Goal: Task Accomplishment & Management: Manage account settings

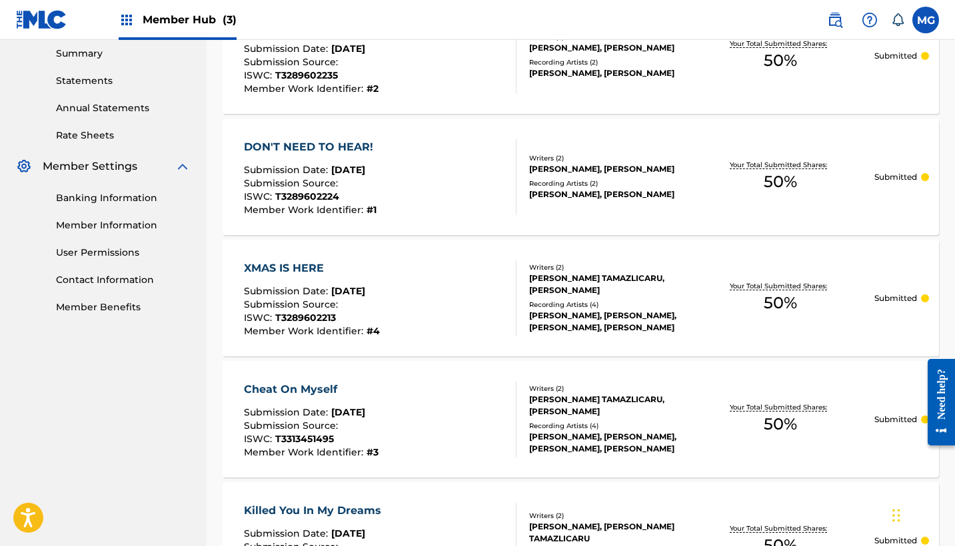
scroll to position [414, 0]
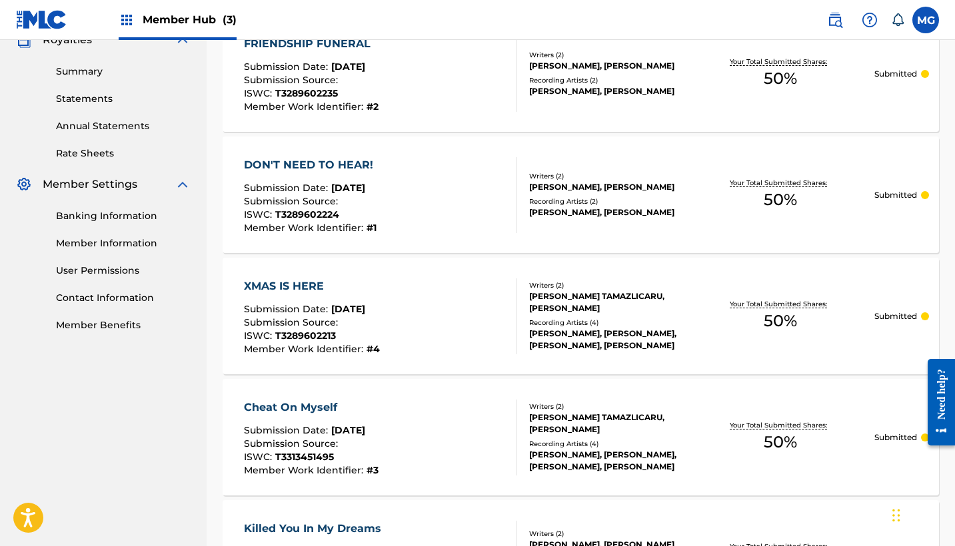
click at [285, 296] on div "XMAS IS HERE Submission Date : [DATE] Submission Source : ISWC : T3289602213 Me…" at bounding box center [312, 316] width 136 height 76
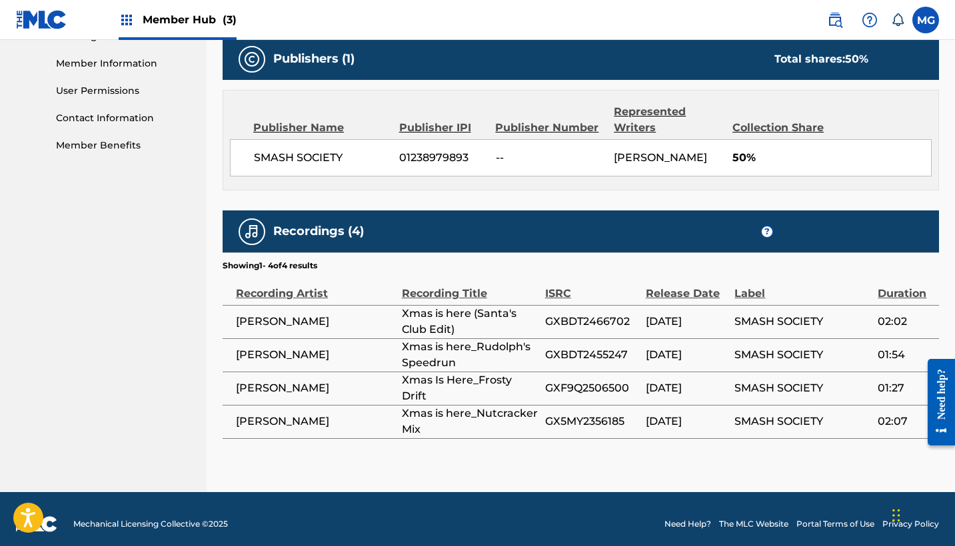
scroll to position [618, 0]
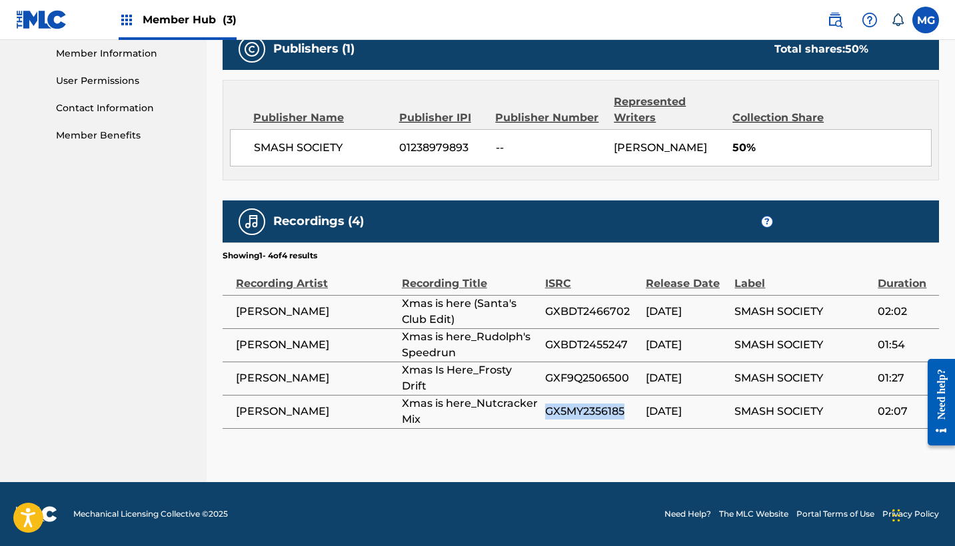
drag, startPoint x: 544, startPoint y: 412, endPoint x: 630, endPoint y: 414, distance: 85.9
click at [630, 414] on tr "[PERSON_NAME] Xmas is here_Nutcracker Mix GX5MY2356185 [DATE] SMASH SOCIETY 02:…" at bounding box center [581, 411] width 716 height 33
copy tr "GX5MY2356185"
click at [774, 358] on td "SMASH SOCIETY" at bounding box center [805, 344] width 143 height 33
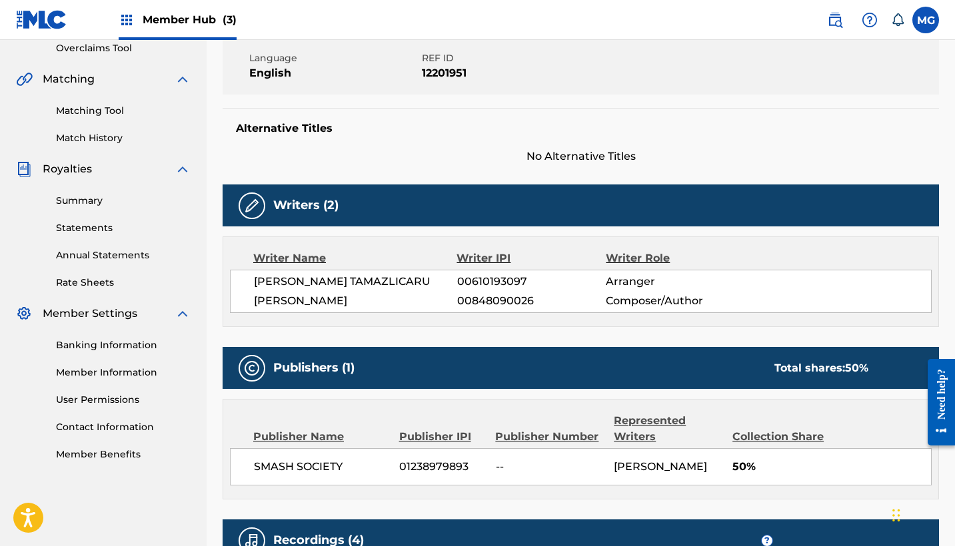
scroll to position [280, 0]
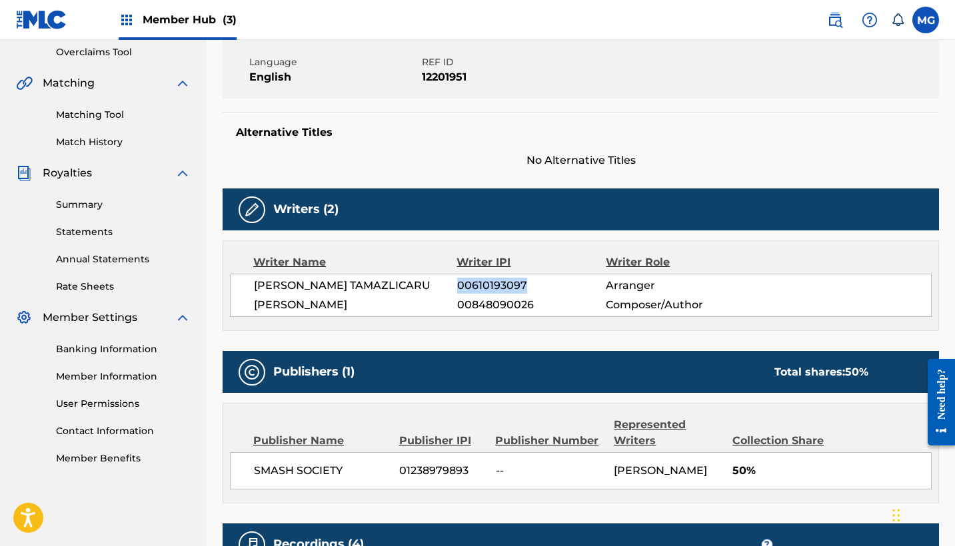
drag, startPoint x: 458, startPoint y: 286, endPoint x: 534, endPoint y: 286, distance: 75.3
click at [534, 286] on span "00610193097" at bounding box center [531, 286] width 149 height 16
copy span "00610193097"
drag, startPoint x: 455, startPoint y: 306, endPoint x: 542, endPoint y: 306, distance: 86.6
click at [542, 306] on div "[PERSON_NAME] 00848090026 Composer/Author" at bounding box center [592, 305] width 677 height 16
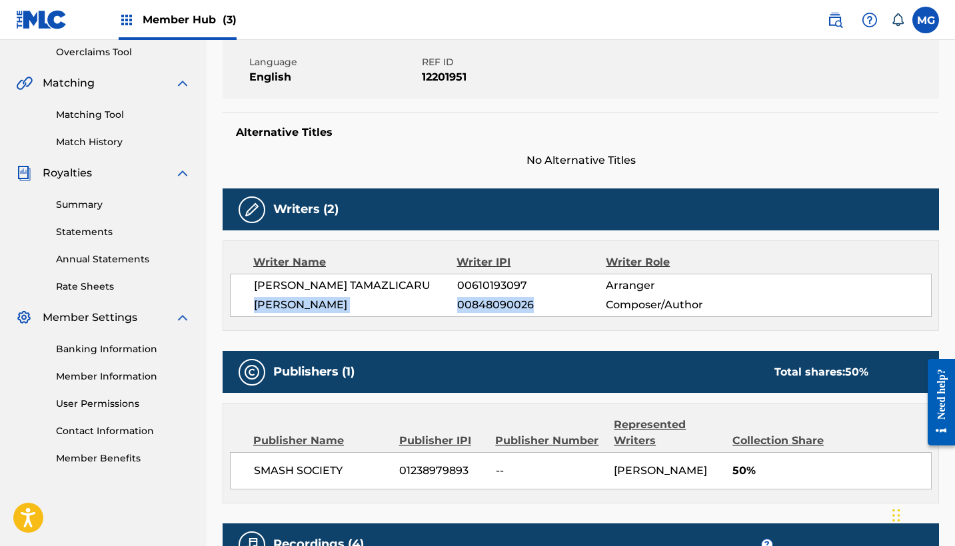
drag, startPoint x: 254, startPoint y: 304, endPoint x: 540, endPoint y: 304, distance: 285.8
click at [540, 304] on div "[PERSON_NAME] 00848090026 Composer/Author" at bounding box center [592, 305] width 677 height 16
copy div "MIRUNA [PERSON_NAME] 00848090026"
click at [709, 275] on div "[PERSON_NAME] TAMAZLICARU 00610193097 Arranger [PERSON_NAME] 00848090026 Compos…" at bounding box center [580, 295] width 701 height 43
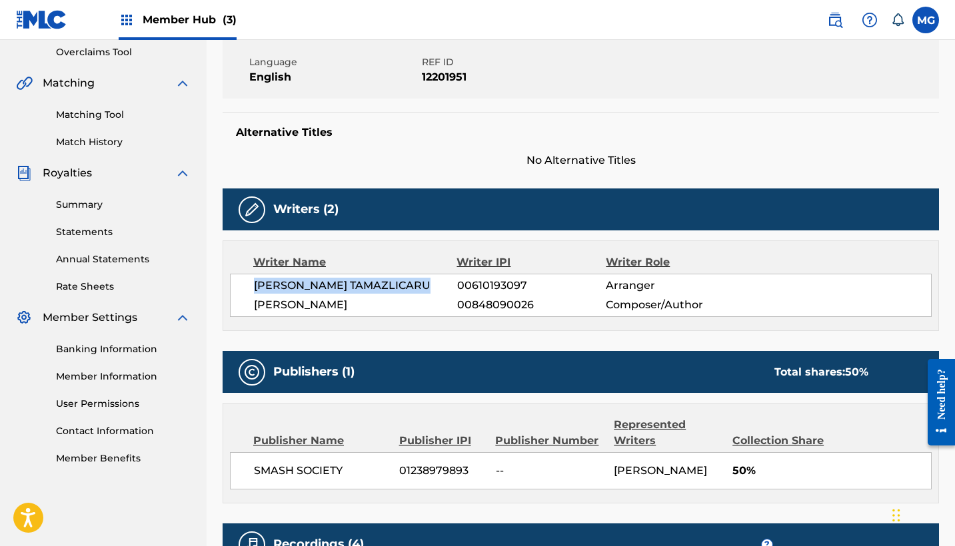
drag, startPoint x: 252, startPoint y: 282, endPoint x: 424, endPoint y: 282, distance: 171.9
click at [424, 282] on div "[PERSON_NAME] TAMAZLICARU 00610193097 Arranger [PERSON_NAME] 00848090026 Compos…" at bounding box center [580, 295] width 701 height 43
copy span "[PERSON_NAME] TAMAZLICARU"
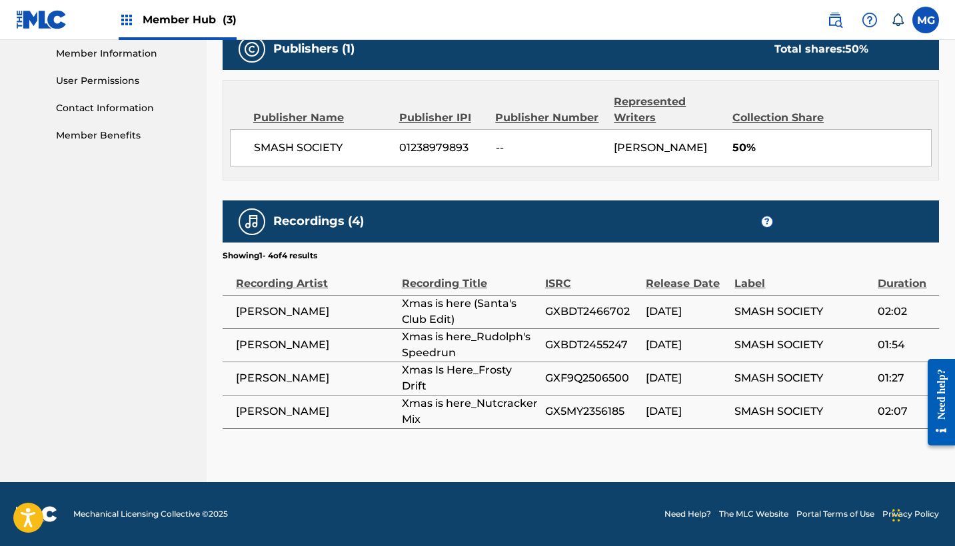
scroll to position [618, 0]
drag, startPoint x: 544, startPoint y: 310, endPoint x: 627, endPoint y: 310, distance: 83.3
click at [627, 310] on tr "[PERSON_NAME] Xmas is here (Santa's Club Edit) GXBDT2466702 [DATE] SMASH SOCIET…" at bounding box center [581, 311] width 716 height 33
copy tr "GXBDT2466702"
drag, startPoint x: 404, startPoint y: 338, endPoint x: 467, endPoint y: 352, distance: 64.2
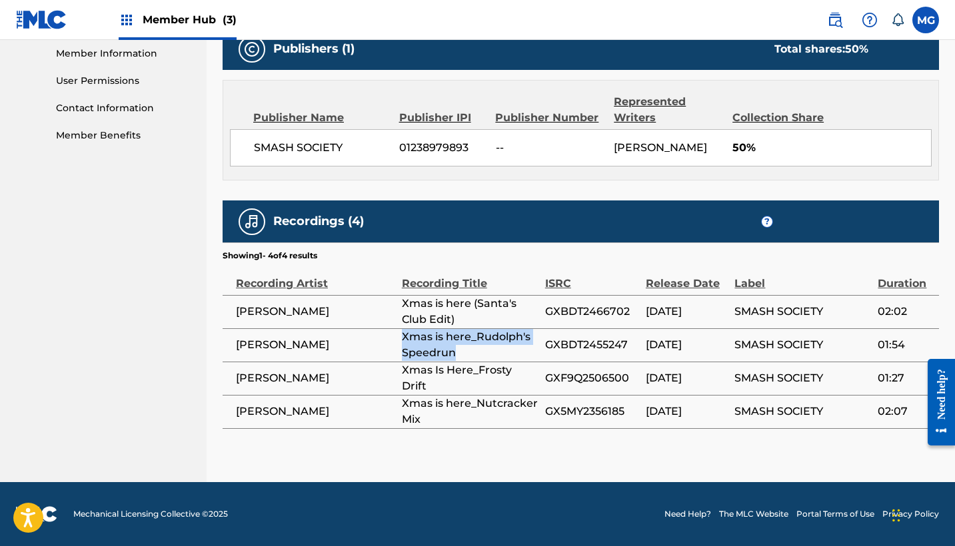
click at [467, 352] on span "Xmas is here_Rudolph's Speedrun" at bounding box center [470, 345] width 137 height 32
copy span "Xmas is here_Rudolph's Speedrun"
drag, startPoint x: 402, startPoint y: 377, endPoint x: 542, endPoint y: 380, distance: 139.9
click at [542, 380] on td "Xmas Is Here_Frosty Drift" at bounding box center [473, 378] width 143 height 33
copy span "Xmas Is Here_Frosty Drift"
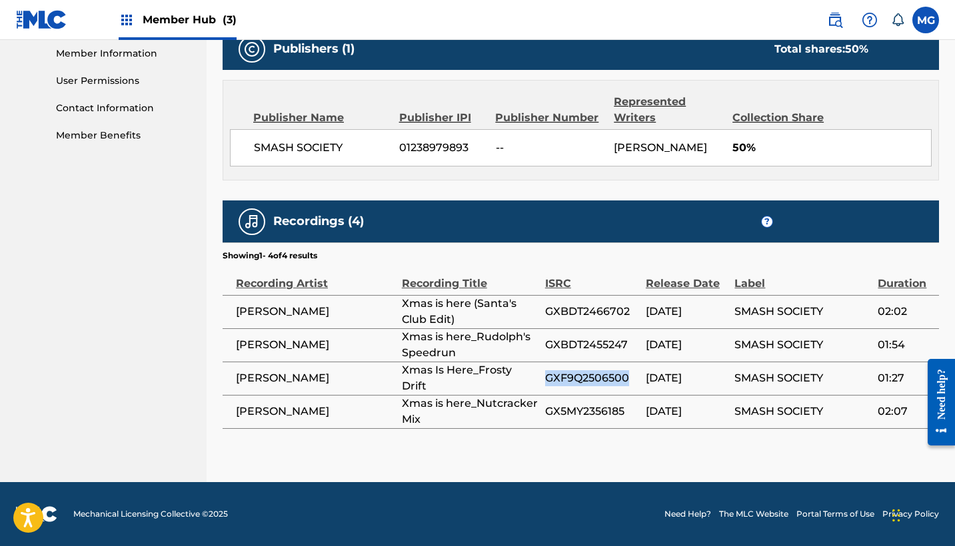
drag, startPoint x: 545, startPoint y: 378, endPoint x: 641, endPoint y: 379, distance: 95.9
click at [641, 379] on td "GXF9Q2506500" at bounding box center [595, 378] width 101 height 33
copy span "GXF9Q2506500"
drag, startPoint x: 545, startPoint y: 346, endPoint x: 632, endPoint y: 346, distance: 86.6
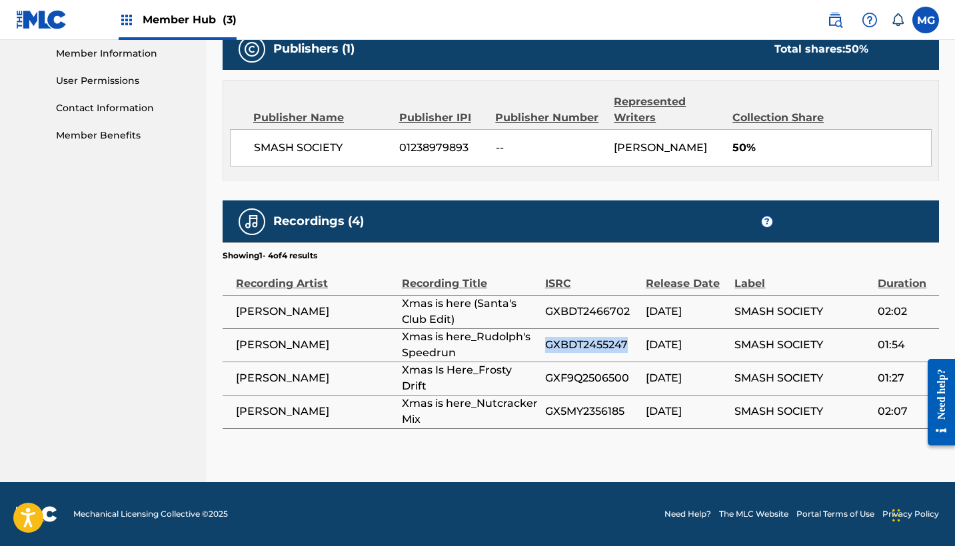
click at [632, 346] on span "GXBDT2455247" at bounding box center [592, 345] width 94 height 16
copy span "GXBDT2455247"
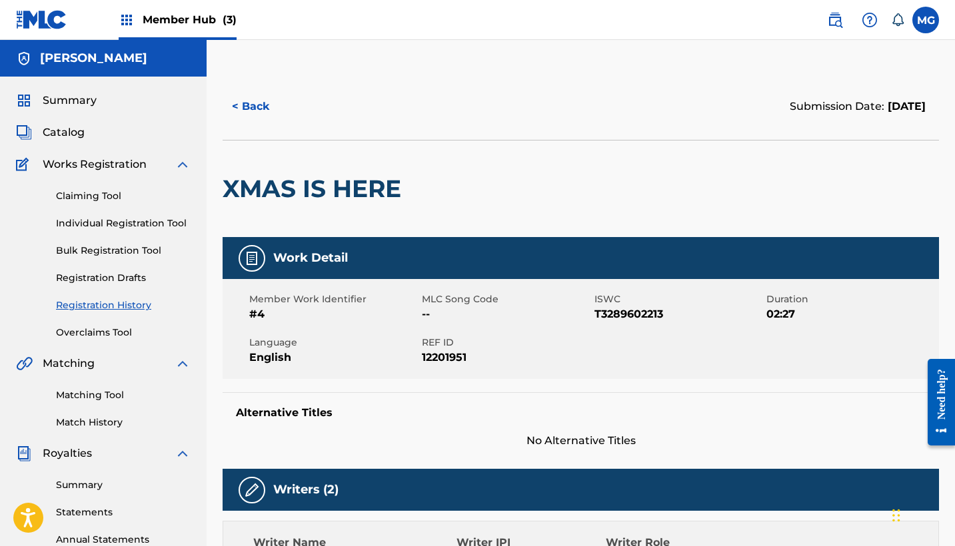
scroll to position [0, 0]
click at [288, 355] on span "English" at bounding box center [333, 358] width 169 height 16
click at [428, 235] on div at bounding box center [490, 189] width 165 height 97
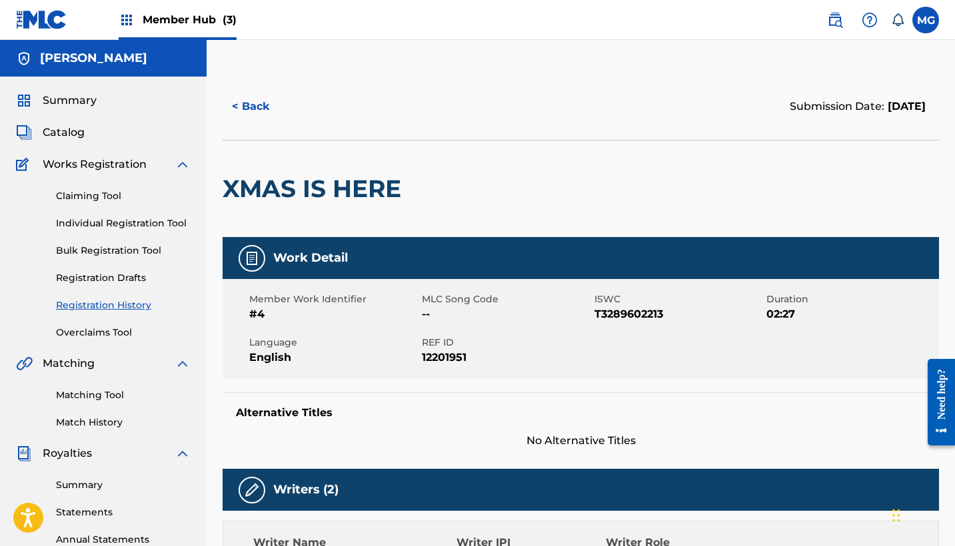
click at [256, 316] on span "#4" at bounding box center [333, 314] width 169 height 16
click at [416, 205] on div at bounding box center [490, 189] width 165 height 97
click at [402, 194] on h2 "XMAS IS HERE" at bounding box center [315, 189] width 185 height 30
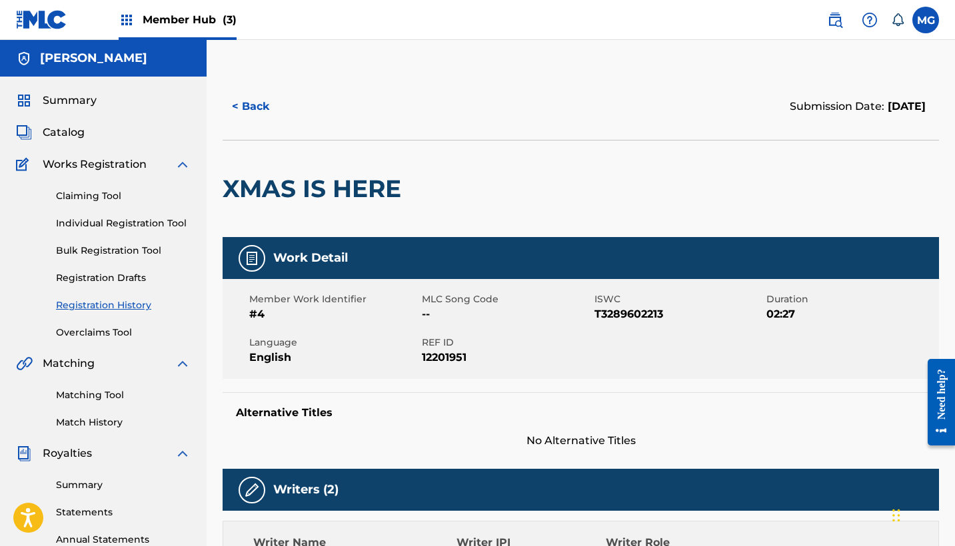
click at [402, 194] on h2 "XMAS IS HERE" at bounding box center [315, 189] width 185 height 30
click at [447, 189] on div at bounding box center [490, 189] width 165 height 97
click at [391, 183] on h2 "XMAS IS HERE" at bounding box center [315, 189] width 185 height 30
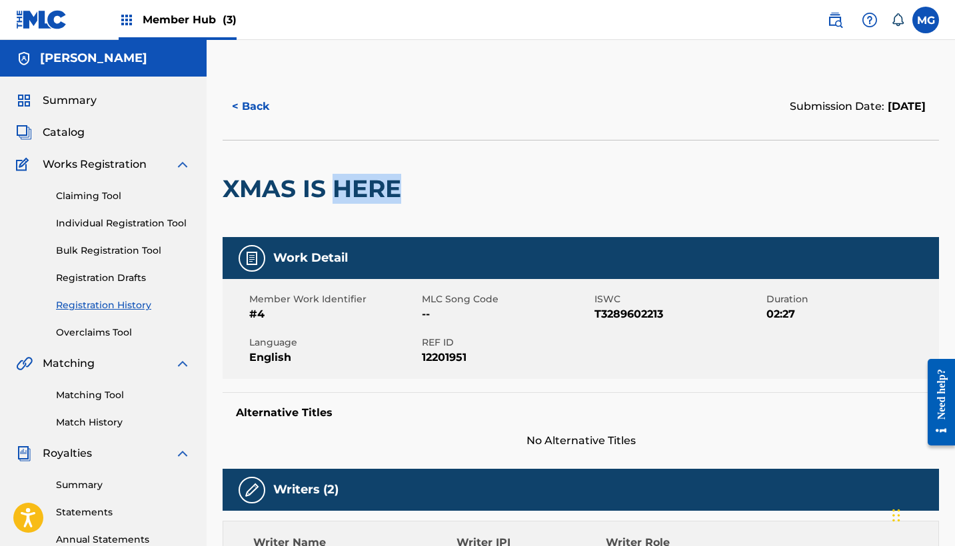
click at [391, 183] on h2 "XMAS IS HERE" at bounding box center [315, 189] width 185 height 30
click at [440, 174] on div at bounding box center [490, 189] width 165 height 97
click at [472, 248] on div "Work Detail" at bounding box center [581, 258] width 716 height 42
drag, startPoint x: 458, startPoint y: 199, endPoint x: 232, endPoint y: 193, distance: 225.9
click at [232, 193] on div "XMAS IS HERE" at bounding box center [581, 188] width 716 height 97
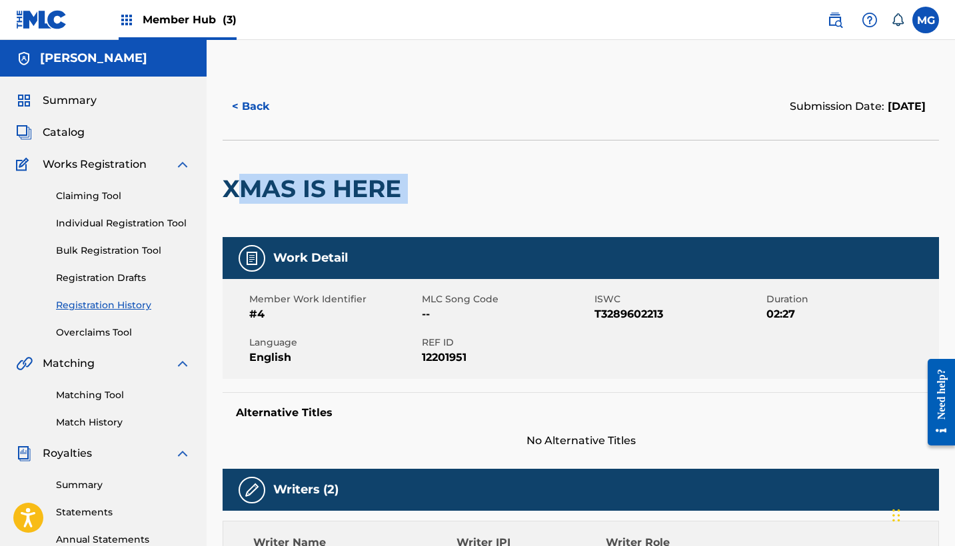
click at [232, 193] on h2 "XMAS IS HERE" at bounding box center [315, 189] width 185 height 30
drag, startPoint x: 228, startPoint y: 190, endPoint x: 425, endPoint y: 190, distance: 197.2
click at [425, 190] on div "XMAS IS HERE" at bounding box center [581, 188] width 716 height 97
click at [425, 190] on div at bounding box center [490, 189] width 165 height 97
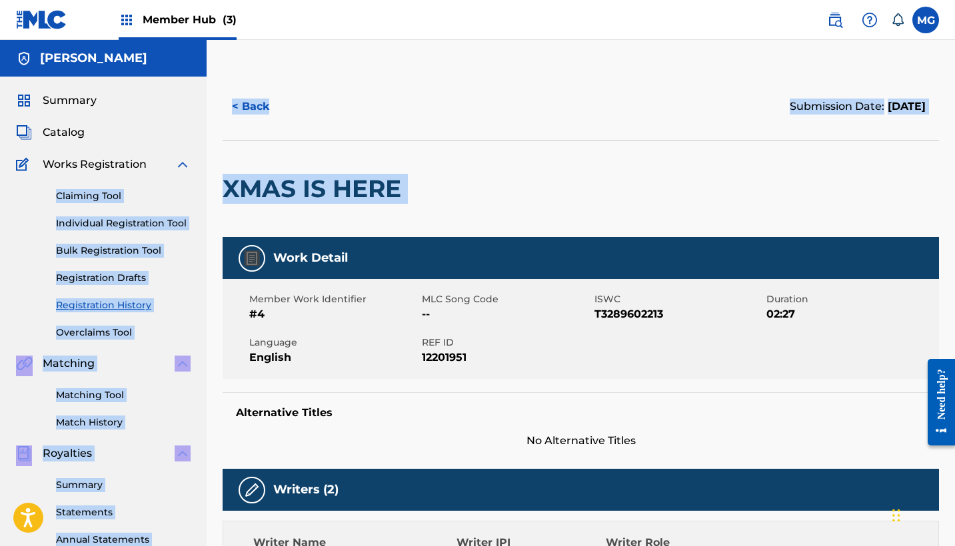
drag, startPoint x: 425, startPoint y: 190, endPoint x: 203, endPoint y: 188, distance: 222.5
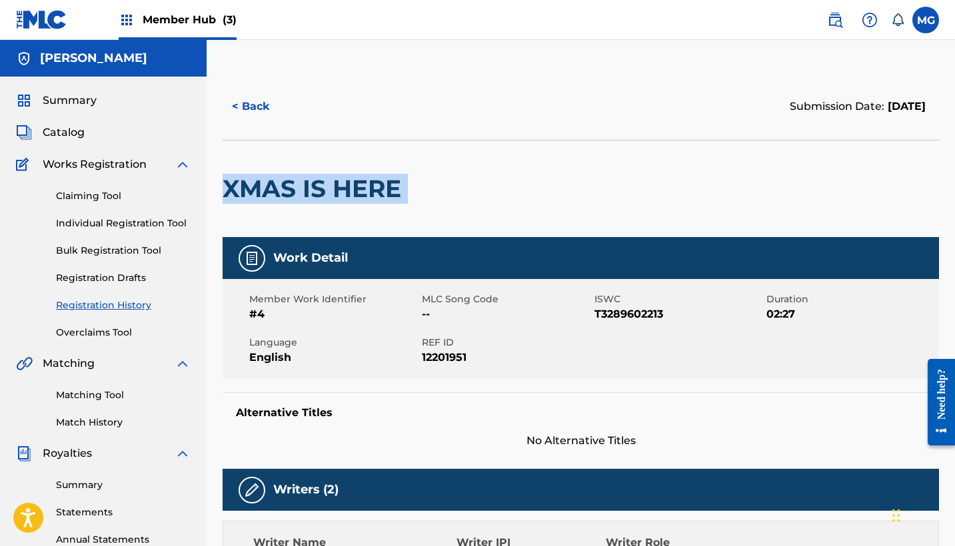
click at [253, 160] on div "XMAS IS HERE" at bounding box center [315, 189] width 185 height 97
click at [228, 185] on h2 "XMAS IS HERE" at bounding box center [315, 189] width 185 height 30
drag, startPoint x: 222, startPoint y: 191, endPoint x: 479, endPoint y: 191, distance: 257.1
click at [479, 191] on div at bounding box center [490, 189] width 165 height 97
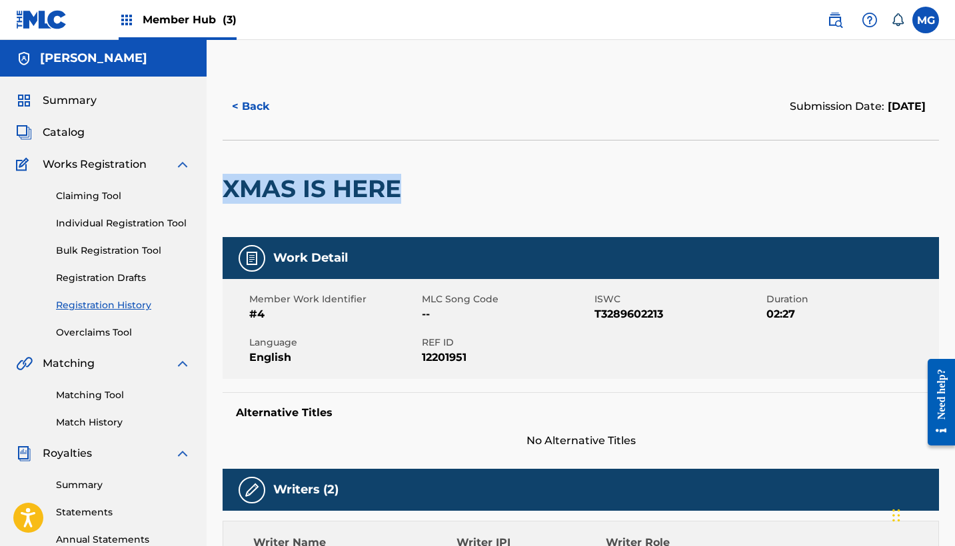
drag, startPoint x: 400, startPoint y: 185, endPoint x: 225, endPoint y: 185, distance: 175.2
click at [225, 185] on h2 "XMAS IS HERE" at bounding box center [315, 189] width 185 height 30
drag, startPoint x: 223, startPoint y: 186, endPoint x: 405, endPoint y: 184, distance: 182.5
click at [405, 184] on h2 "XMAS IS HERE" at bounding box center [315, 189] width 185 height 30
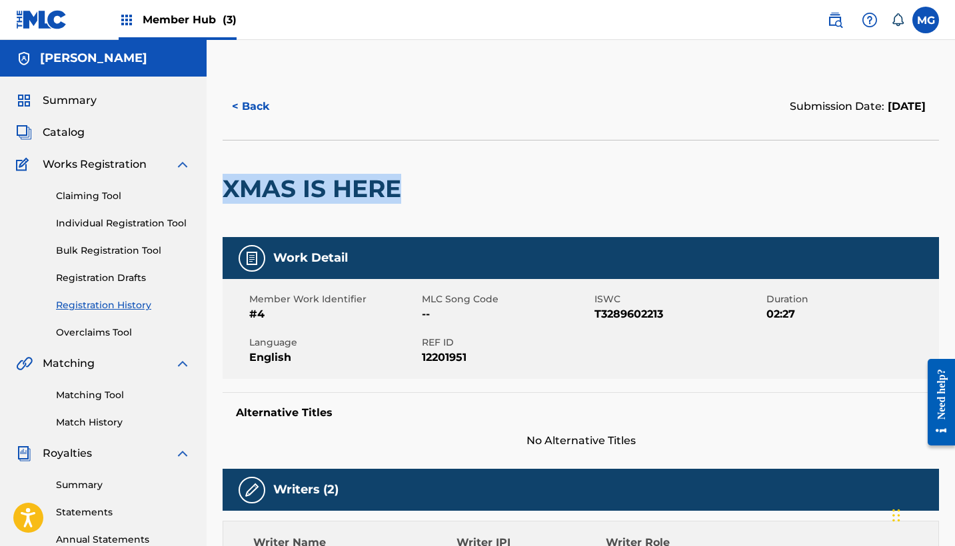
click at [405, 184] on h2 "XMAS IS HERE" at bounding box center [315, 189] width 185 height 30
drag, startPoint x: 405, startPoint y: 184, endPoint x: 239, endPoint y: 181, distance: 165.9
click at [239, 181] on h2 "XMAS IS HERE" at bounding box center [315, 189] width 185 height 30
click at [224, 183] on h2 "XMAS IS HERE" at bounding box center [315, 189] width 185 height 30
drag, startPoint x: 223, startPoint y: 183, endPoint x: 394, endPoint y: 183, distance: 170.5
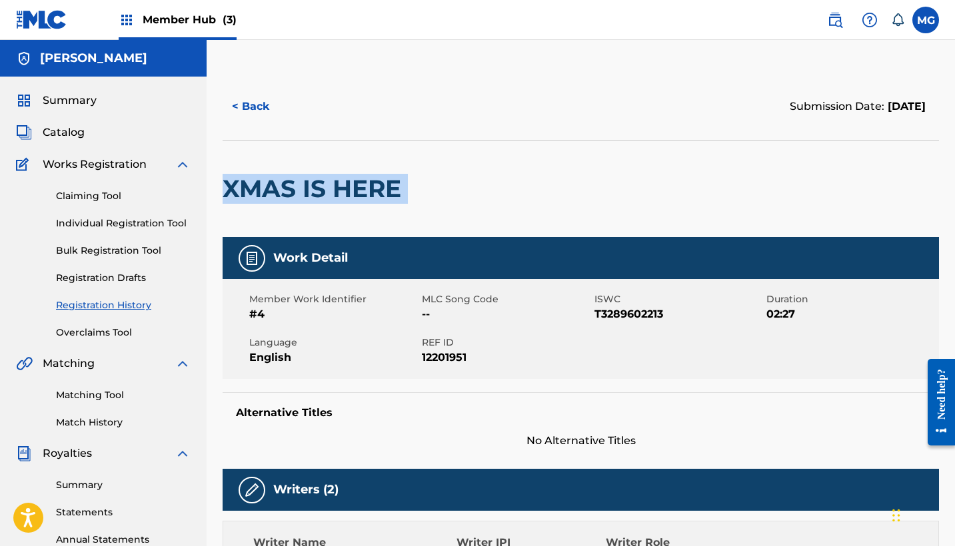
click at [394, 183] on h2 "XMAS IS HERE" at bounding box center [315, 189] width 185 height 30
drag, startPoint x: 402, startPoint y: 186, endPoint x: 225, endPoint y: 181, distance: 176.6
click at [225, 181] on h2 "XMAS IS HERE" at bounding box center [315, 189] width 185 height 30
click at [423, 219] on div at bounding box center [490, 189] width 165 height 97
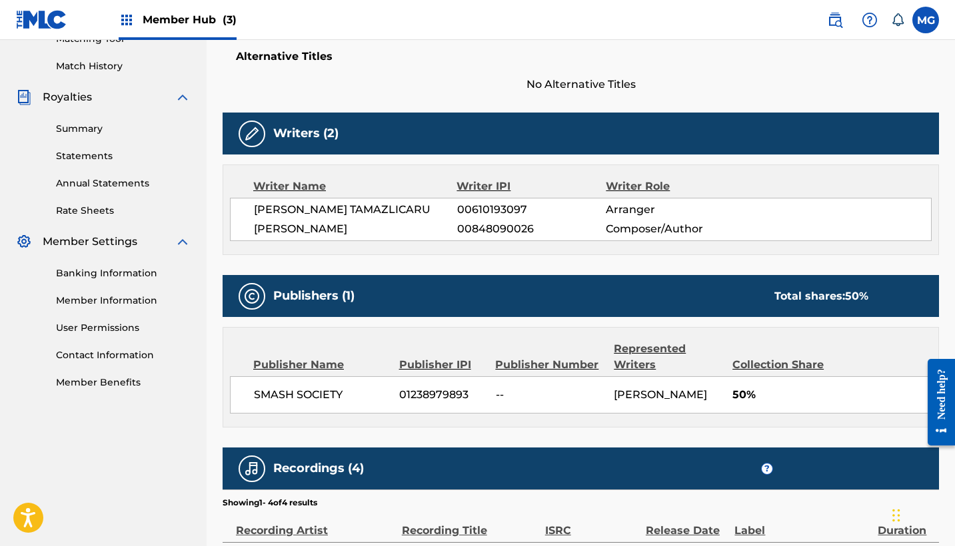
scroll to position [98, 0]
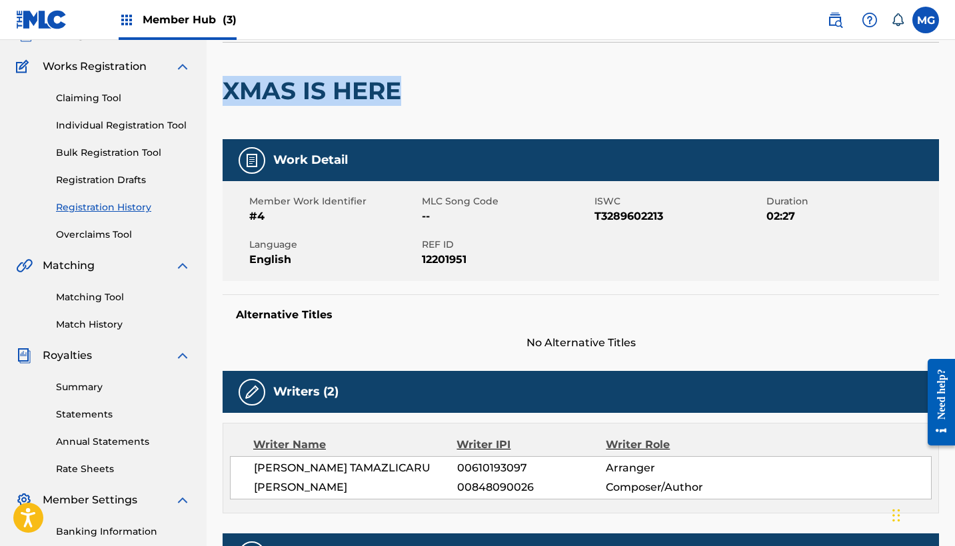
drag, startPoint x: 398, startPoint y: 93, endPoint x: 227, endPoint y: 89, distance: 171.2
click at [227, 89] on h2 "XMAS IS HERE" at bounding box center [315, 91] width 185 height 30
drag, startPoint x: 226, startPoint y: 89, endPoint x: 402, endPoint y: 89, distance: 175.9
click at [402, 89] on h2 "XMAS IS HERE" at bounding box center [315, 91] width 185 height 30
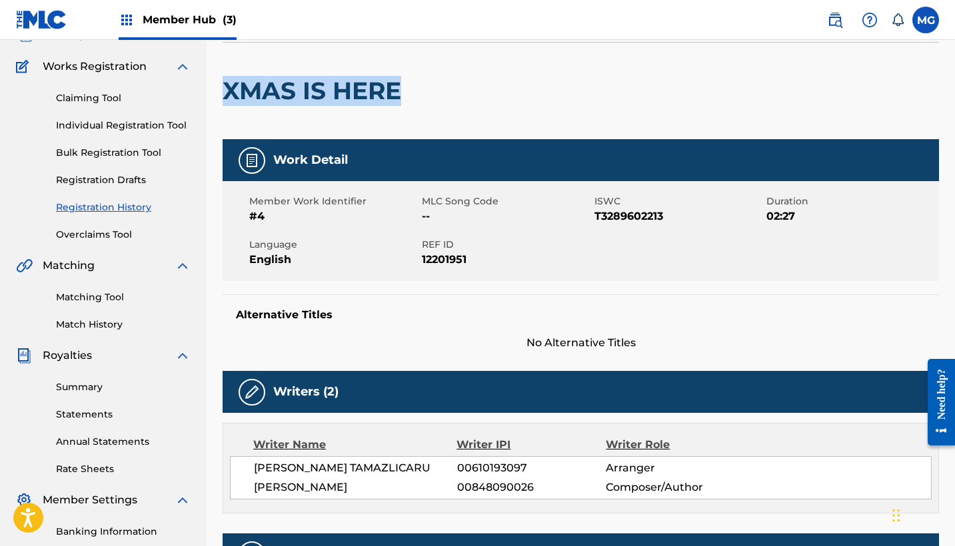
click at [402, 89] on h2 "XMAS IS HERE" at bounding box center [315, 91] width 185 height 30
drag, startPoint x: 402, startPoint y: 89, endPoint x: 219, endPoint y: 89, distance: 182.5
click at [219, 89] on div "< Back Submission Date: [DATE] XMAS IS HERE Work Detail Member Work Identifier …" at bounding box center [581, 481] width 748 height 1013
drag, startPoint x: 219, startPoint y: 89, endPoint x: 388, endPoint y: 93, distance: 169.3
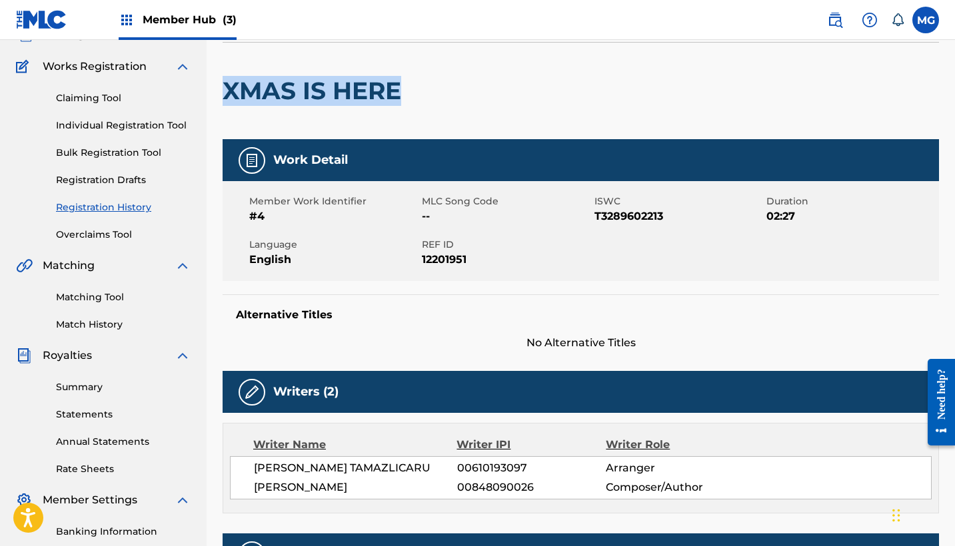
click at [388, 93] on div "< Back Submission Date: [DATE] XMAS IS HERE Work Detail Member Work Identifier …" at bounding box center [581, 481] width 748 height 1013
click at [448, 142] on div "Work Detail" at bounding box center [581, 160] width 716 height 42
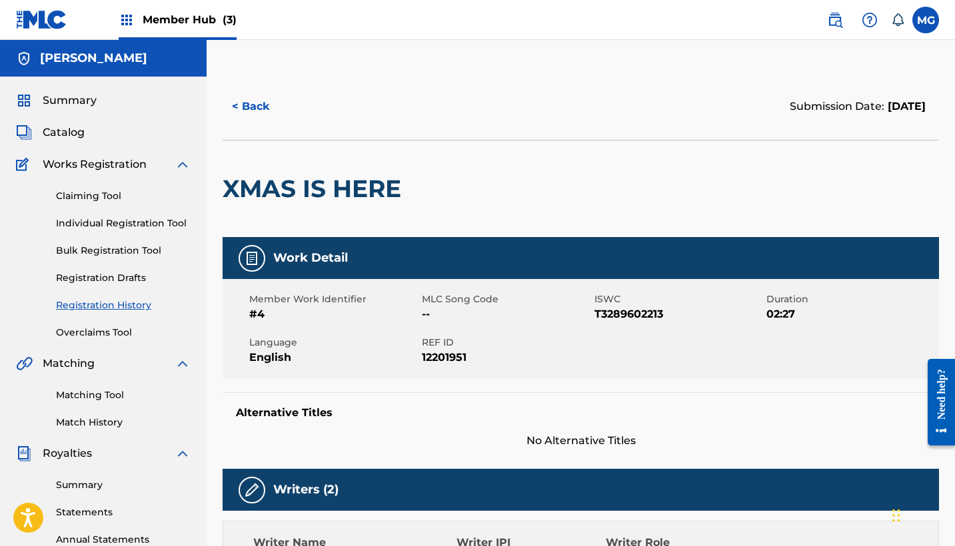
scroll to position [0, 0]
click at [131, 17] on img at bounding box center [127, 20] width 16 height 16
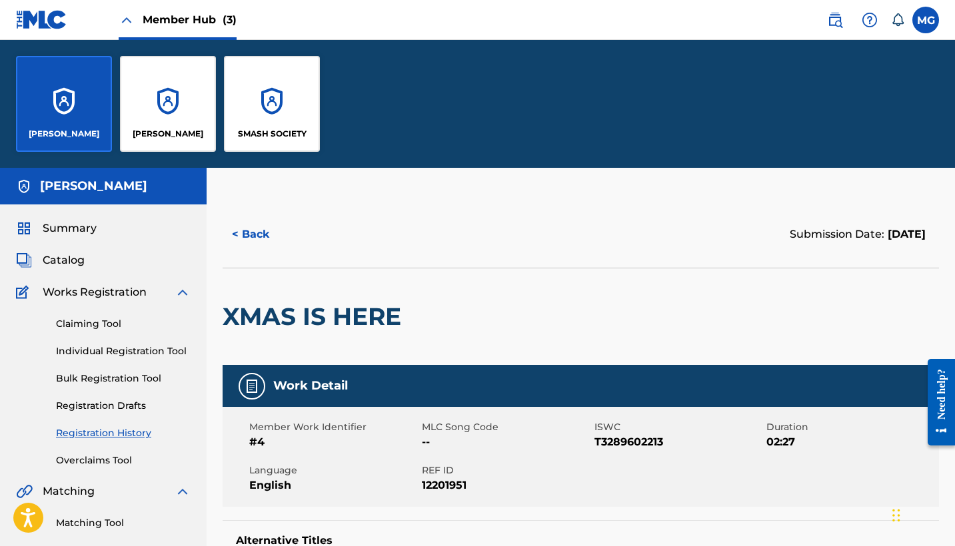
click at [135, 21] on div "Member Hub (3)" at bounding box center [178, 19] width 118 height 39
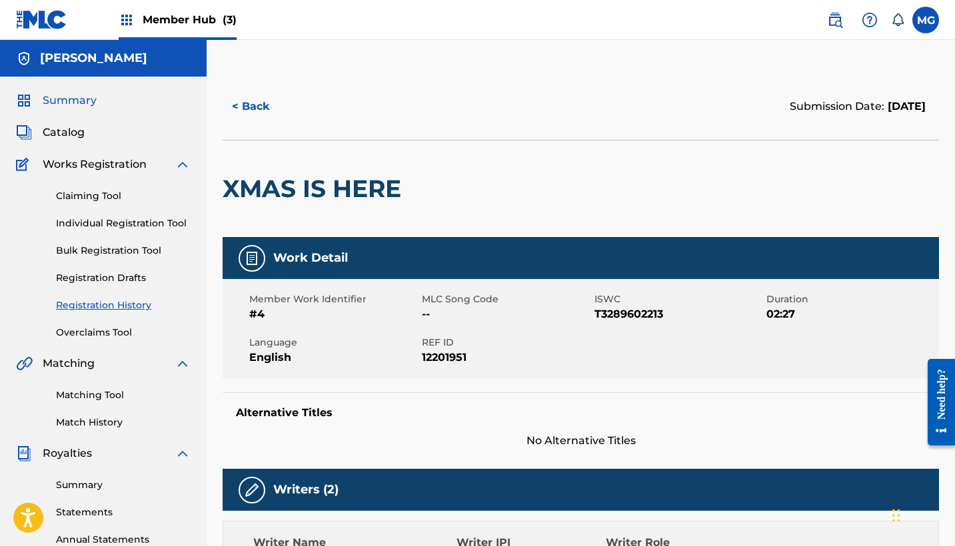
click at [85, 101] on span "Summary" at bounding box center [70, 101] width 54 height 16
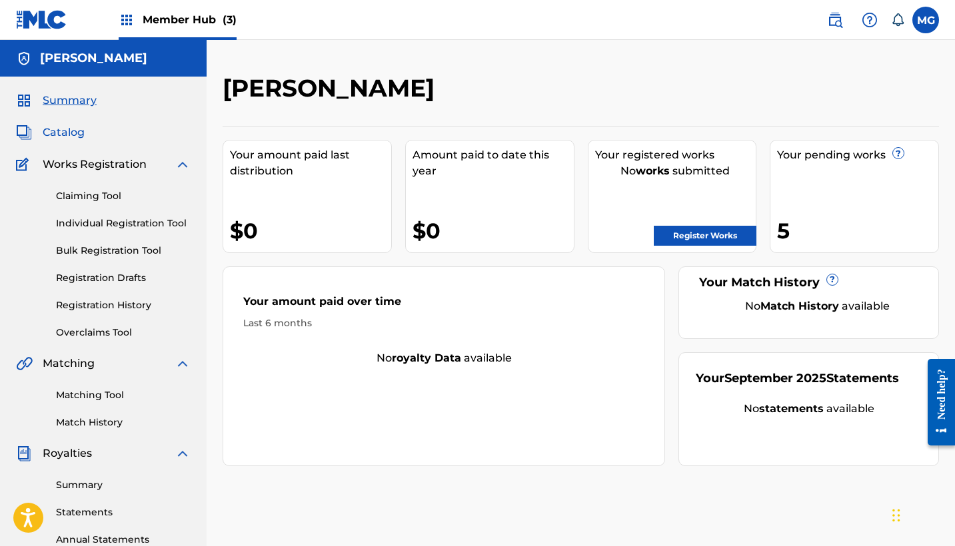
click at [77, 132] on span "Catalog" at bounding box center [64, 133] width 42 height 16
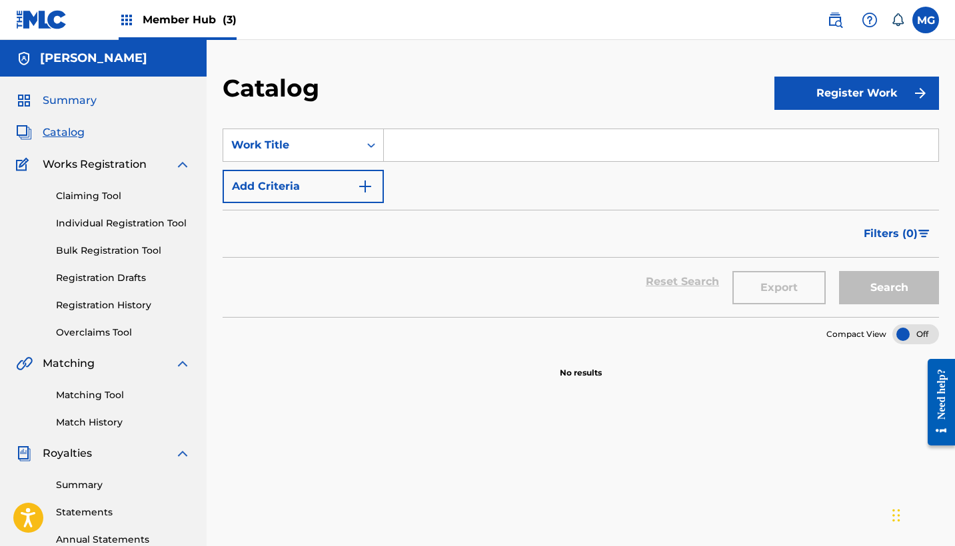
click at [80, 96] on span "Summary" at bounding box center [70, 101] width 54 height 16
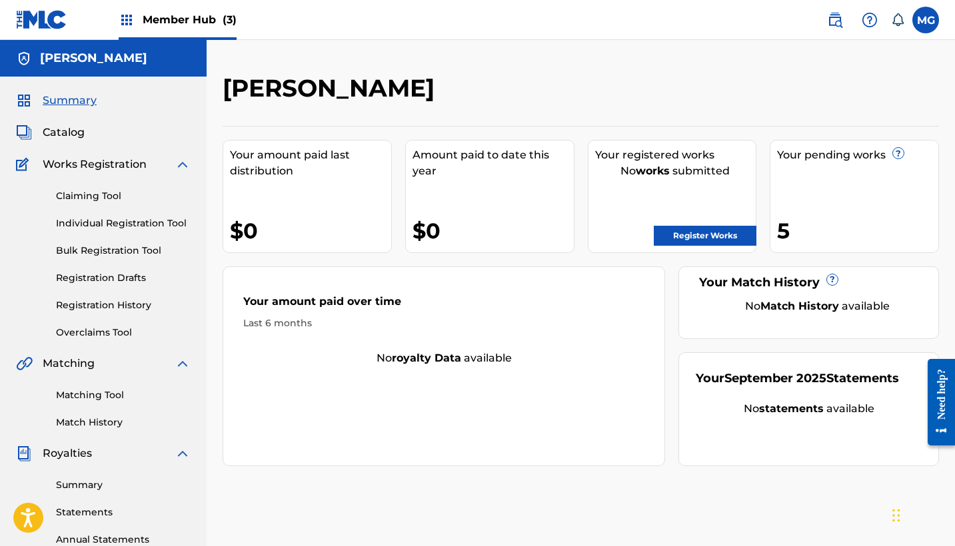
click at [105, 134] on div "Catalog" at bounding box center [103, 133] width 175 height 16
click at [81, 134] on span "Catalog" at bounding box center [64, 133] width 42 height 16
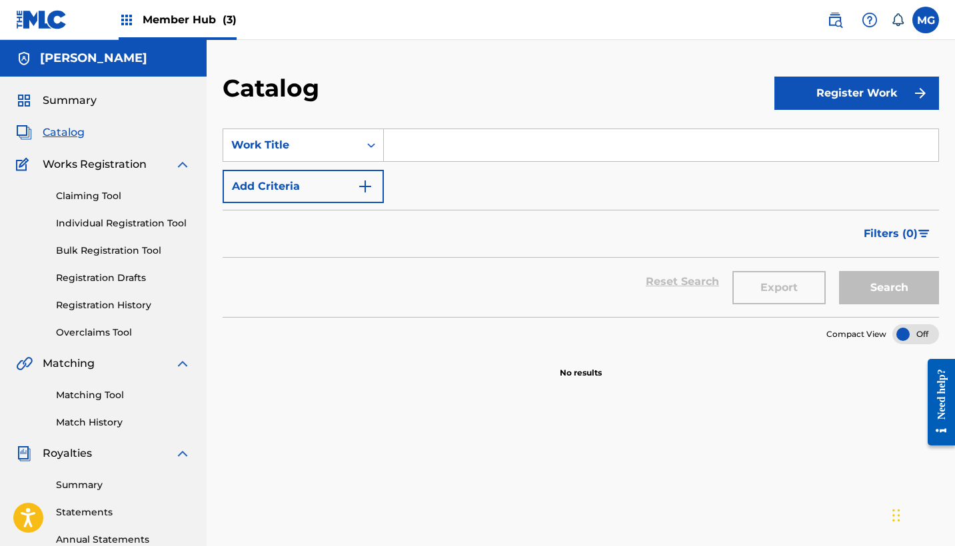
click at [95, 92] on div "Summary Catalog Works Registration Claiming Tool Individual Registration Tool B…" at bounding box center [103, 420] width 207 height 686
click at [87, 99] on span "Summary" at bounding box center [70, 101] width 54 height 16
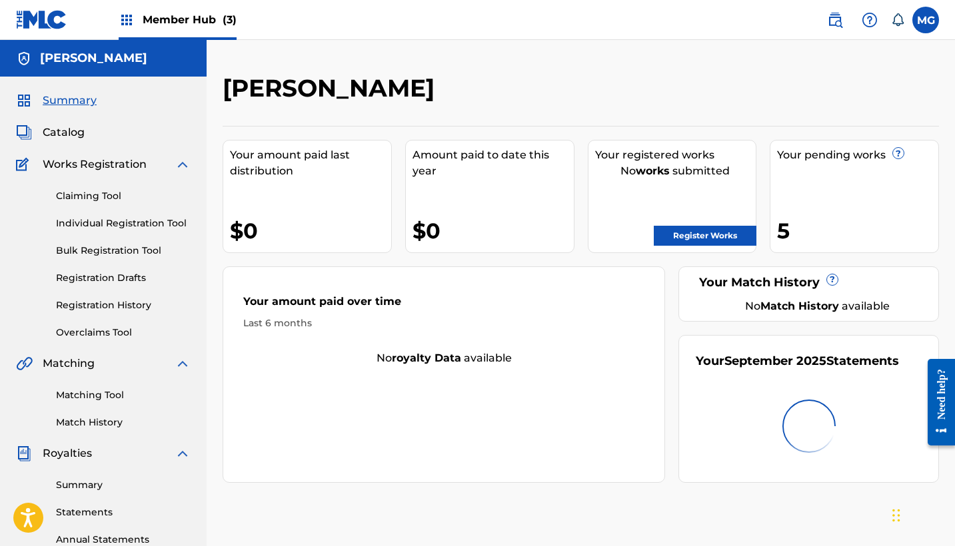
click at [137, 18] on div "Member Hub (3)" at bounding box center [178, 19] width 118 height 39
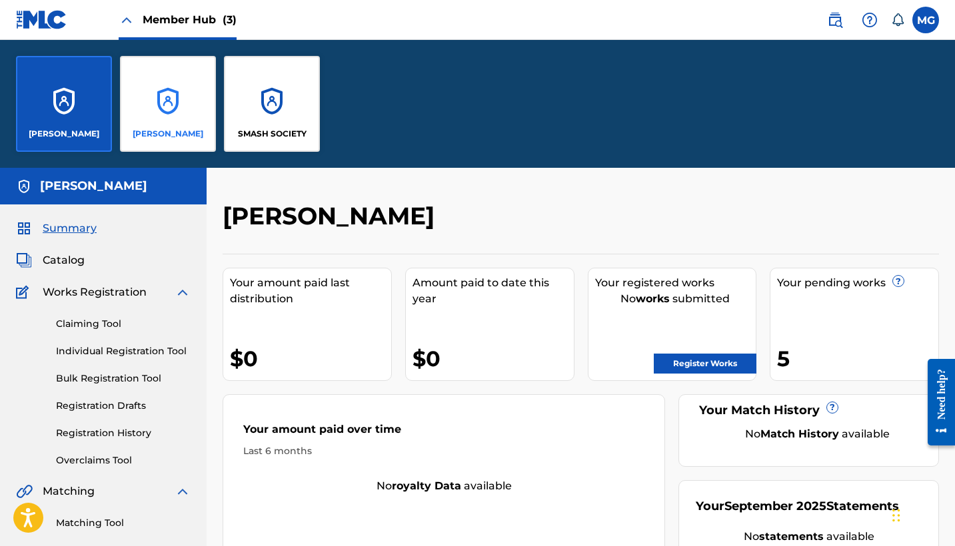
click at [137, 83] on div "[PERSON_NAME]" at bounding box center [168, 104] width 96 height 96
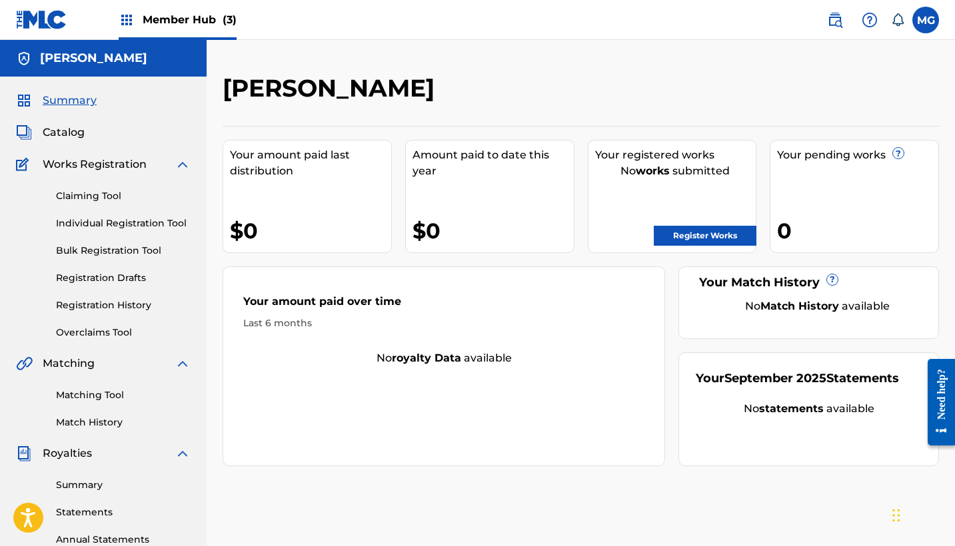
click at [129, 27] on img at bounding box center [127, 20] width 16 height 16
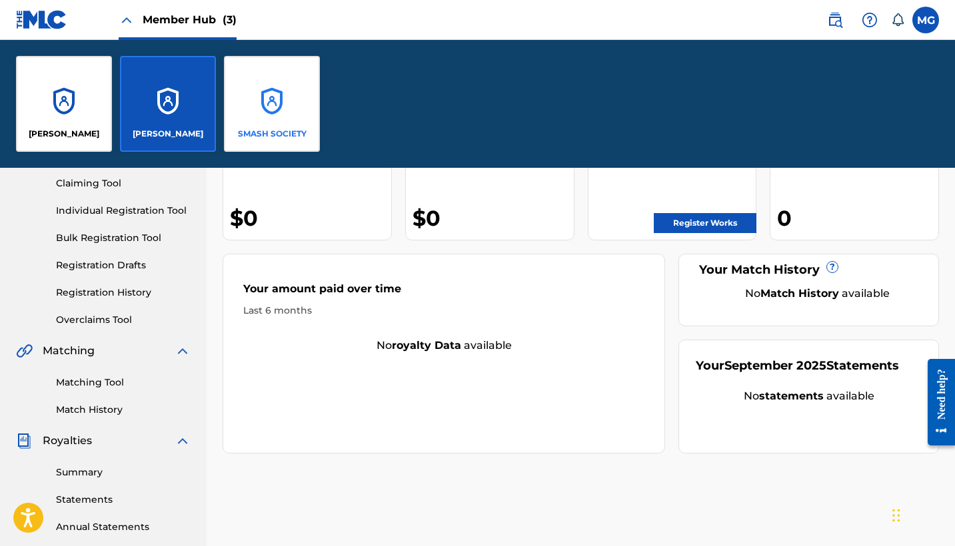
scroll to position [151, 0]
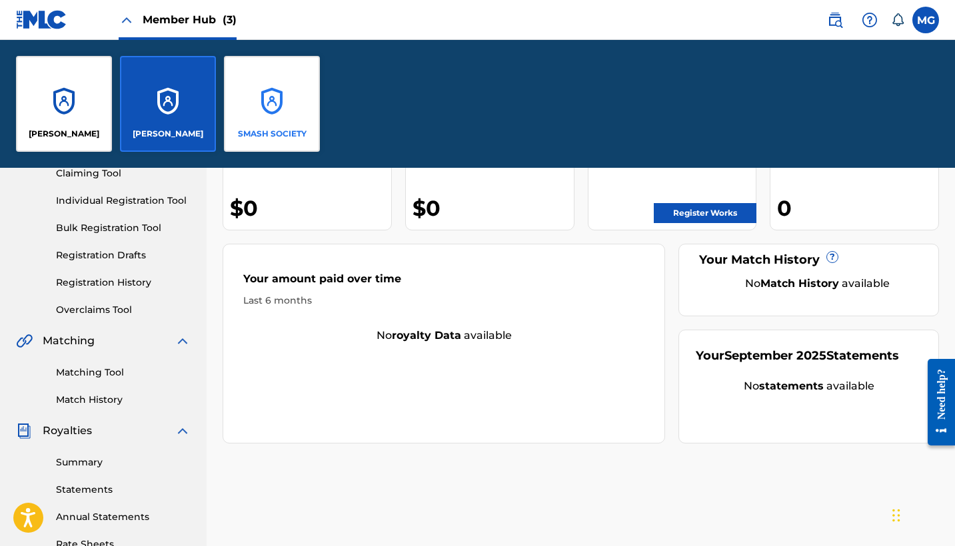
click at [255, 110] on div "SMASH SOCIETY" at bounding box center [272, 104] width 96 height 96
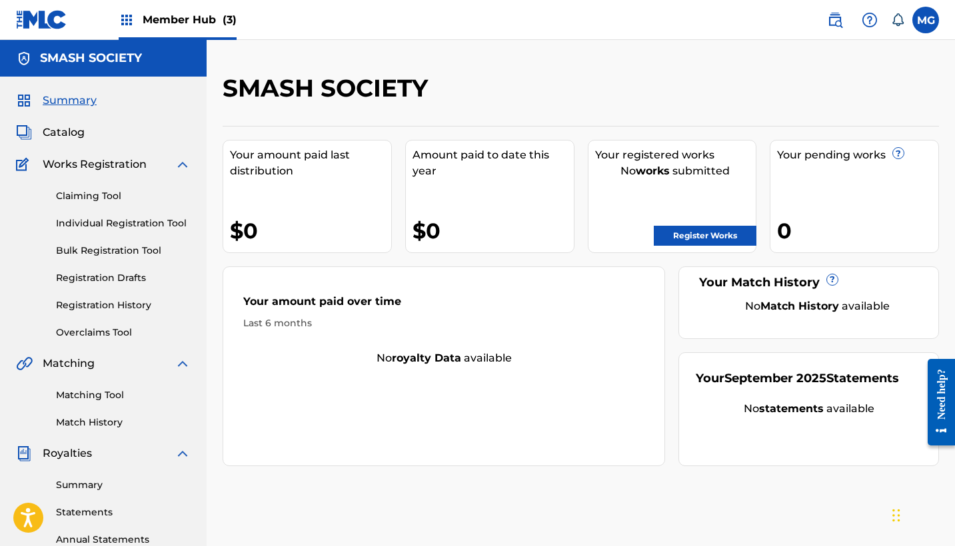
click at [88, 104] on span "Summary" at bounding box center [70, 101] width 54 height 16
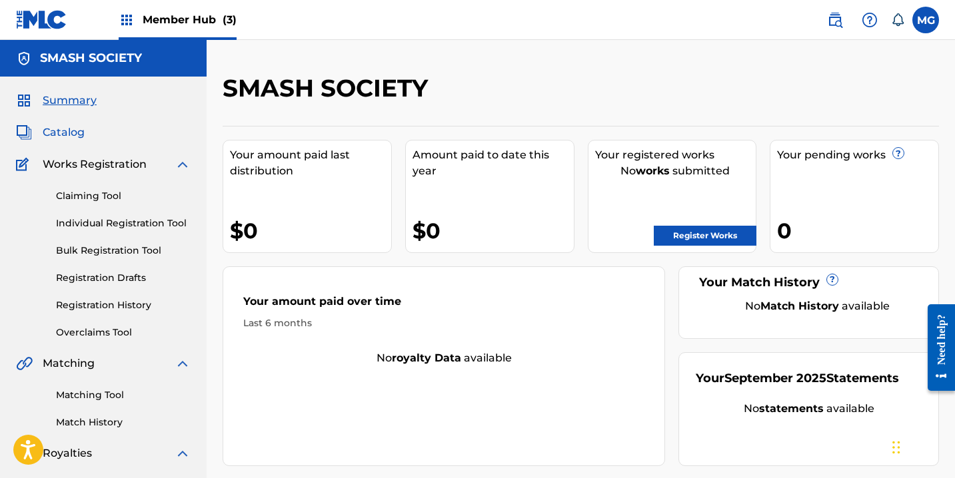
click at [71, 134] on span "Catalog" at bounding box center [64, 133] width 42 height 16
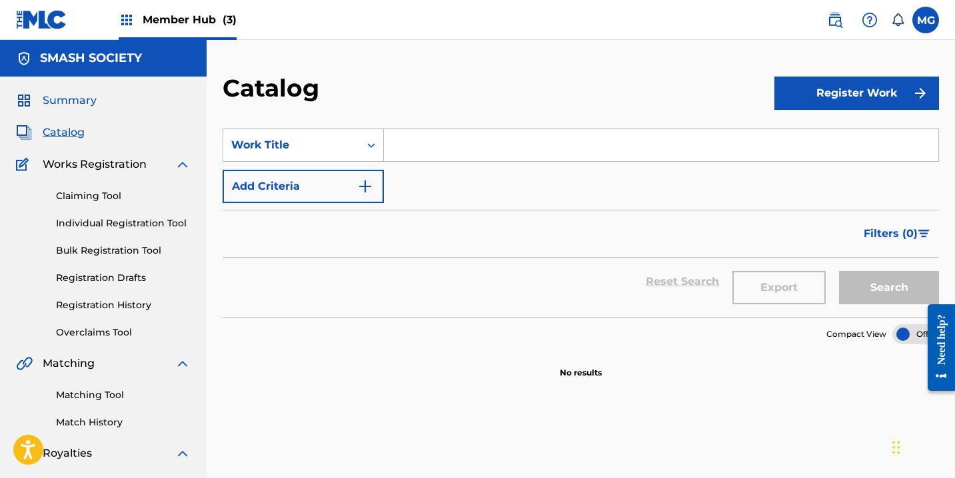
click at [79, 99] on span "Summary" at bounding box center [70, 101] width 54 height 16
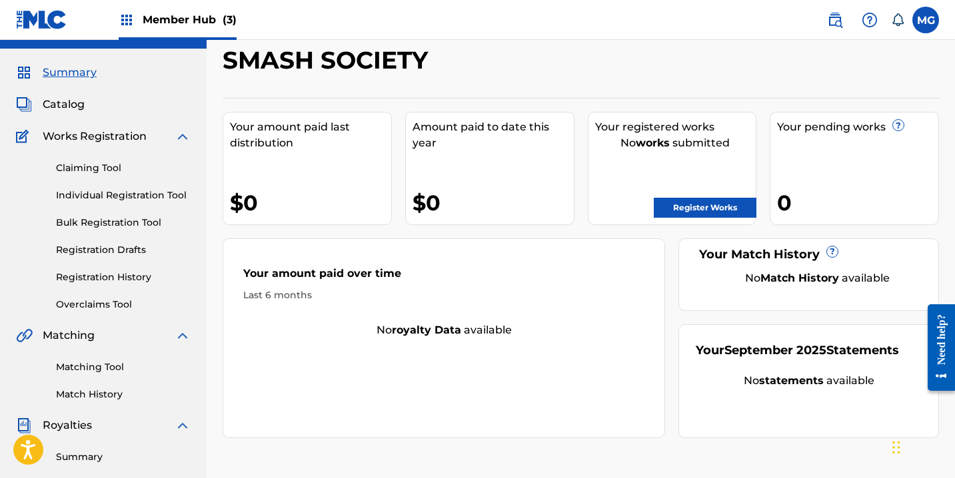
scroll to position [5, 0]
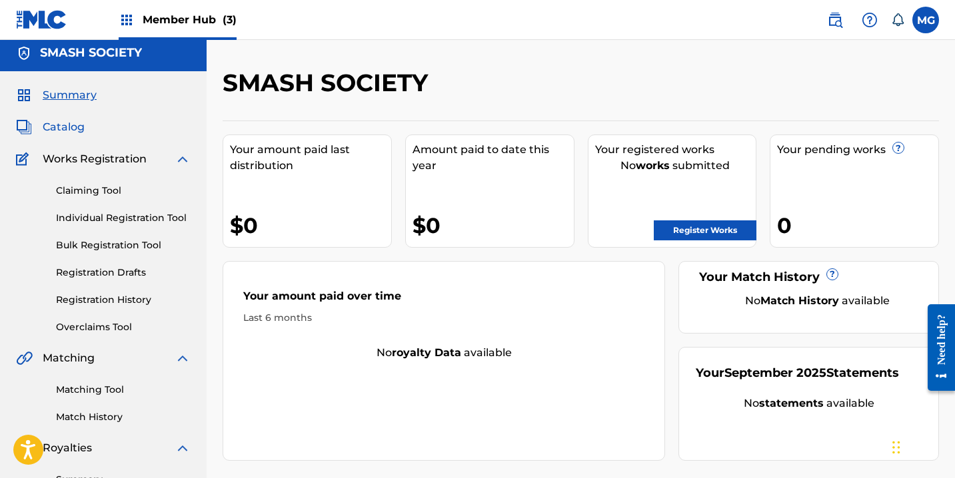
click at [77, 125] on span "Catalog" at bounding box center [64, 127] width 42 height 16
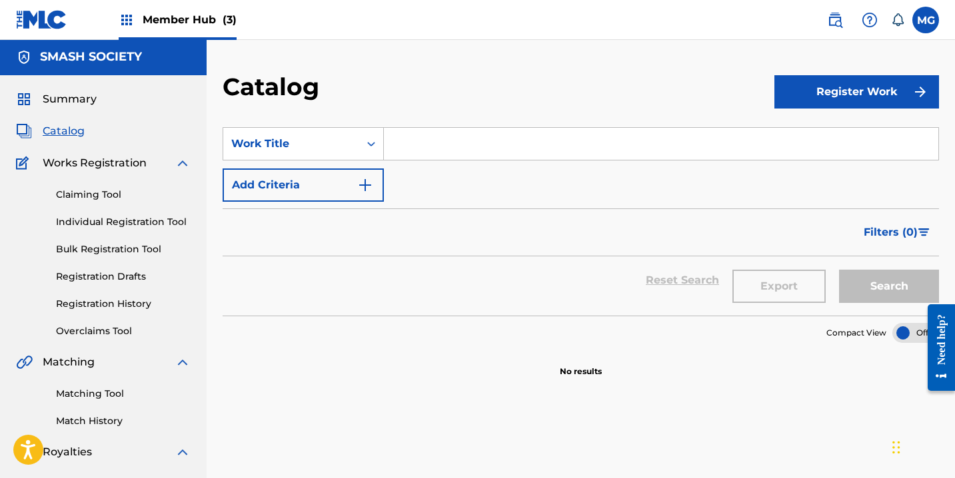
scroll to position [1, 0]
click at [114, 307] on link "Registration History" at bounding box center [123, 304] width 135 height 14
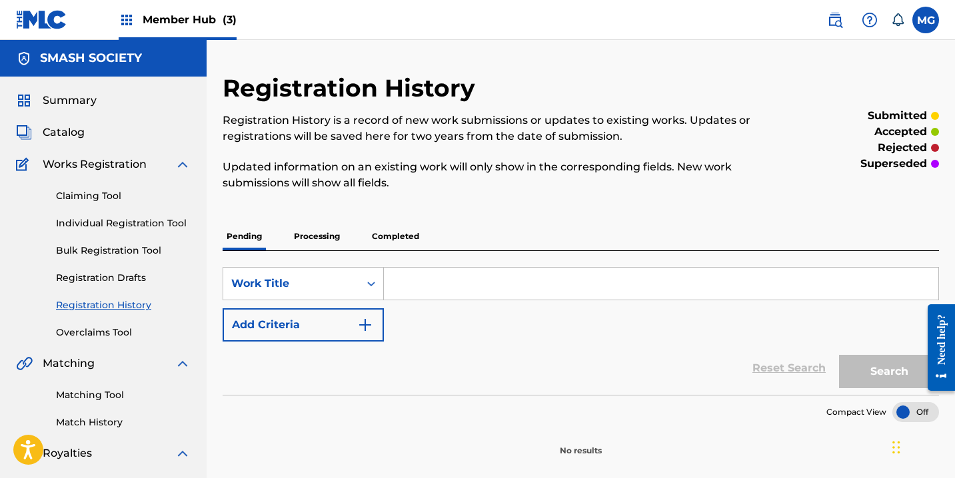
click at [325, 242] on p "Processing" at bounding box center [317, 237] width 54 height 28
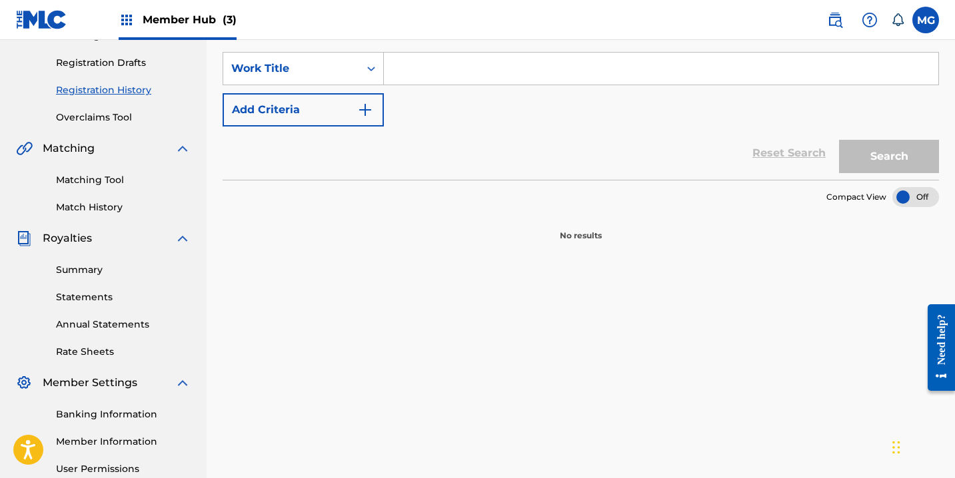
scroll to position [70, 0]
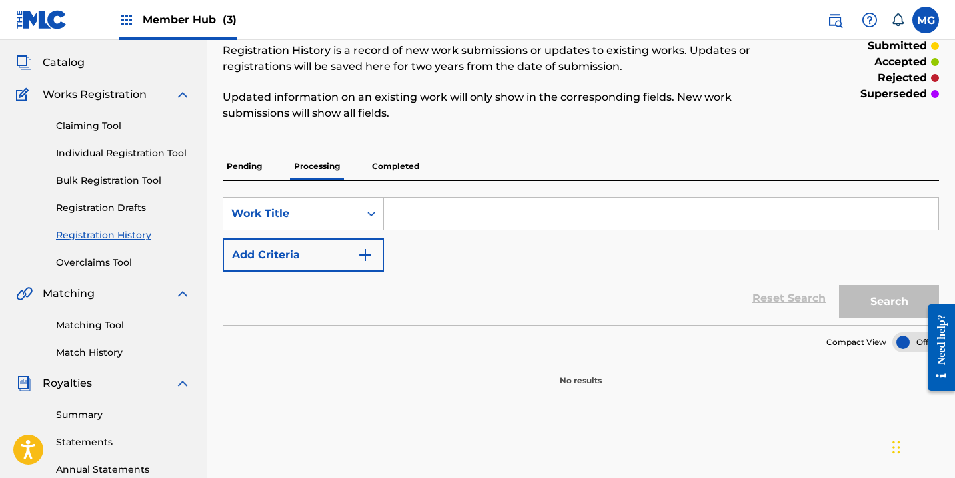
click at [400, 166] on p "Completed" at bounding box center [395, 167] width 55 height 28
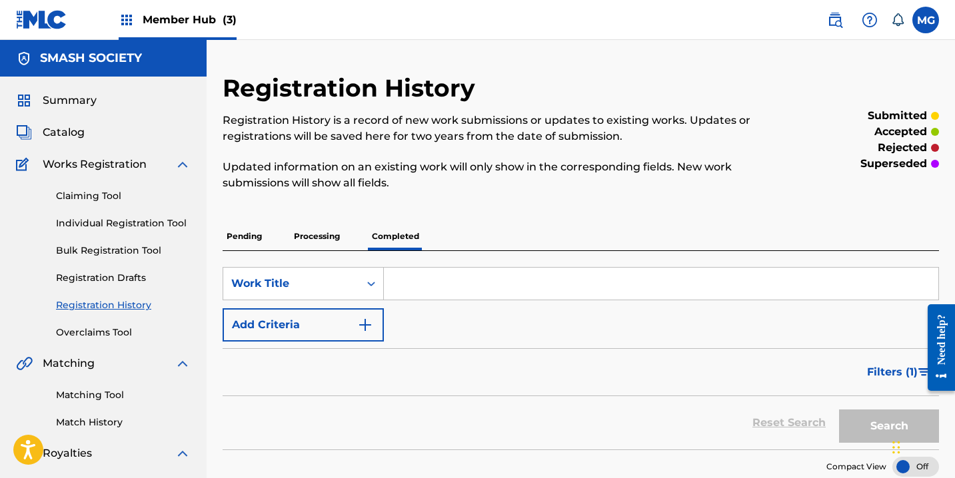
click at [132, 20] on img at bounding box center [127, 20] width 16 height 16
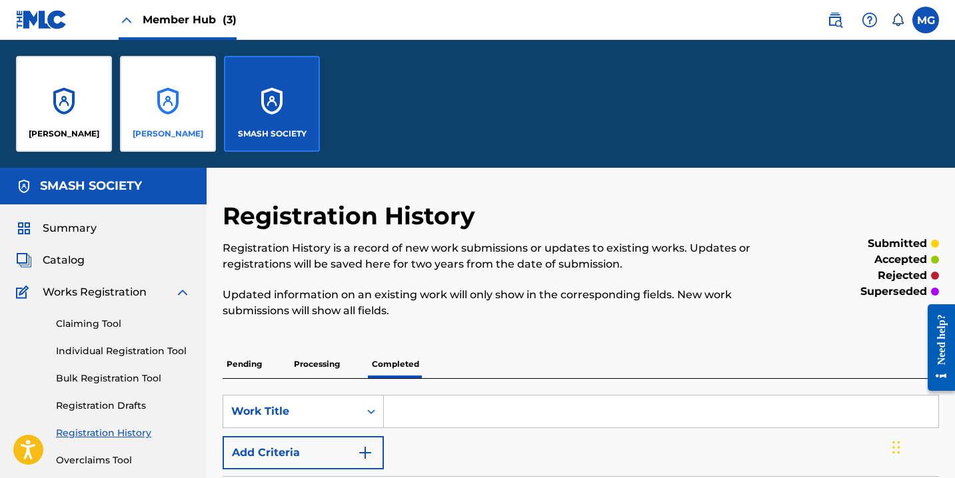
click at [160, 87] on div "[PERSON_NAME]" at bounding box center [168, 104] width 96 height 96
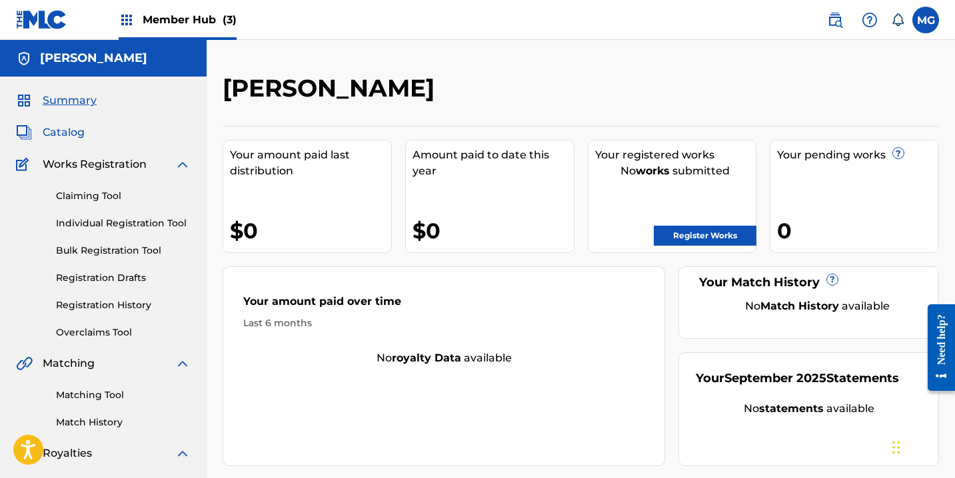
click at [57, 134] on span "Catalog" at bounding box center [64, 133] width 42 height 16
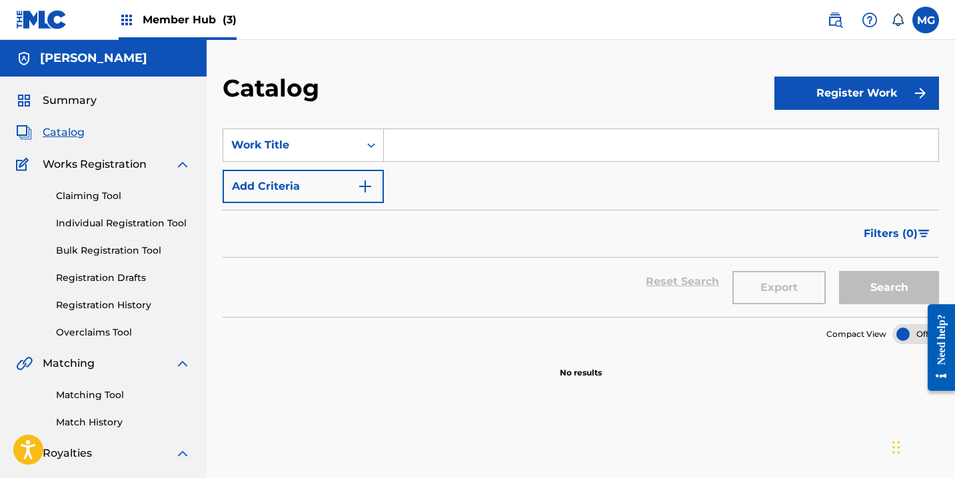
click at [159, 18] on span "Member Hub (3)" at bounding box center [190, 19] width 94 height 15
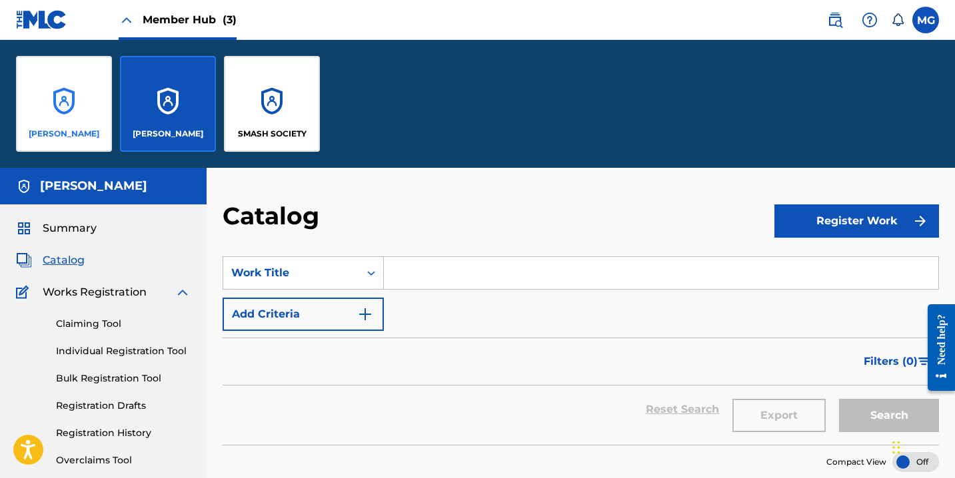
click at [61, 101] on div "[PERSON_NAME]" at bounding box center [64, 104] width 96 height 96
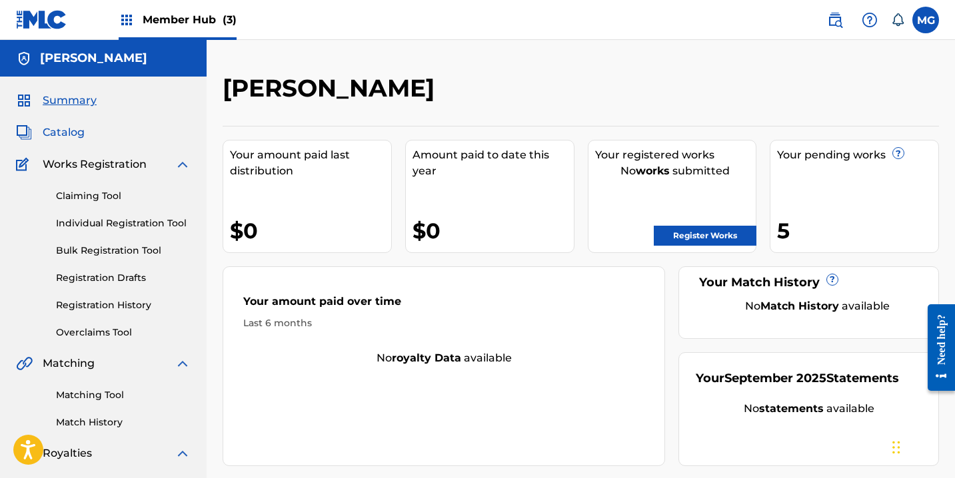
click at [73, 136] on span "Catalog" at bounding box center [64, 133] width 42 height 16
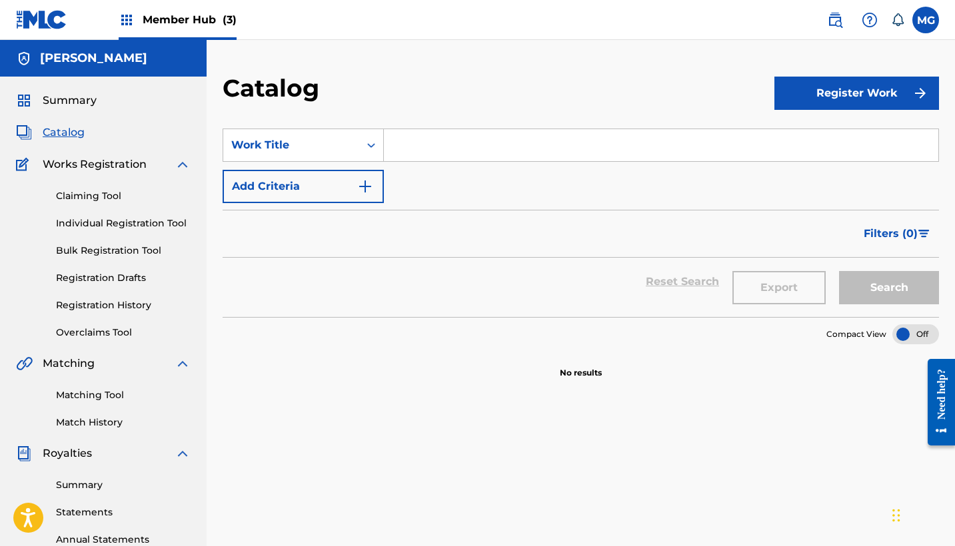
click at [119, 21] on img at bounding box center [127, 20] width 16 height 16
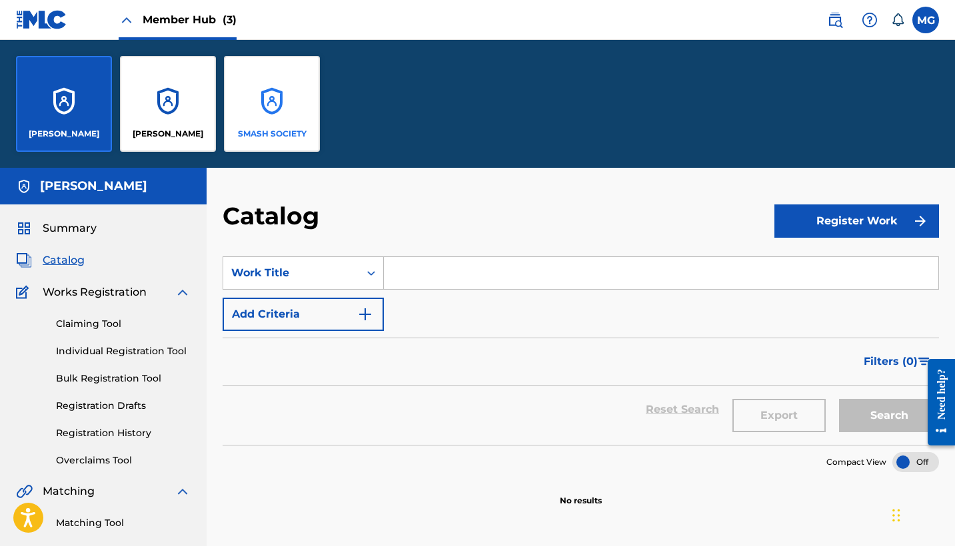
click at [272, 75] on div "SMASH SOCIETY" at bounding box center [272, 104] width 96 height 96
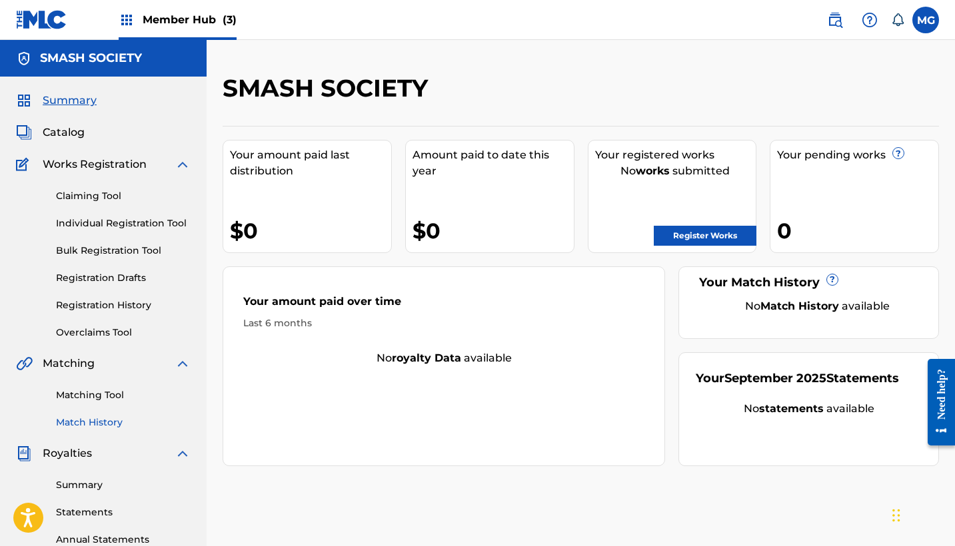
click at [93, 419] on link "Match History" at bounding box center [123, 423] width 135 height 14
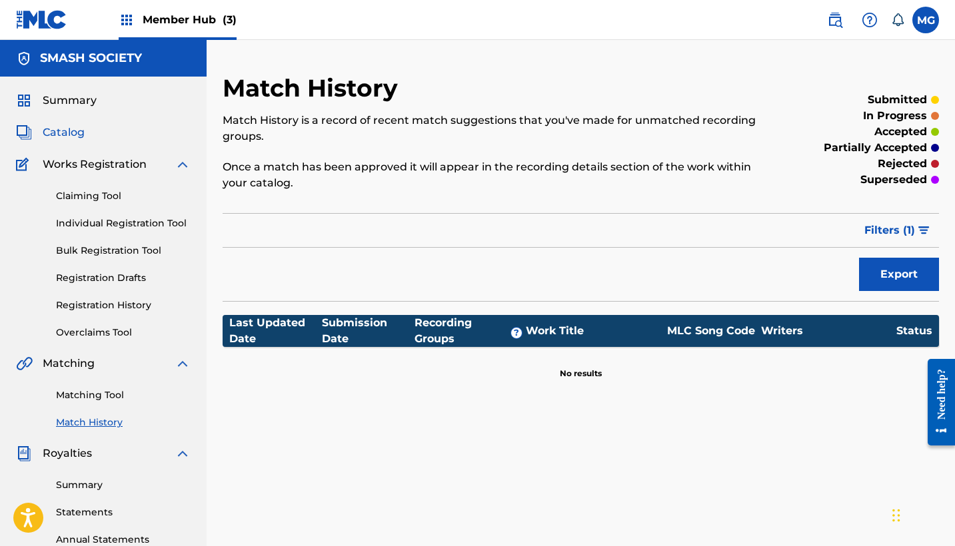
click at [68, 133] on span "Catalog" at bounding box center [64, 133] width 42 height 16
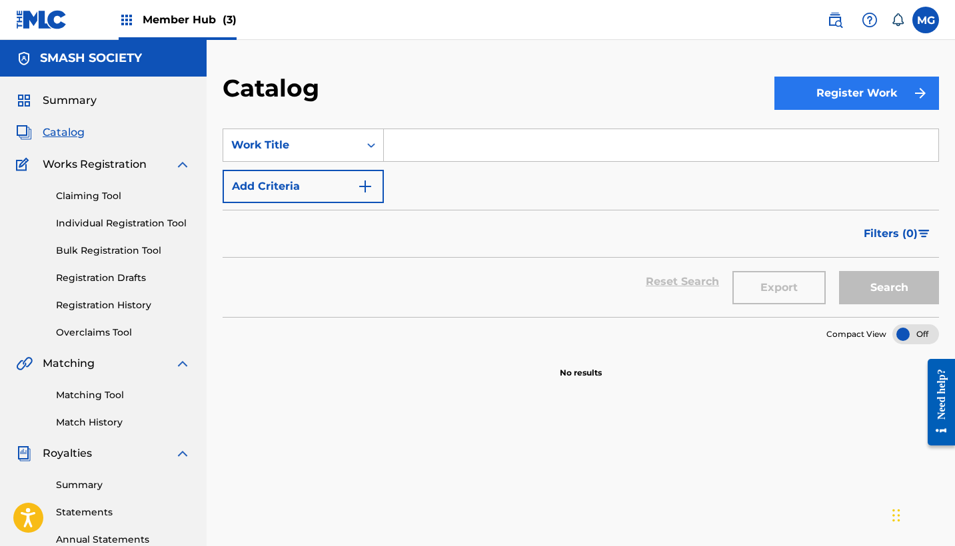
click at [812, 88] on button "Register Work" at bounding box center [856, 93] width 165 height 33
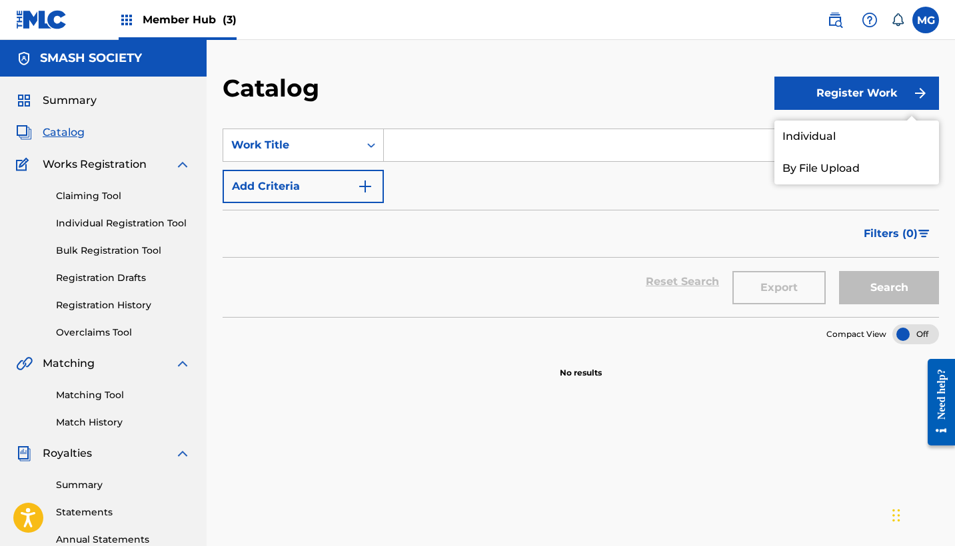
click at [590, 101] on div "Catalog" at bounding box center [499, 92] width 552 height 39
click at [806, 145] on link "Individual" at bounding box center [856, 137] width 165 height 32
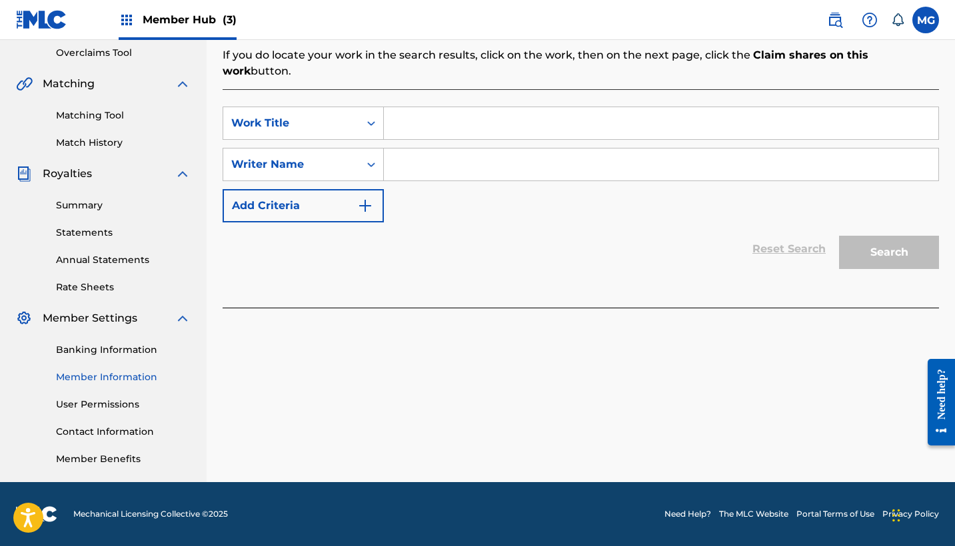
scroll to position [280, 0]
click at [91, 202] on link "Summary" at bounding box center [123, 206] width 135 height 14
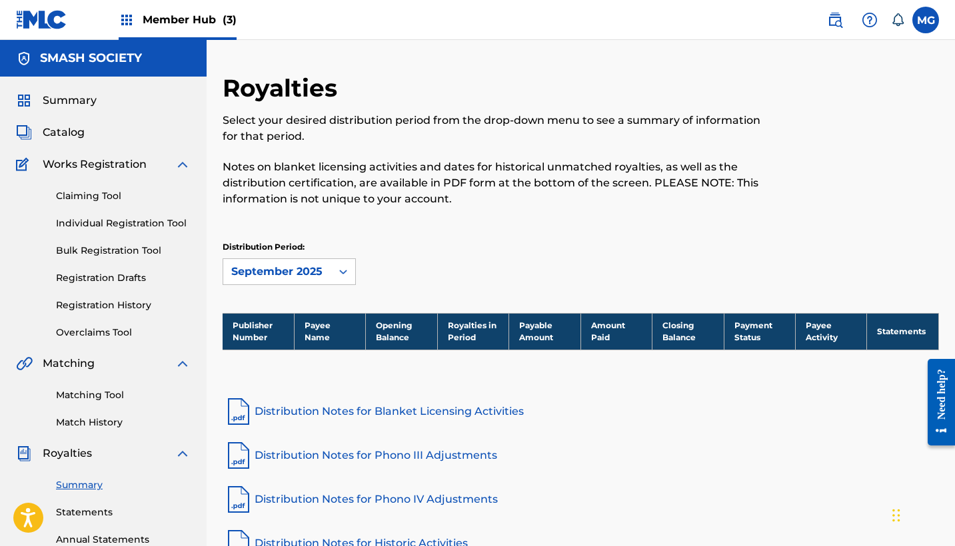
click at [78, 286] on div "Claiming Tool Individual Registration Tool Bulk Registration Tool Registration …" at bounding box center [103, 256] width 175 height 167
click at [76, 281] on link "Registration Drafts" at bounding box center [123, 278] width 135 height 14
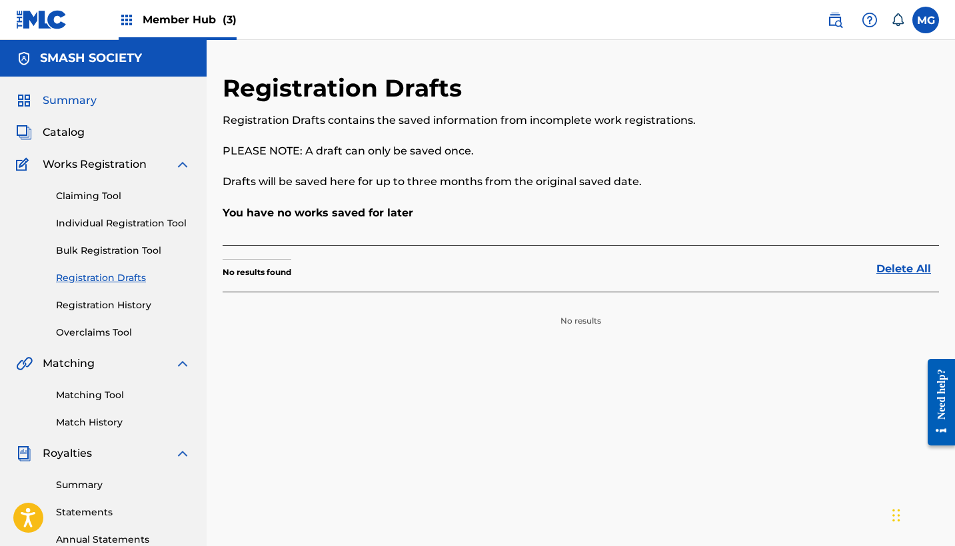
click at [73, 102] on span "Summary" at bounding box center [70, 101] width 54 height 16
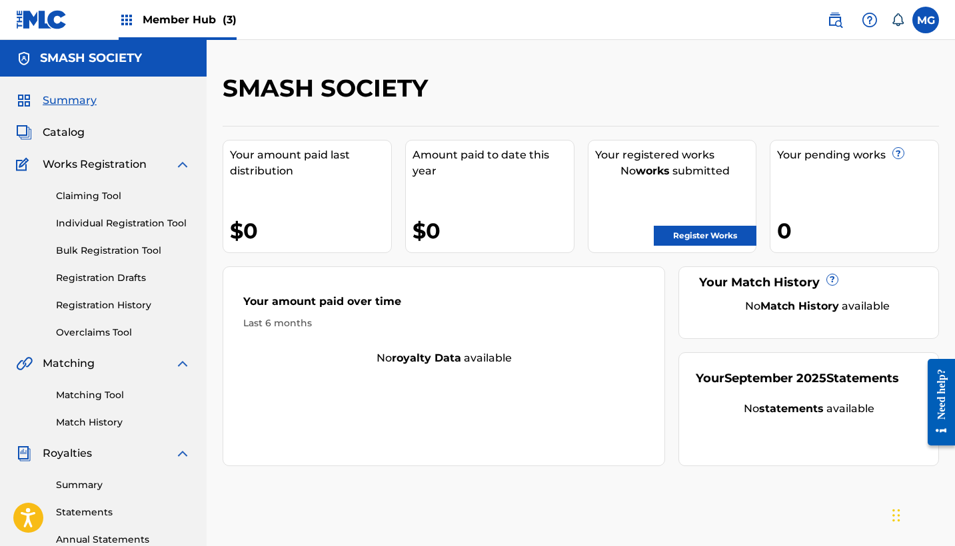
click at [109, 61] on h5 "SMASH SOCIETY" at bounding box center [91, 58] width 102 height 15
click at [125, 25] on img at bounding box center [127, 20] width 16 height 16
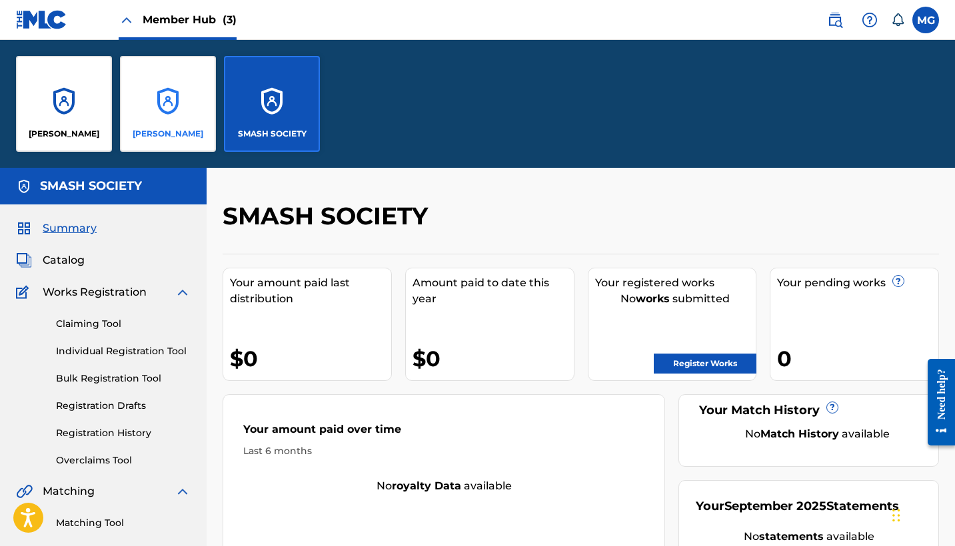
click at [157, 95] on div "[PERSON_NAME]" at bounding box center [168, 104] width 96 height 96
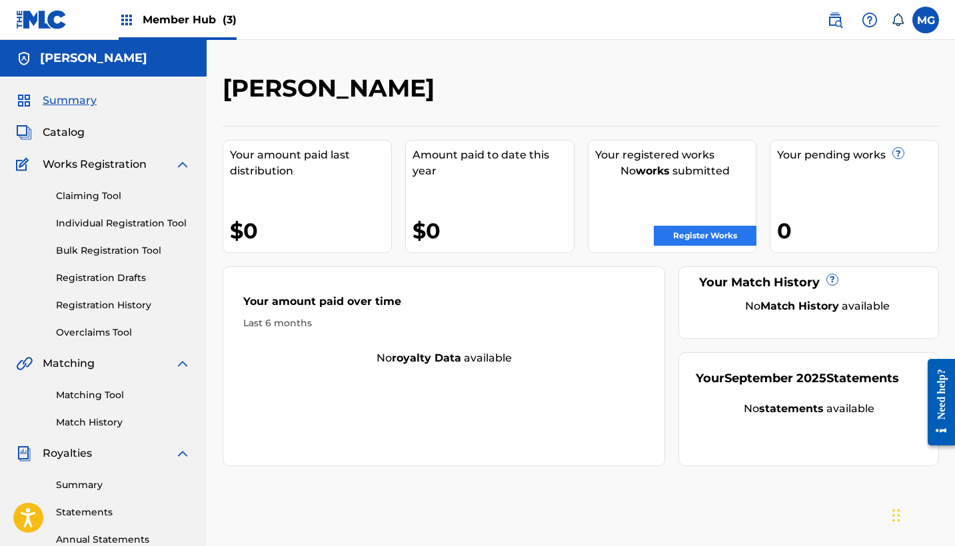
click at [678, 242] on link "Register Works" at bounding box center [705, 236] width 103 height 20
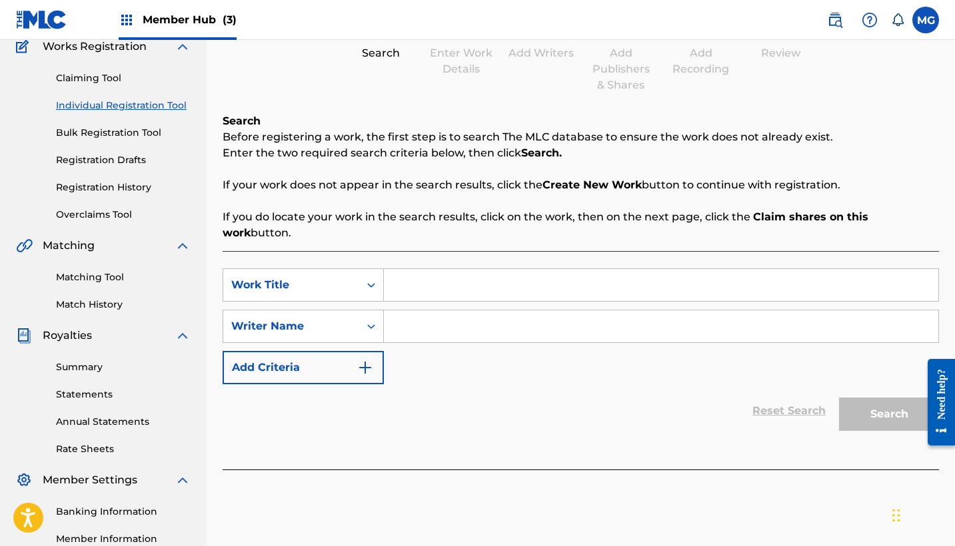
scroll to position [119, 0]
click at [111, 81] on link "Claiming Tool" at bounding box center [123, 78] width 135 height 14
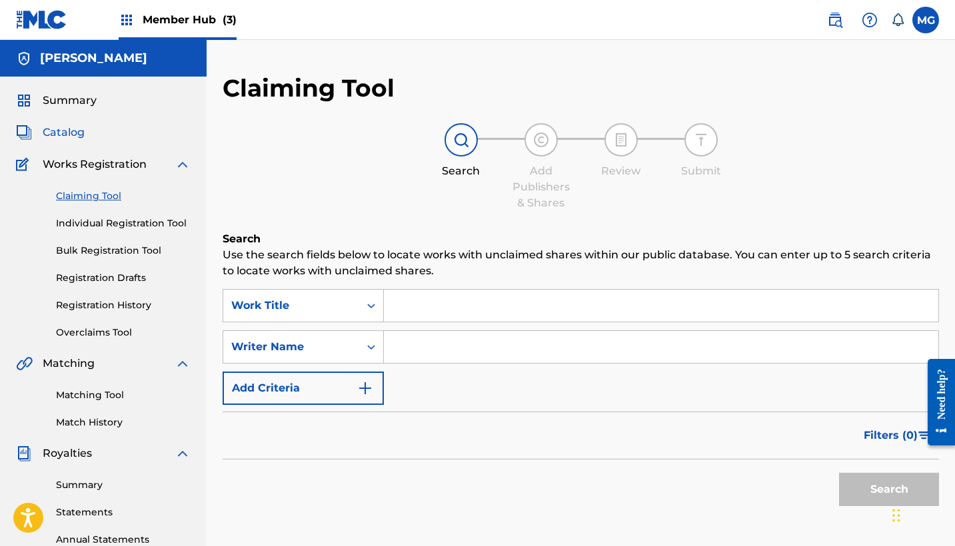
click at [72, 131] on span "Catalog" at bounding box center [64, 133] width 42 height 16
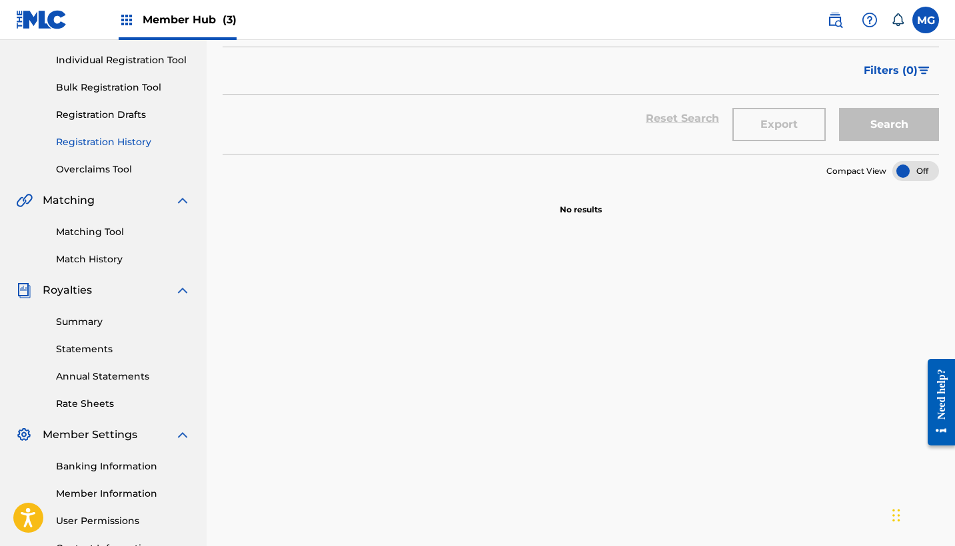
scroll to position [164, 0]
click at [88, 264] on link "Match History" at bounding box center [123, 259] width 135 height 14
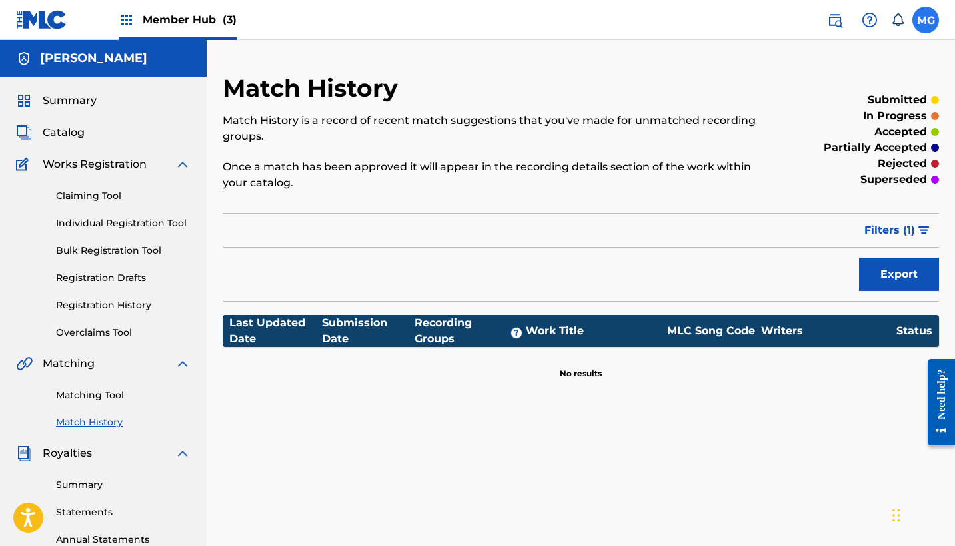
click at [923, 17] on label at bounding box center [925, 20] width 27 height 27
click at [925, 20] on input "MG [PERSON_NAME] [DOMAIN_NAME][EMAIL_ADDRESS][DOMAIN_NAME] Notification Prefere…" at bounding box center [925, 20] width 0 height 0
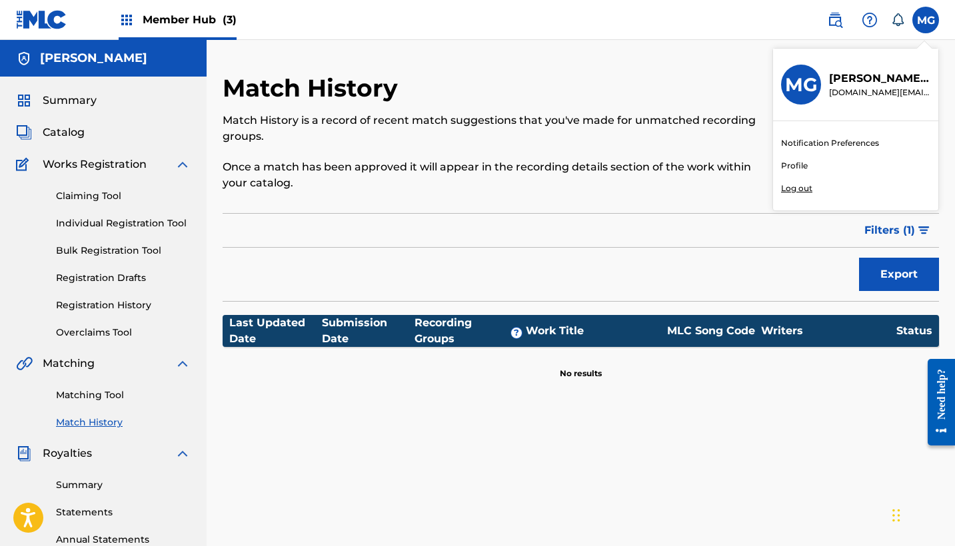
click at [805, 86] on h3 "MG" at bounding box center [801, 84] width 33 height 23
click at [925, 20] on input "MG [PERSON_NAME] [DOMAIN_NAME][EMAIL_ADDRESS][DOMAIN_NAME] Notification Prefere…" at bounding box center [925, 20] width 0 height 0
click at [790, 162] on link "Profile" at bounding box center [794, 166] width 27 height 12
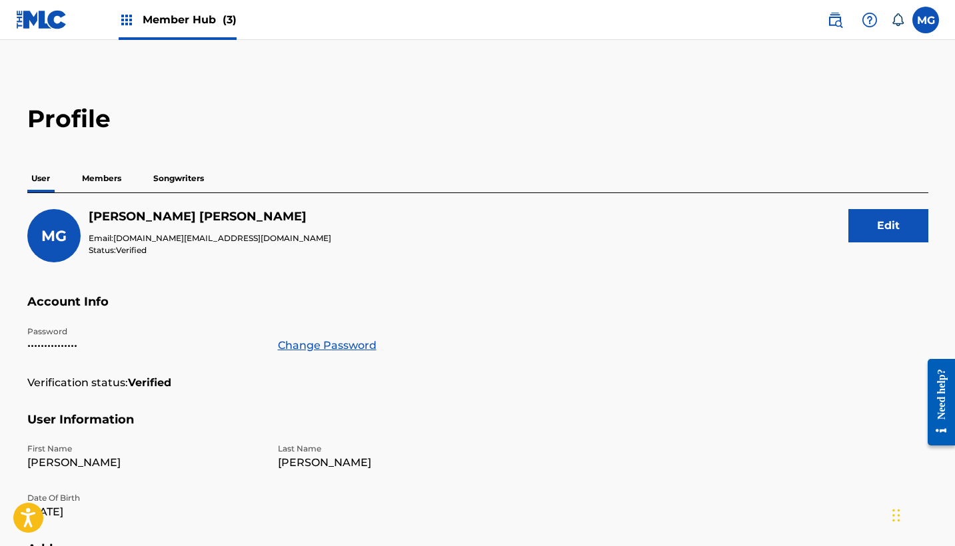
click at [113, 186] on p "Members" at bounding box center [101, 179] width 47 height 28
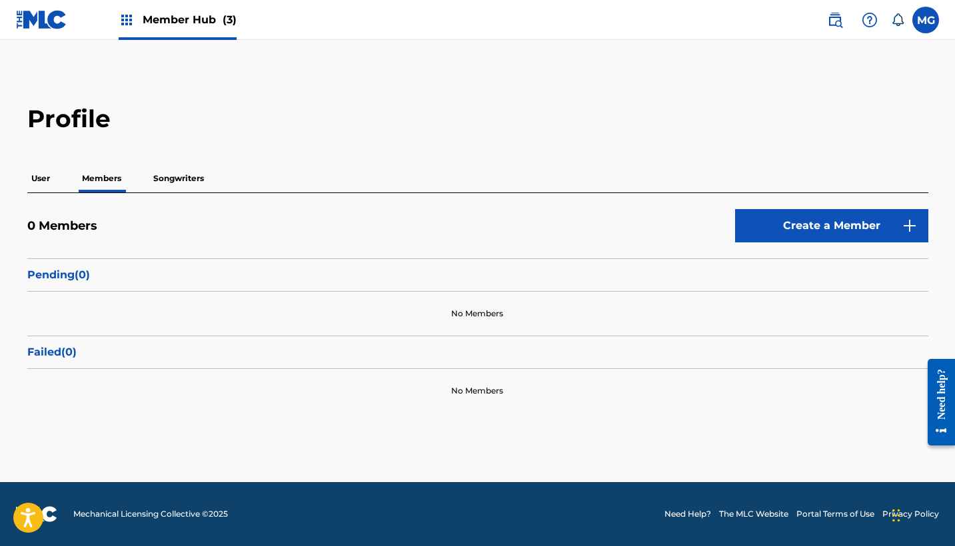
click at [158, 183] on p "Songwriters" at bounding box center [178, 179] width 59 height 28
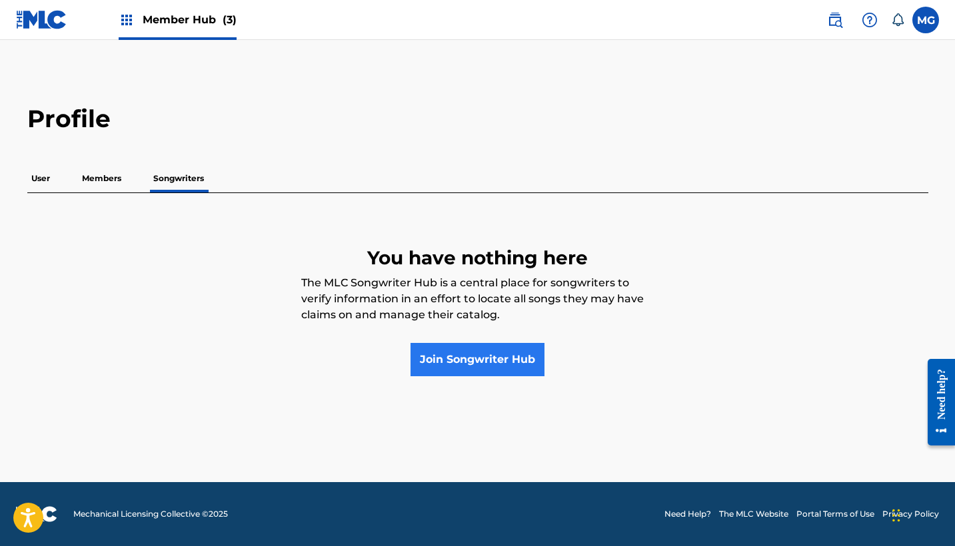
click at [448, 358] on link "Join Songwriter Hub" at bounding box center [477, 359] width 134 height 33
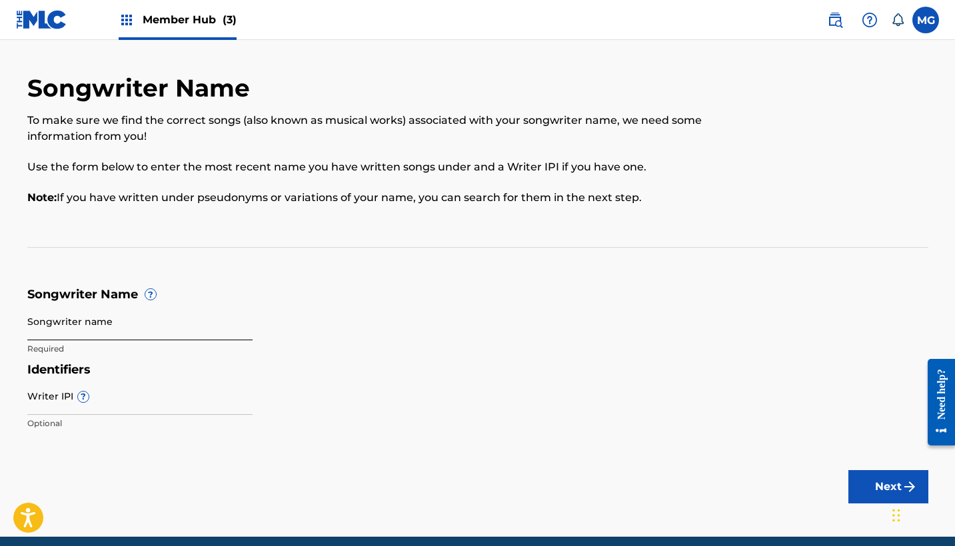
click at [119, 338] on input "Songwriter name" at bounding box center [139, 321] width 225 height 38
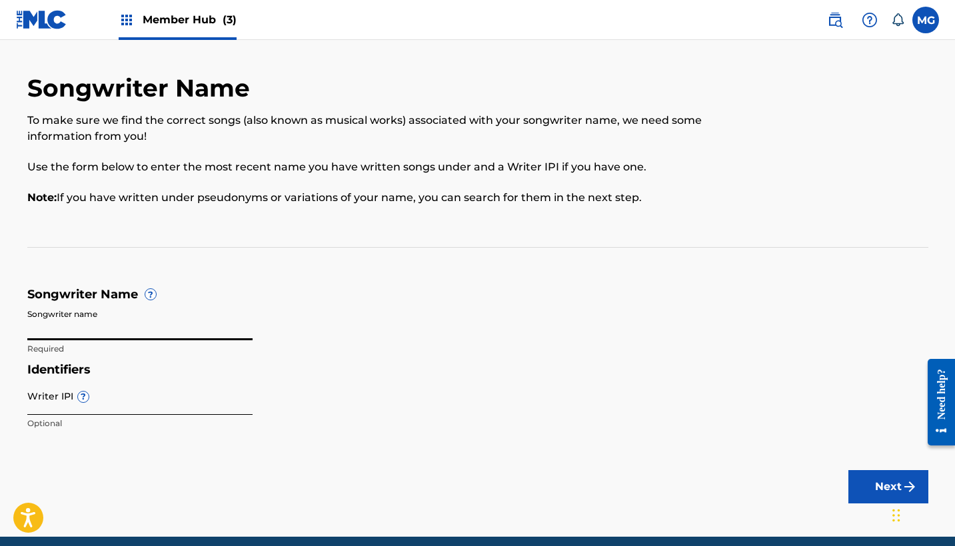
click at [80, 410] on input "Writer IPI ?" at bounding box center [139, 396] width 225 height 38
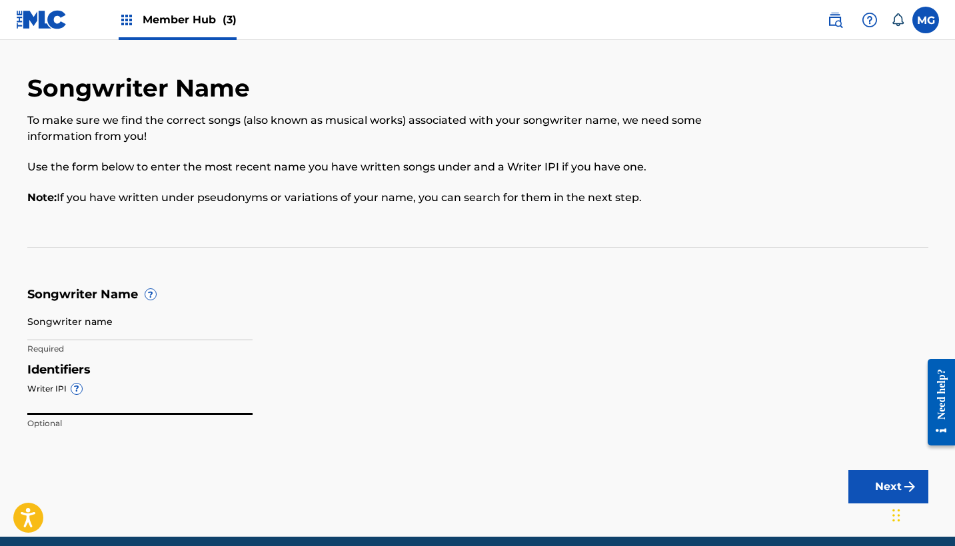
paste input "00848090026"
click at [91, 325] on input "Songwriter name" at bounding box center [139, 321] width 225 height 38
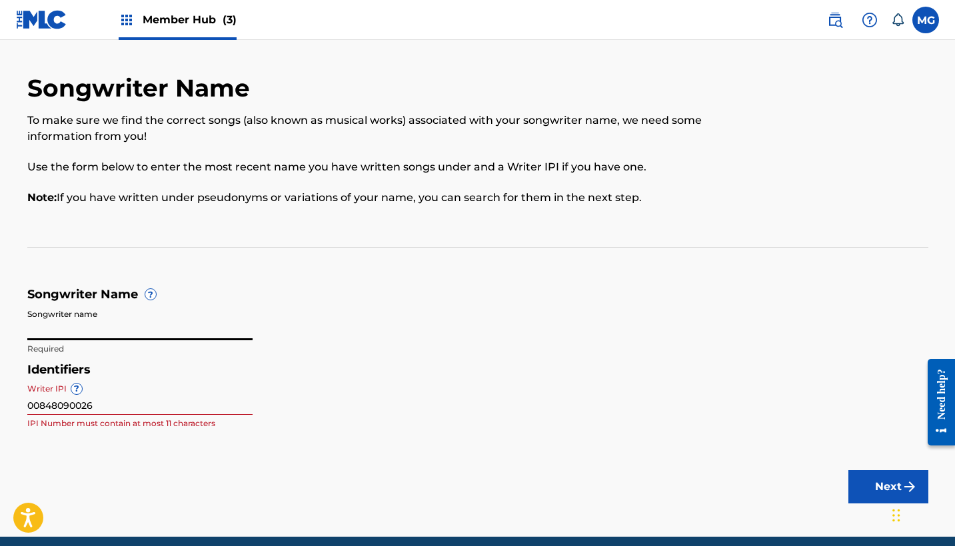
click at [29, 406] on input "00848090026" at bounding box center [139, 396] width 225 height 38
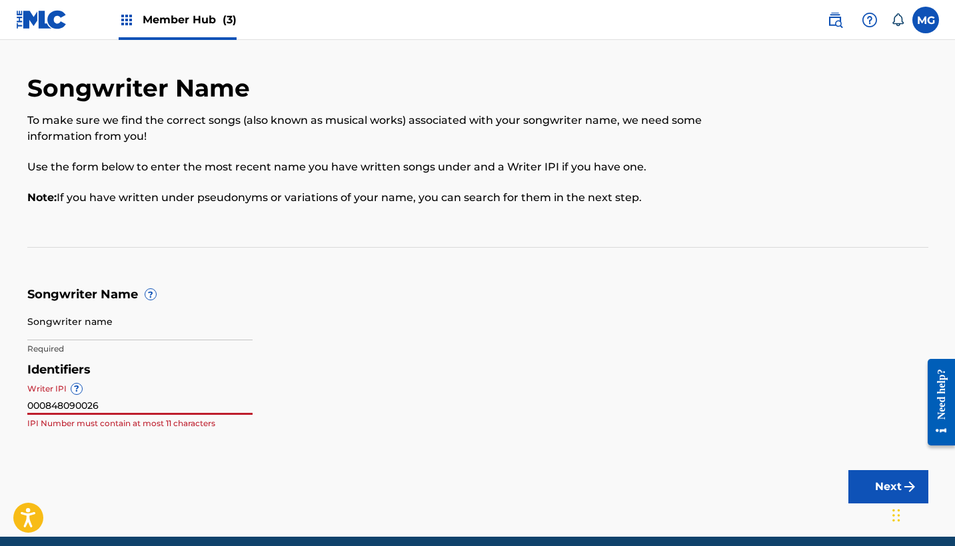
click at [78, 439] on main "Songwriter Name To make sure we find the correct songs (also known as musical w…" at bounding box center [477, 288] width 955 height 497
click at [31, 408] on input "000848090026" at bounding box center [139, 396] width 225 height 38
click at [111, 400] on input "00848090026" at bounding box center [139, 396] width 225 height 38
type input "00848090026"
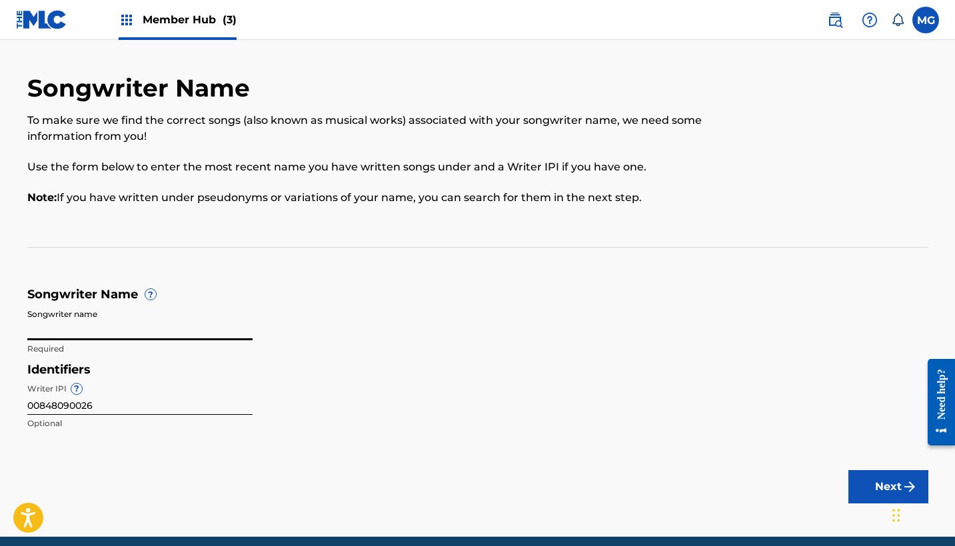
click at [74, 334] on input "Songwriter name" at bounding box center [139, 321] width 225 height 38
type input "[PERSON_NAME]"
click at [887, 486] on button "Next" at bounding box center [888, 486] width 80 height 33
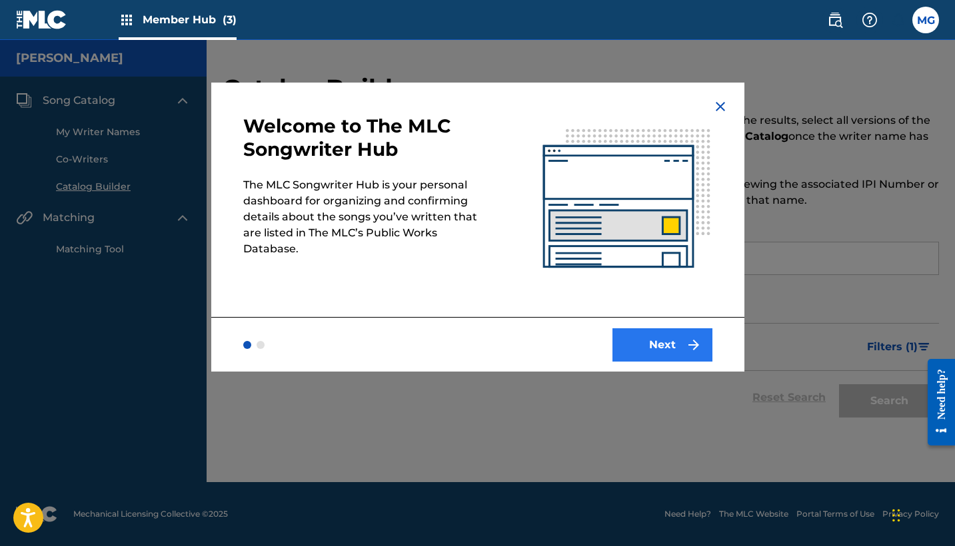
click at [640, 337] on button "Next" at bounding box center [662, 344] width 100 height 33
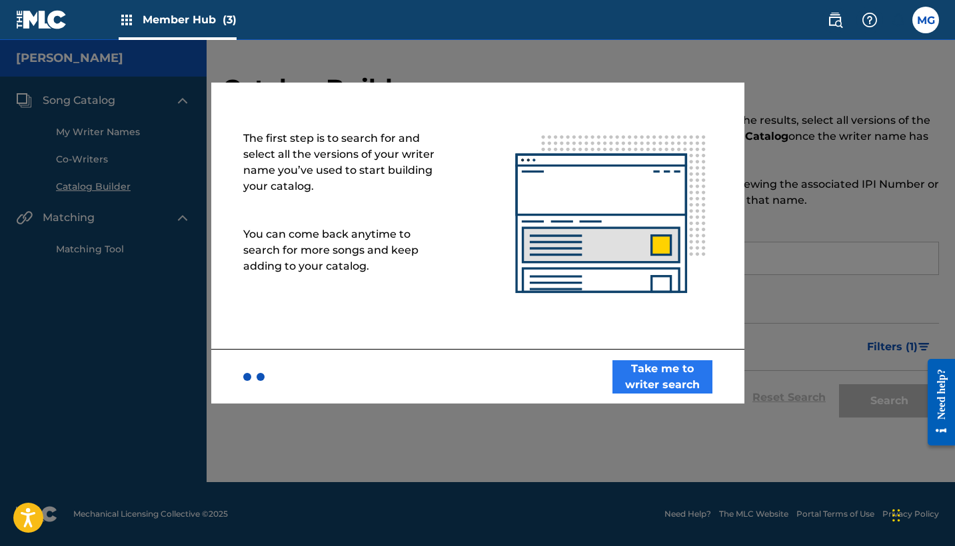
click at [656, 383] on button "Take me to writer search" at bounding box center [662, 376] width 100 height 33
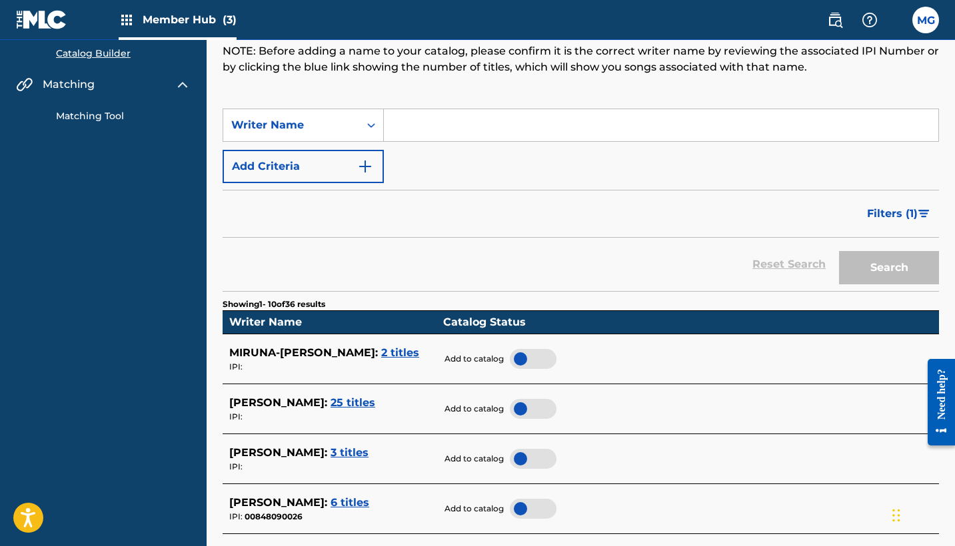
scroll to position [193, 0]
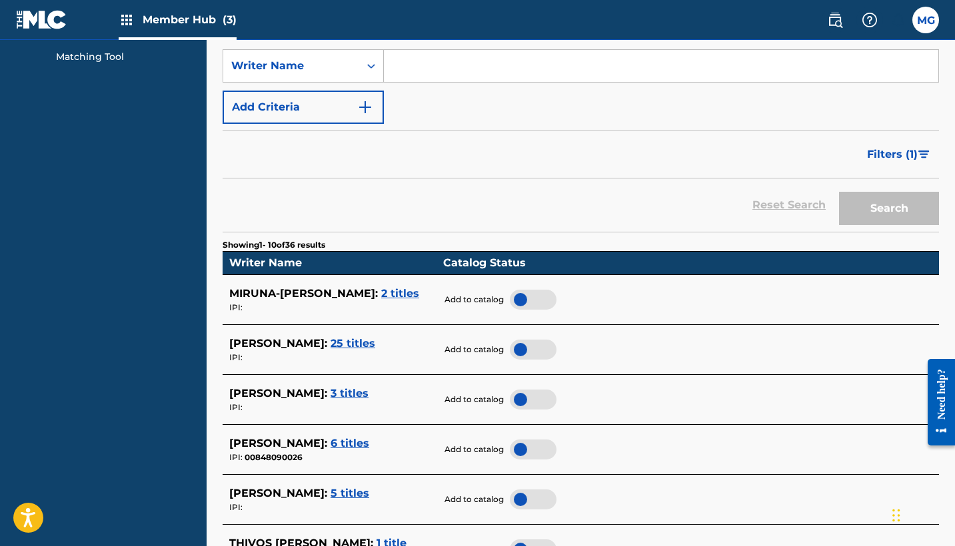
click at [419, 287] on span "2 titles" at bounding box center [400, 293] width 38 height 13
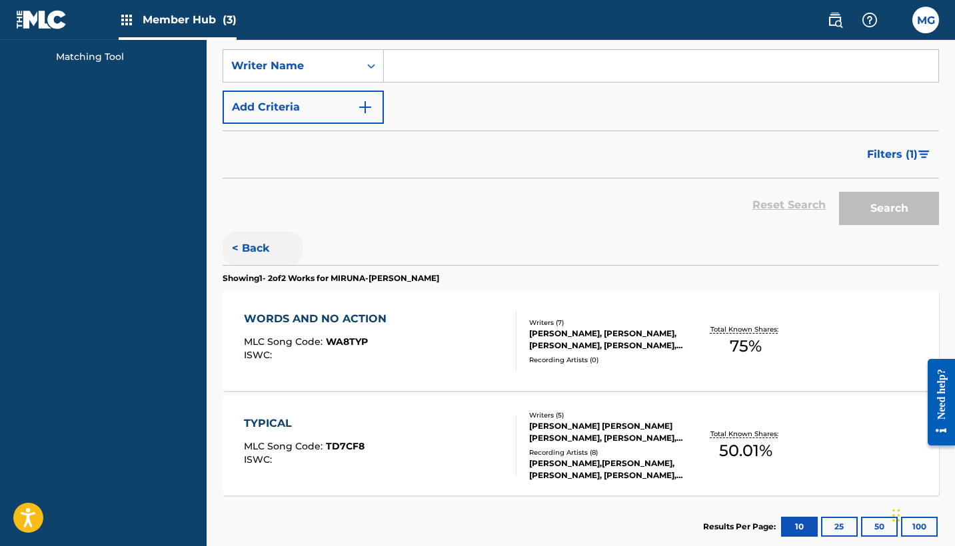
click at [246, 249] on button "< Back" at bounding box center [263, 248] width 80 height 33
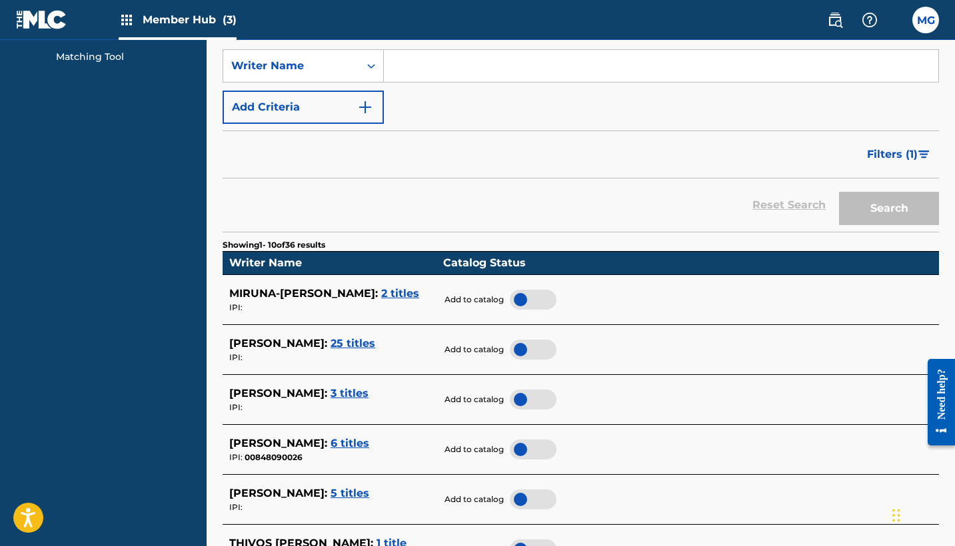
click at [523, 296] on div at bounding box center [533, 300] width 47 height 20
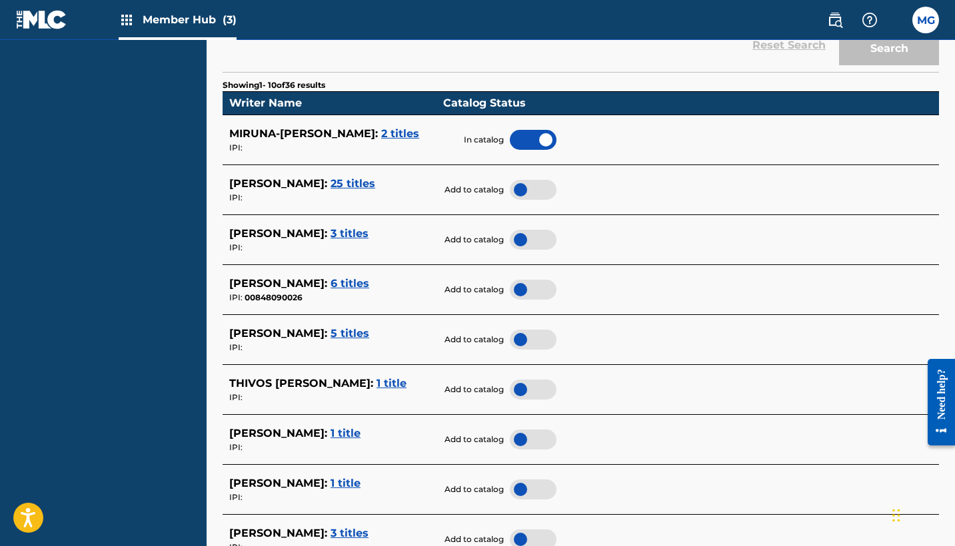
scroll to position [353, 0]
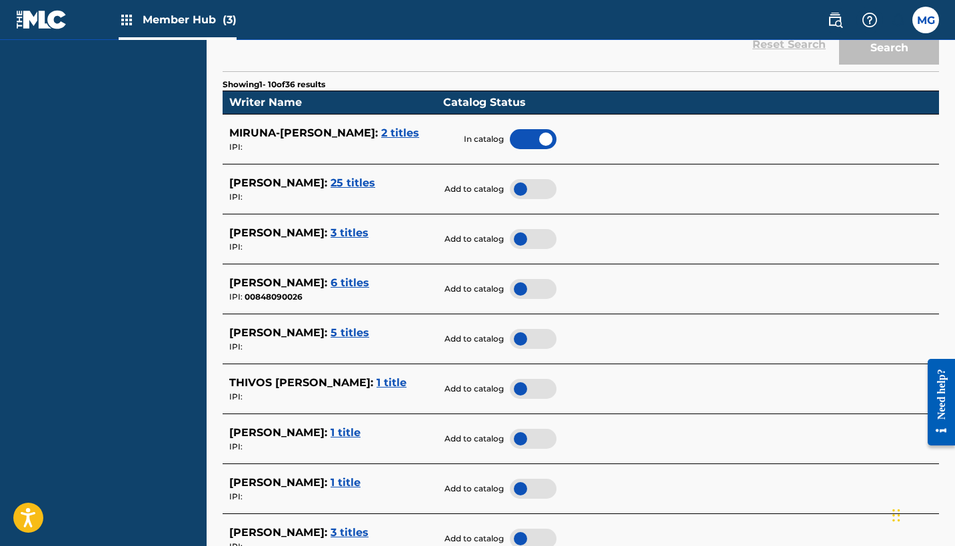
click at [369, 280] on span "6 titles" at bounding box center [349, 282] width 39 height 13
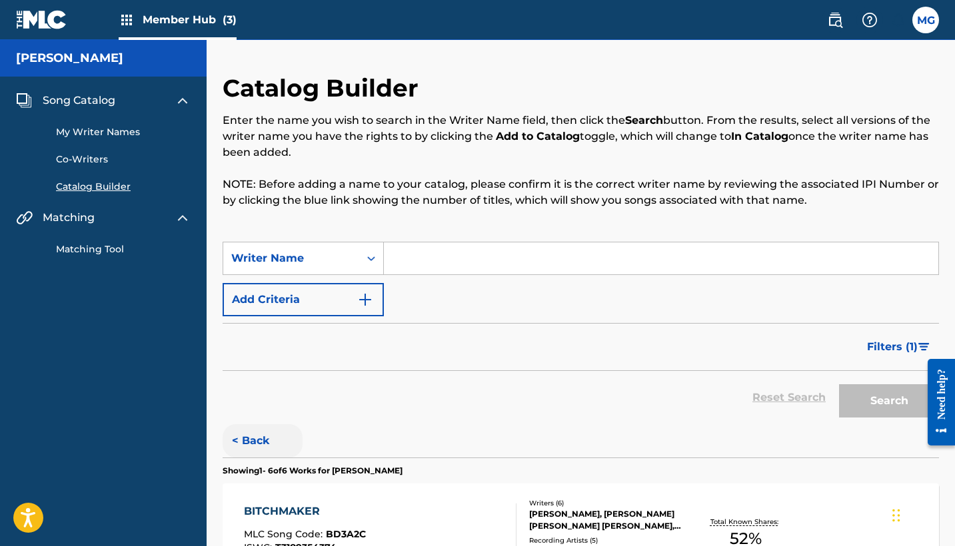
scroll to position [0, 0]
click at [246, 448] on button "< Back" at bounding box center [263, 440] width 80 height 33
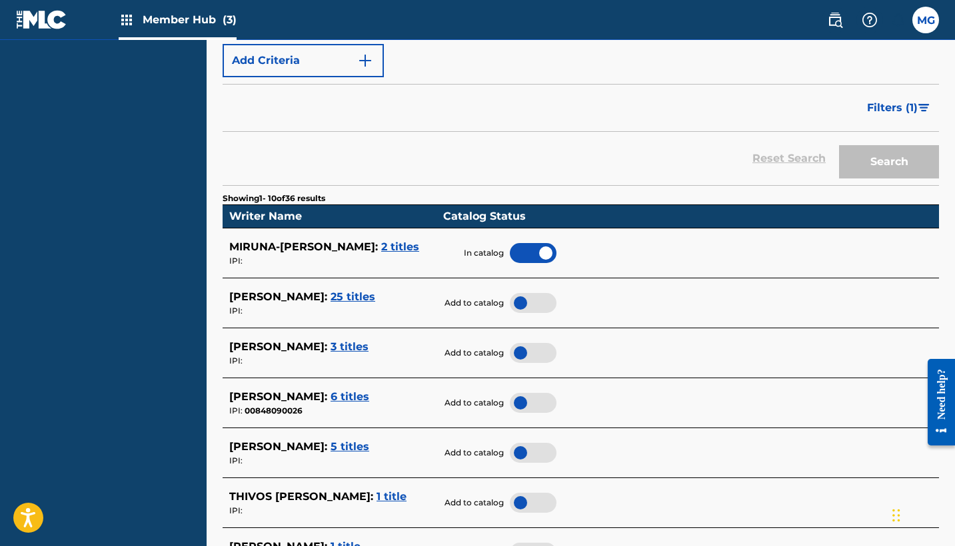
scroll to position [328, 0]
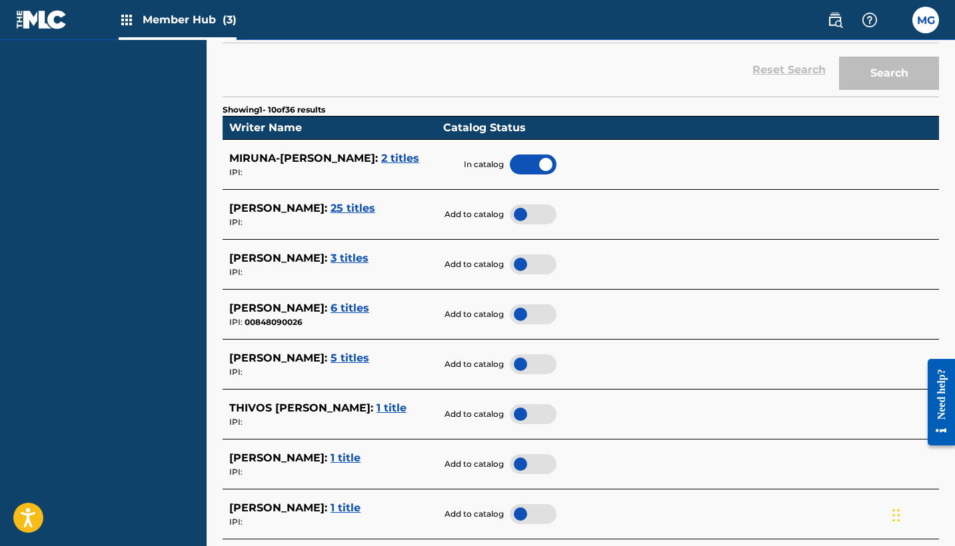
click at [528, 313] on div at bounding box center [533, 314] width 47 height 20
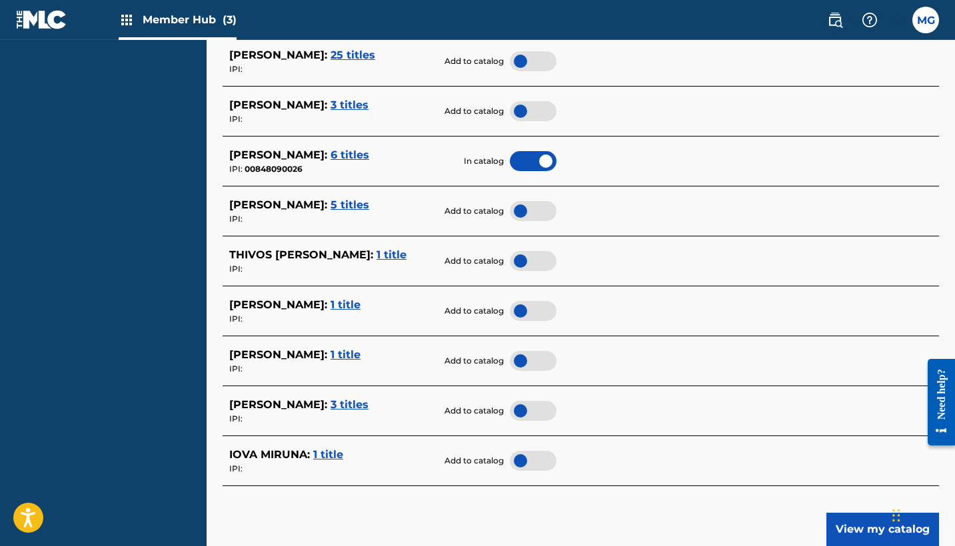
scroll to position [482, 0]
click at [408, 304] on div "[PERSON_NAME] : 1 title" at bounding box center [332, 304] width 207 height 16
click at [360, 298] on span "1 title" at bounding box center [345, 304] width 30 height 13
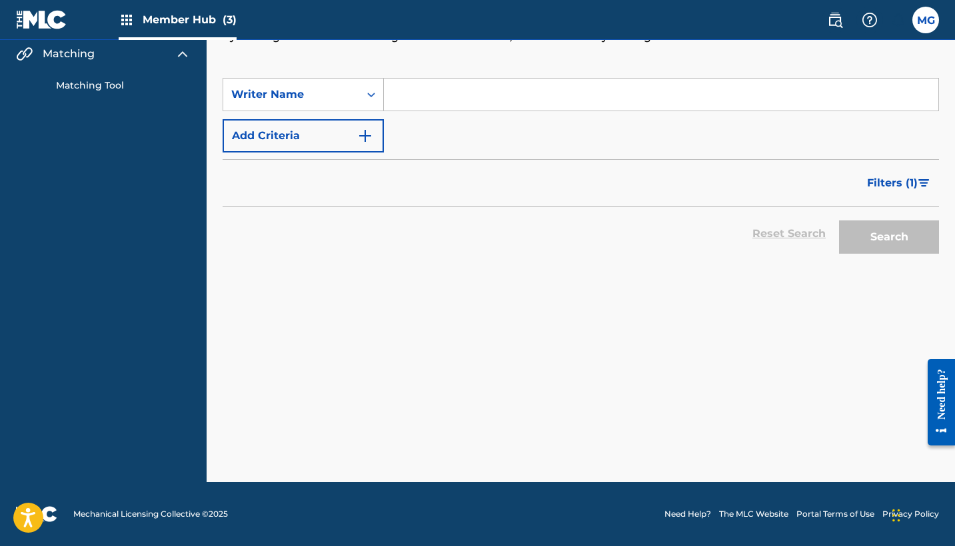
scroll to position [164, 0]
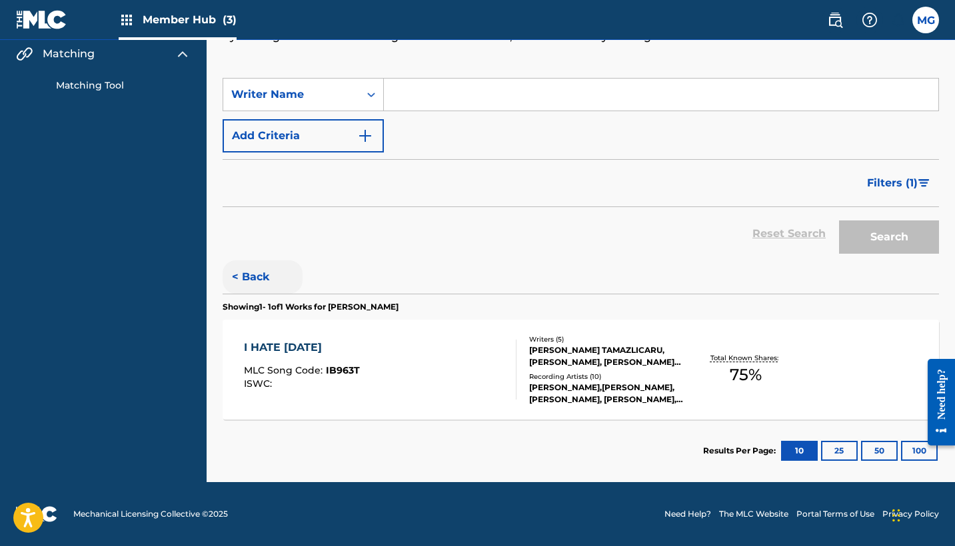
click at [250, 282] on button "< Back" at bounding box center [263, 276] width 80 height 33
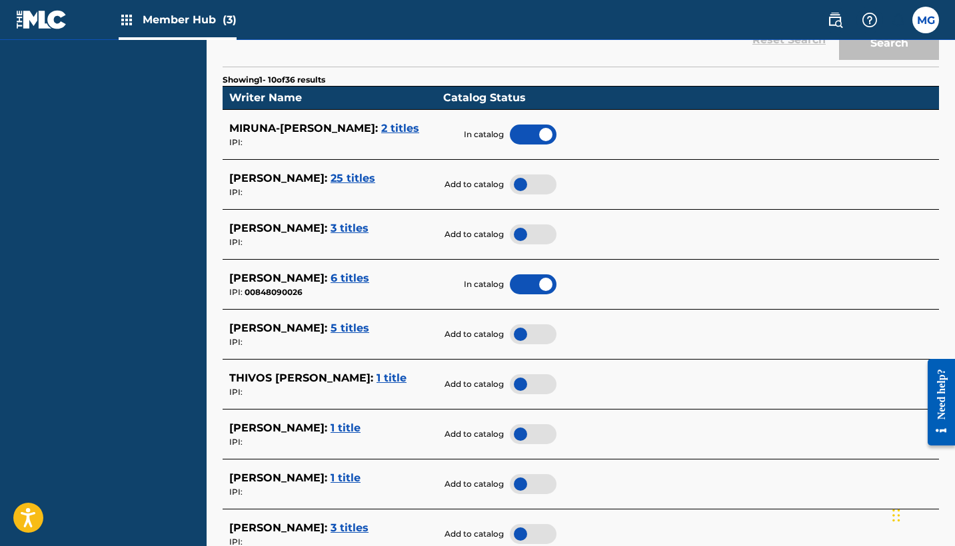
scroll to position [508, 0]
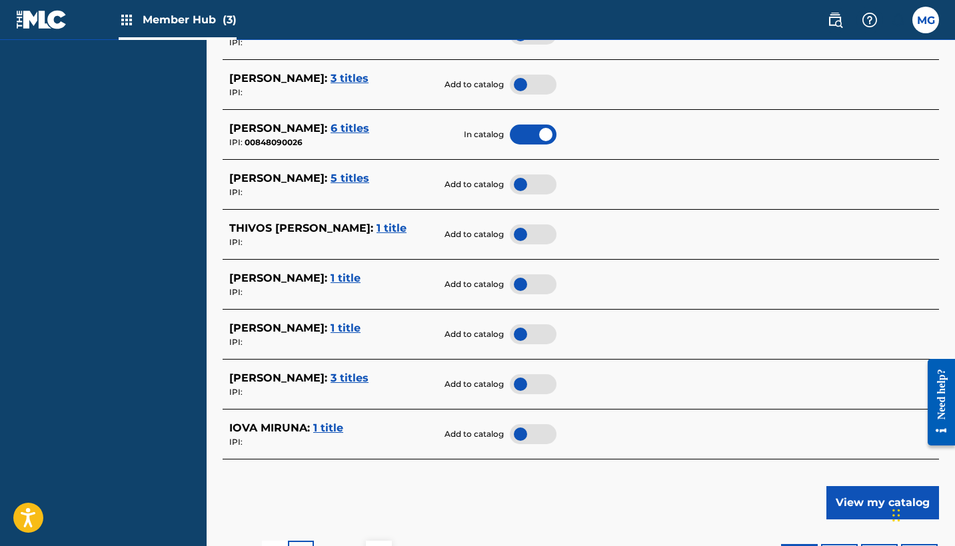
click at [360, 274] on span "1 title" at bounding box center [345, 278] width 30 height 13
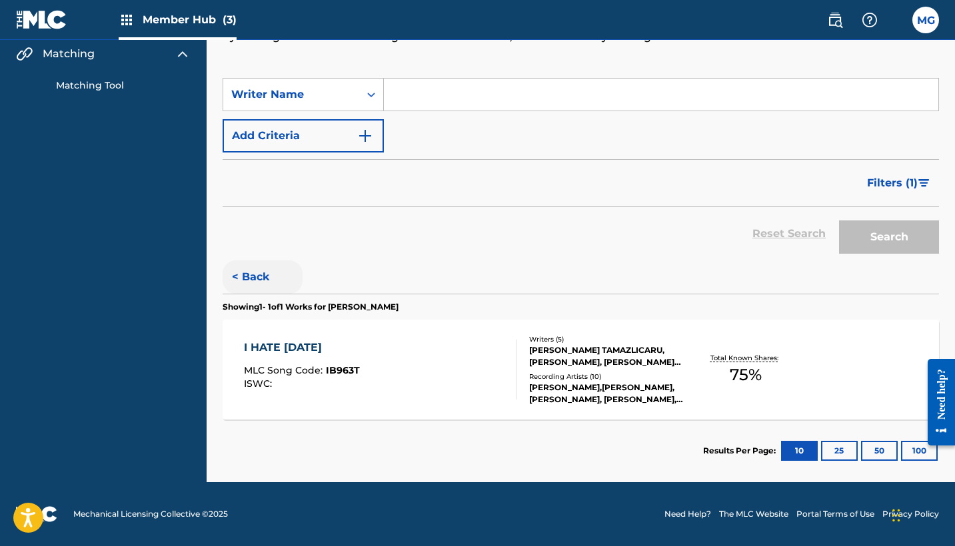
click at [244, 274] on button "< Back" at bounding box center [263, 276] width 80 height 33
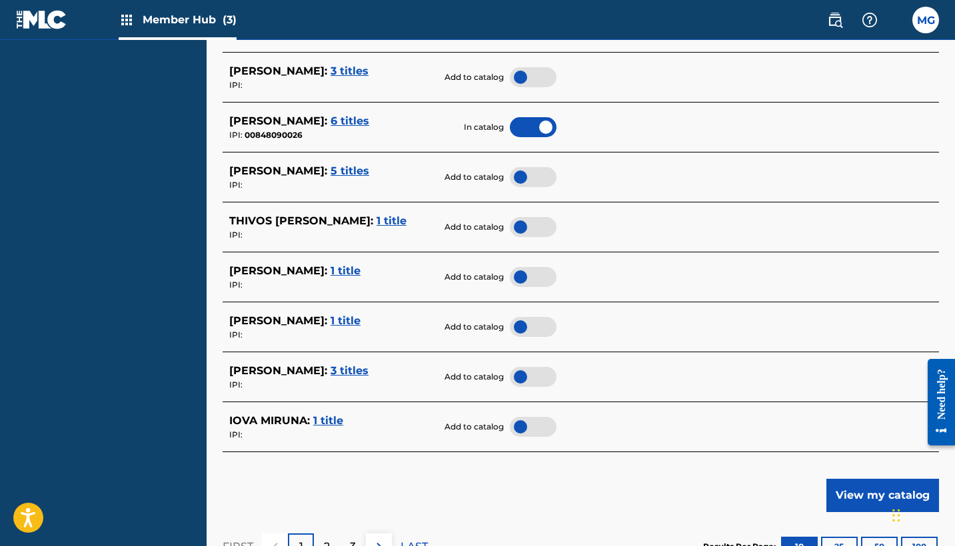
scroll to position [518, 0]
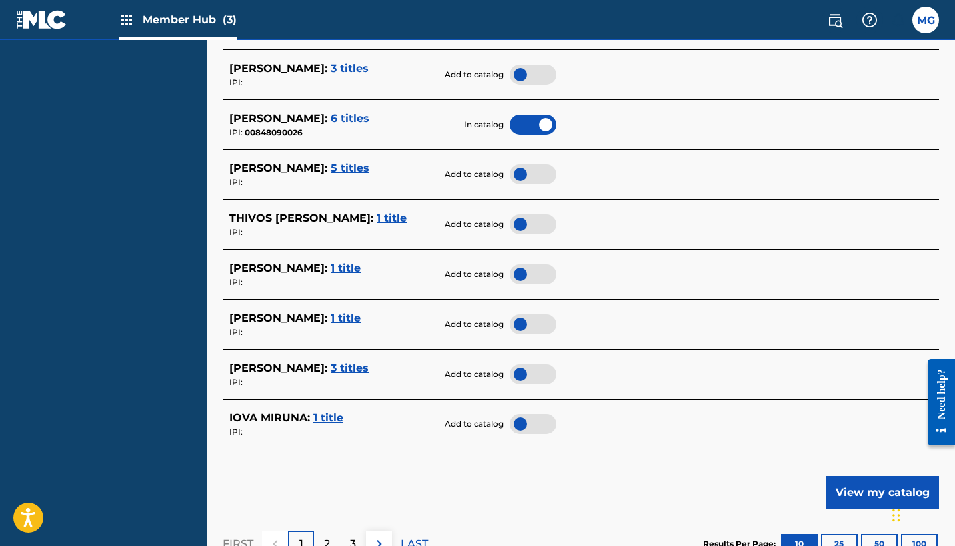
click at [519, 274] on div at bounding box center [533, 274] width 47 height 20
click at [339, 319] on div "[PERSON_NAME] : 1 title" at bounding box center [332, 318] width 207 height 16
click at [334, 312] on span "1 title" at bounding box center [345, 318] width 30 height 13
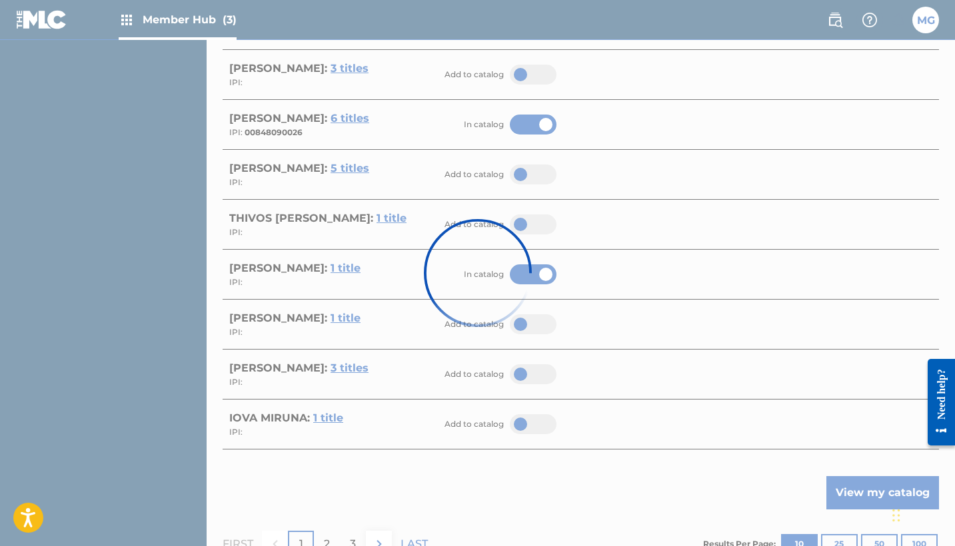
scroll to position [164, 0]
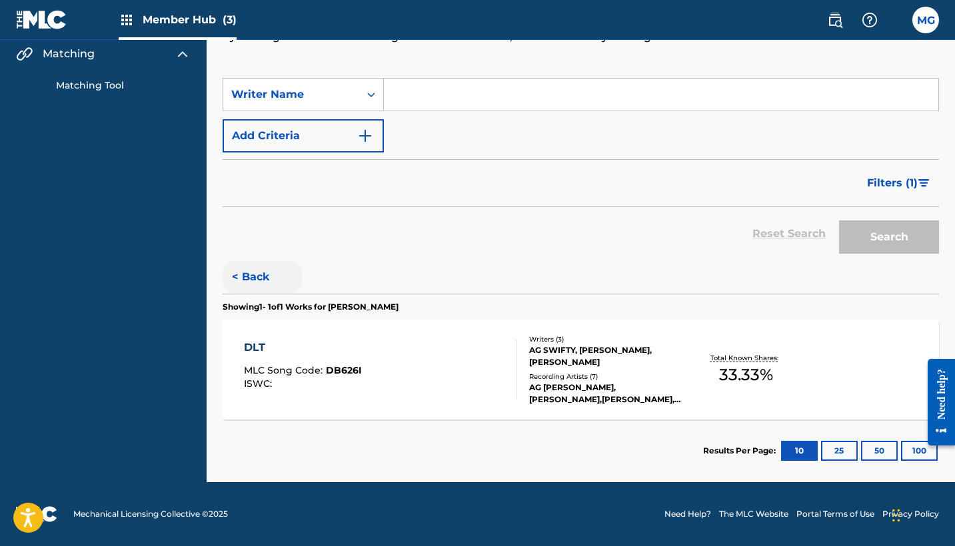
click at [262, 272] on button "< Back" at bounding box center [263, 276] width 80 height 33
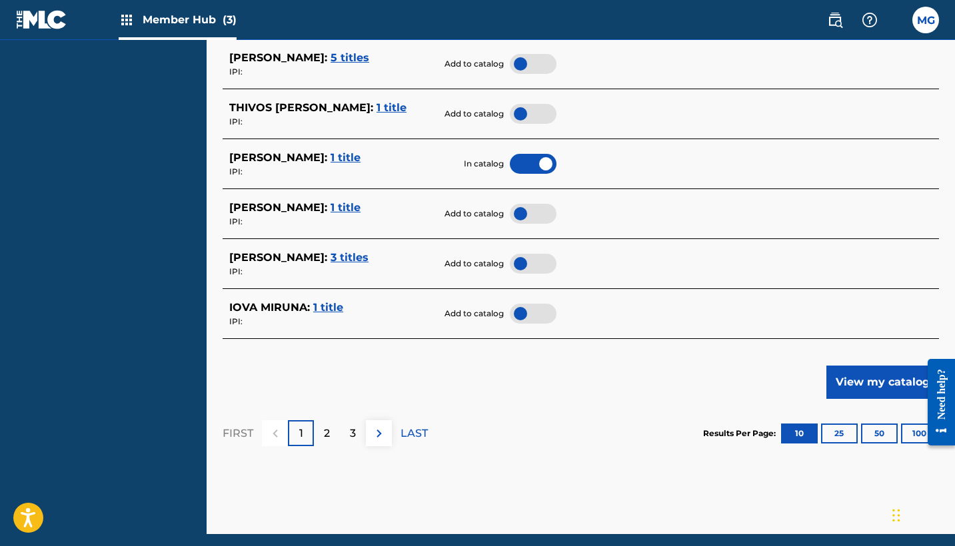
scroll to position [628, 0]
click at [520, 211] on div at bounding box center [533, 214] width 47 height 20
click at [409, 428] on p "LAST" at bounding box center [413, 434] width 27 height 16
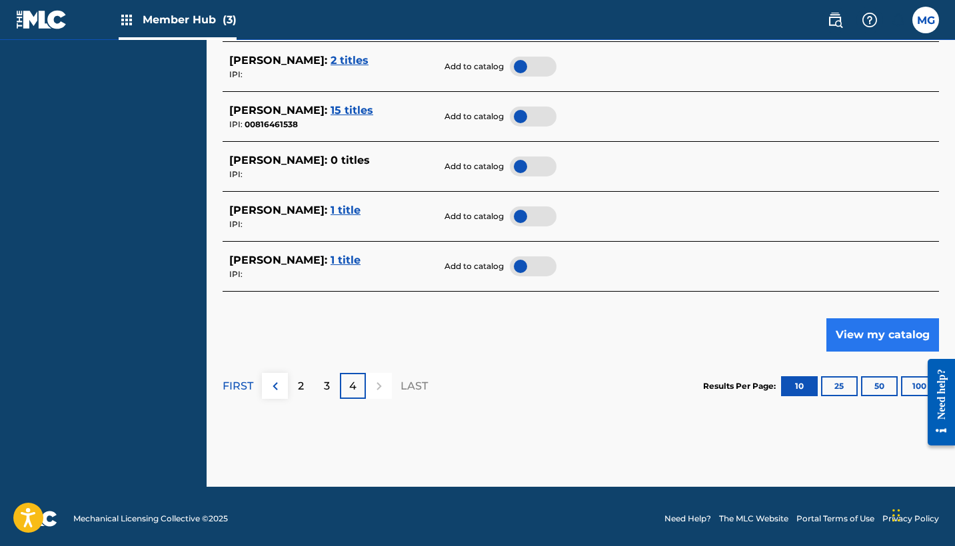
scroll to position [475, 0]
click at [897, 320] on button "View my catalog" at bounding box center [882, 335] width 113 height 33
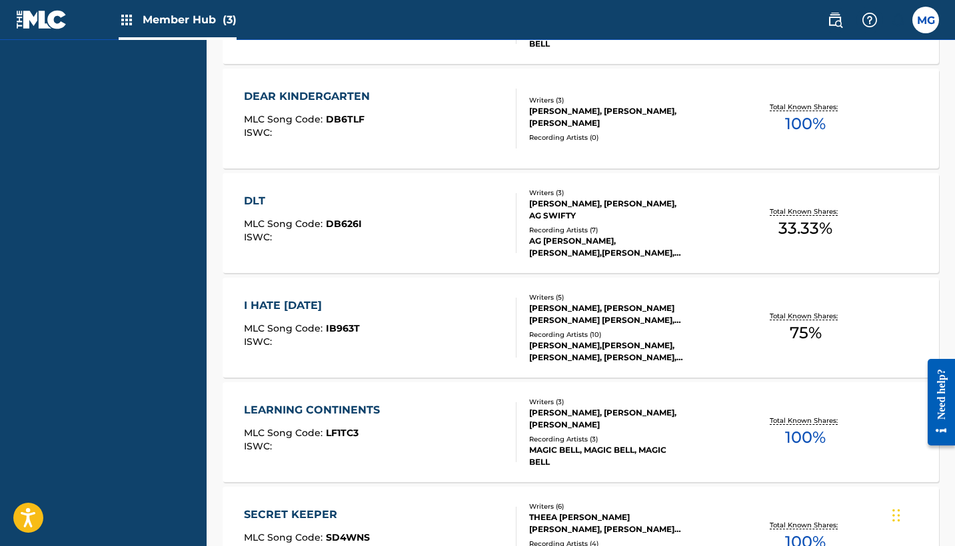
scroll to position [679, 0]
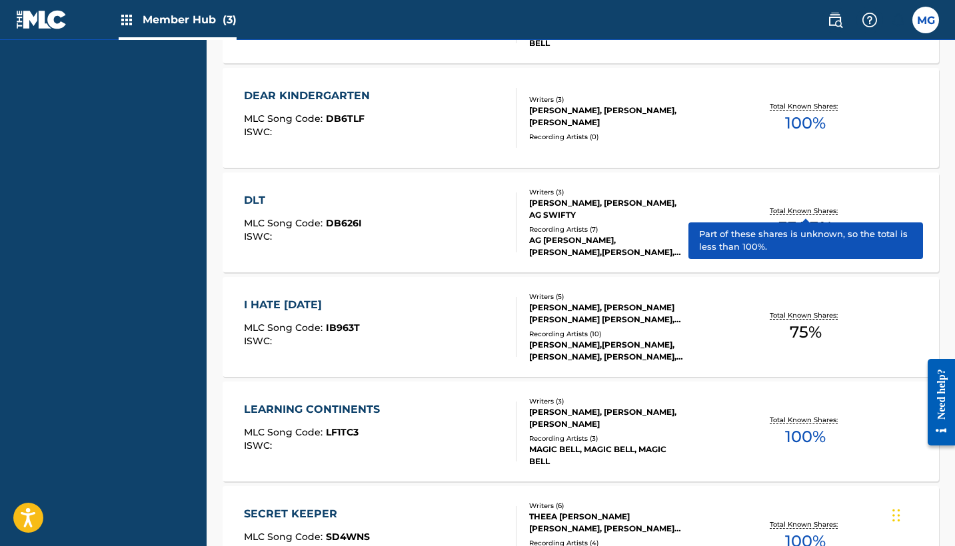
click at [800, 213] on p "Total Known Shares:" at bounding box center [804, 211] width 71 height 10
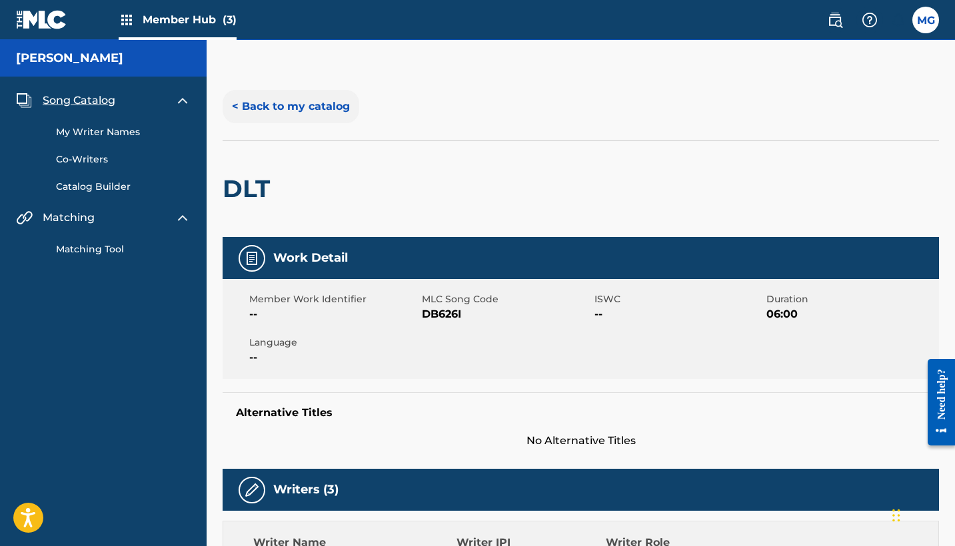
click at [309, 109] on button "< Back to my catalog" at bounding box center [291, 106] width 137 height 33
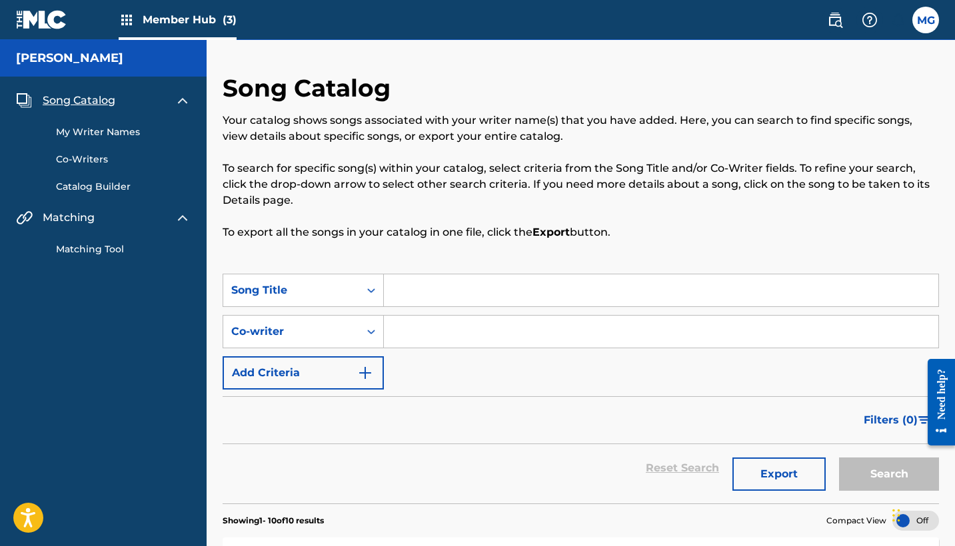
click at [131, 131] on link "My Writer Names" at bounding box center [123, 132] width 135 height 14
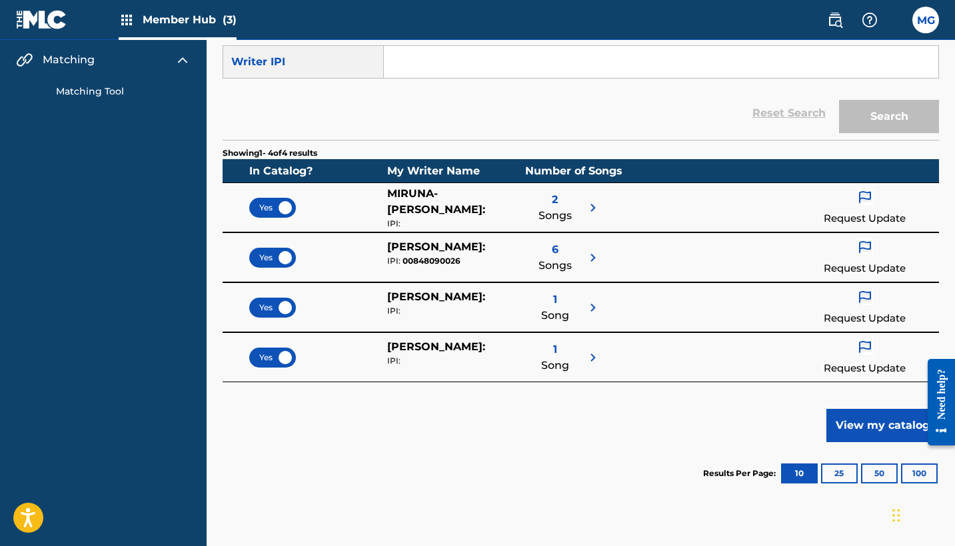
scroll to position [161, 0]
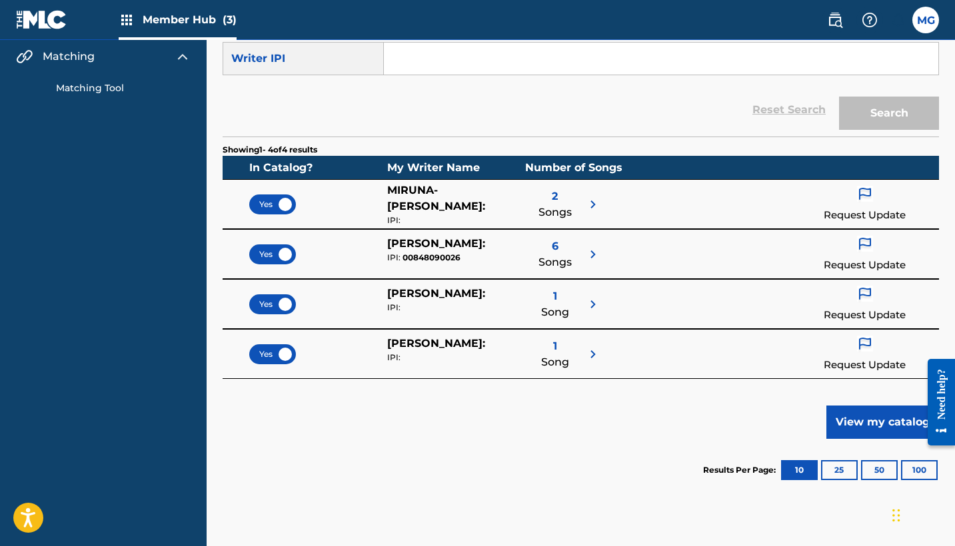
click at [562, 213] on span "Songs" at bounding box center [554, 213] width 33 height 16
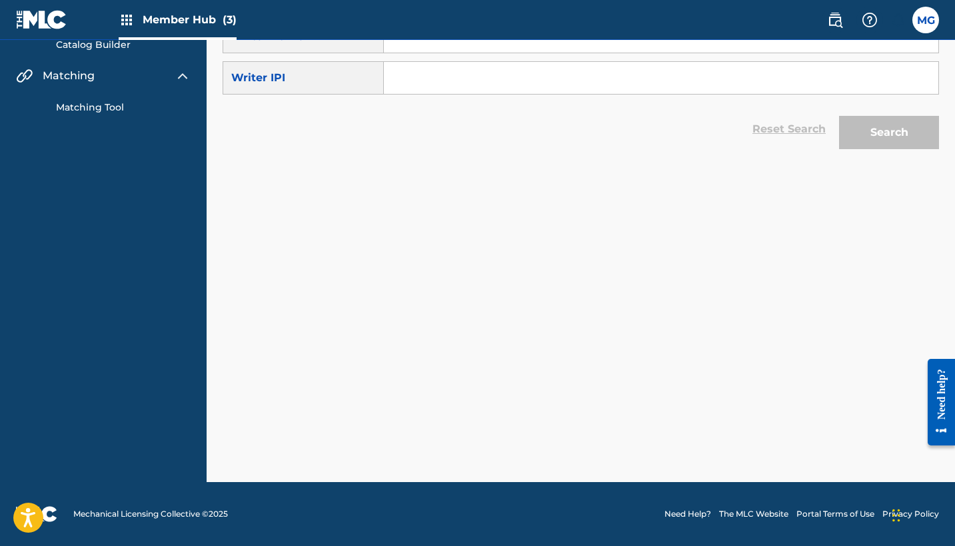
scroll to position [142, 0]
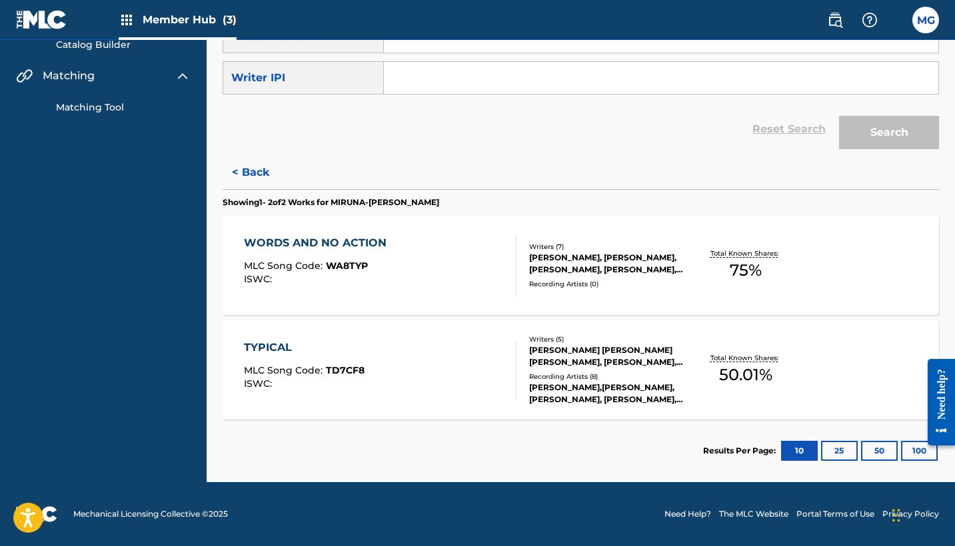
click at [562, 254] on div "[PERSON_NAME], [PERSON_NAME], [PERSON_NAME], [PERSON_NAME], [PERSON_NAME] [PERS…" at bounding box center [607, 264] width 157 height 24
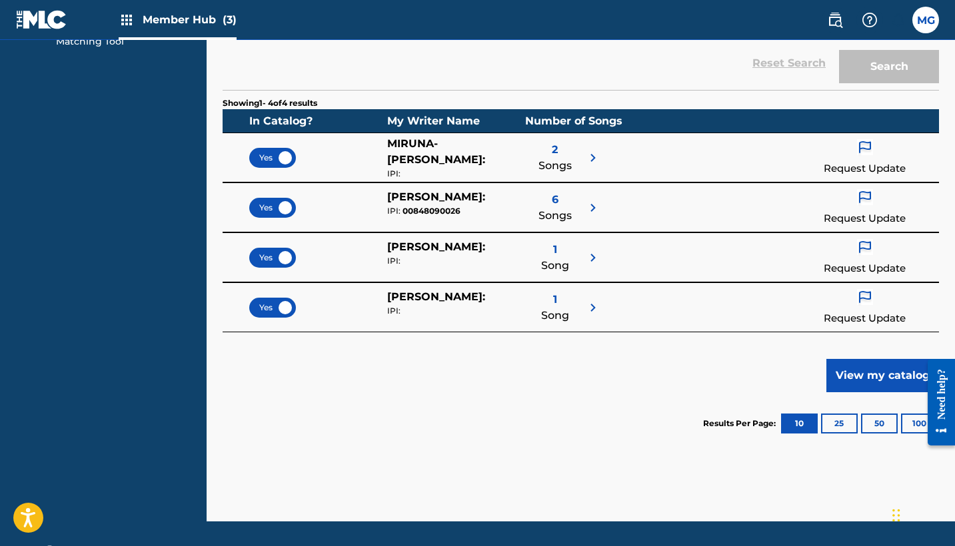
scroll to position [217, 0]
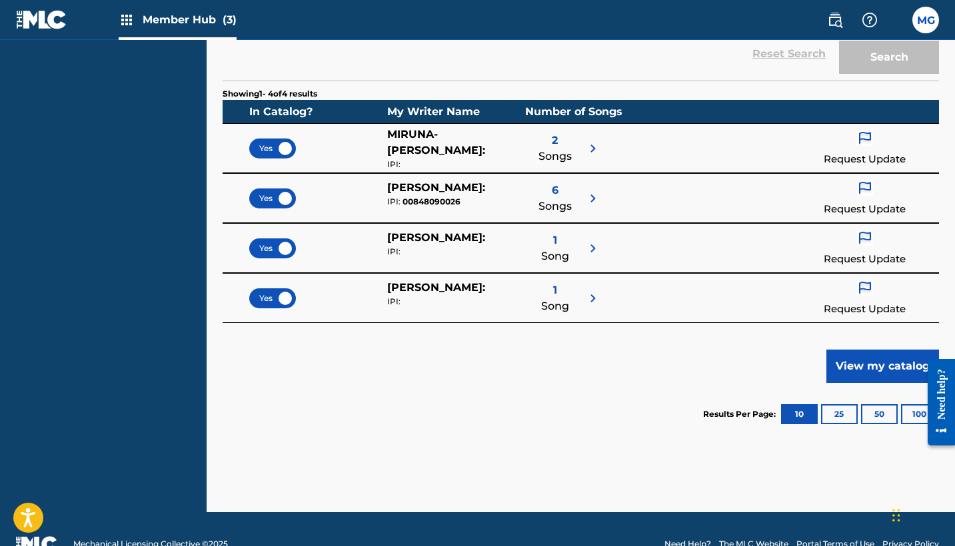
click at [592, 299] on img at bounding box center [593, 298] width 16 height 16
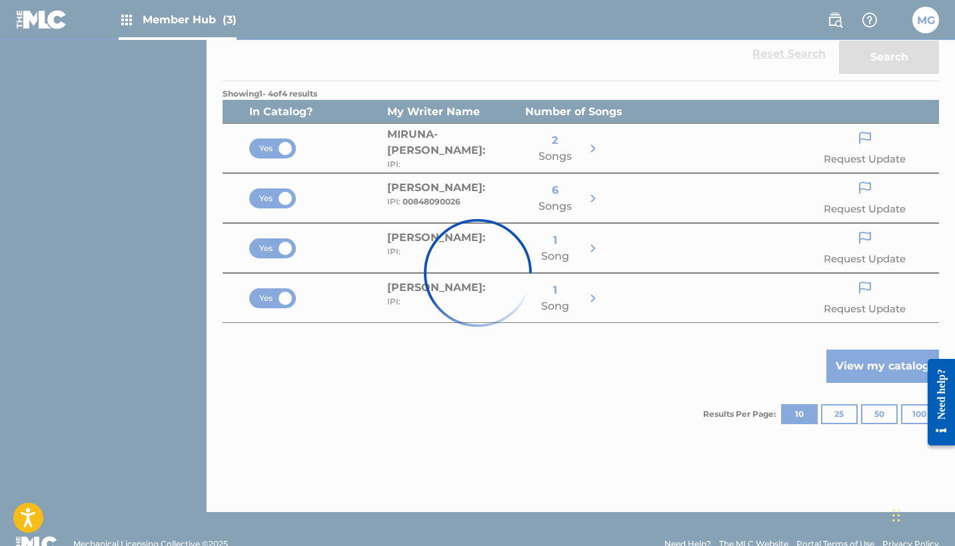
scroll to position [37, 0]
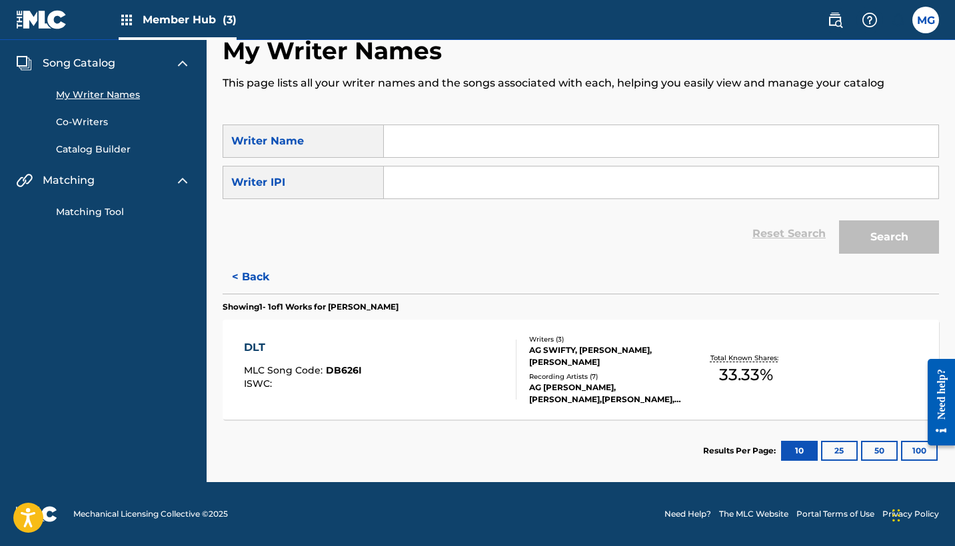
click at [585, 361] on div "AG SWIFTY, [PERSON_NAME], [PERSON_NAME]" at bounding box center [607, 356] width 157 height 24
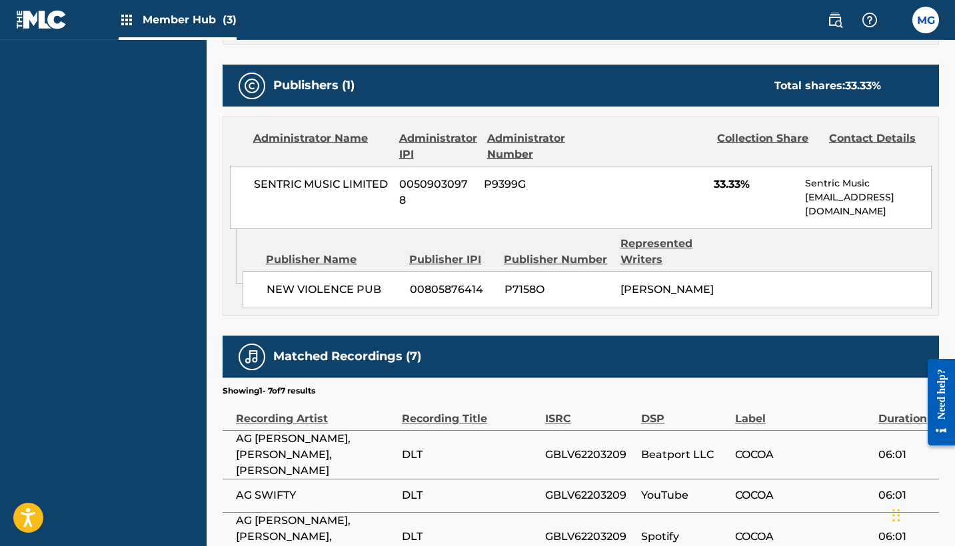
scroll to position [612, 0]
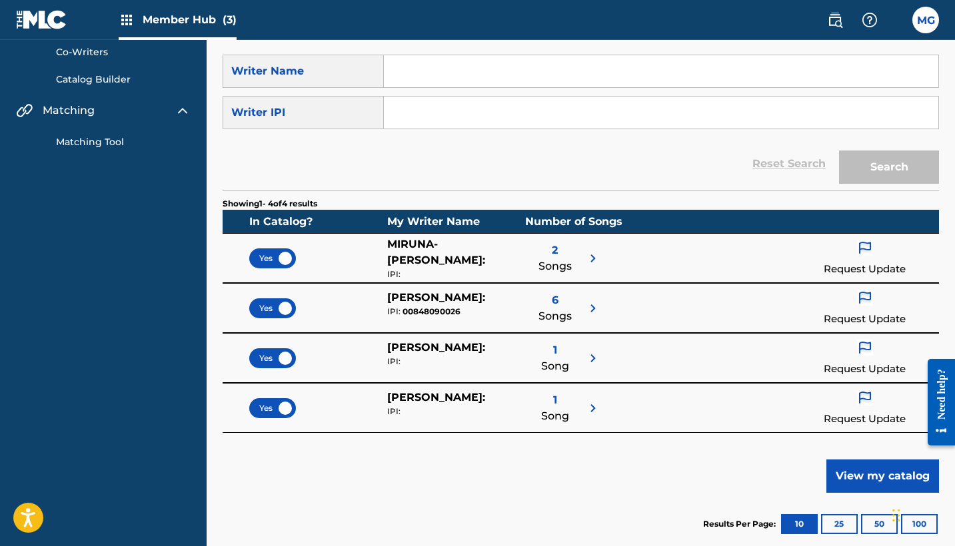
scroll to position [109, 0]
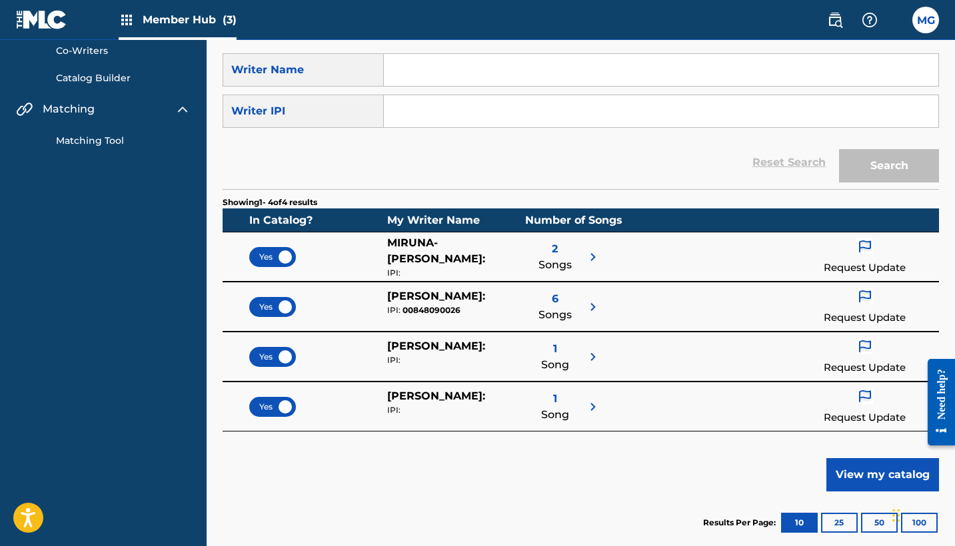
click at [553, 307] on span "Songs" at bounding box center [554, 315] width 33 height 16
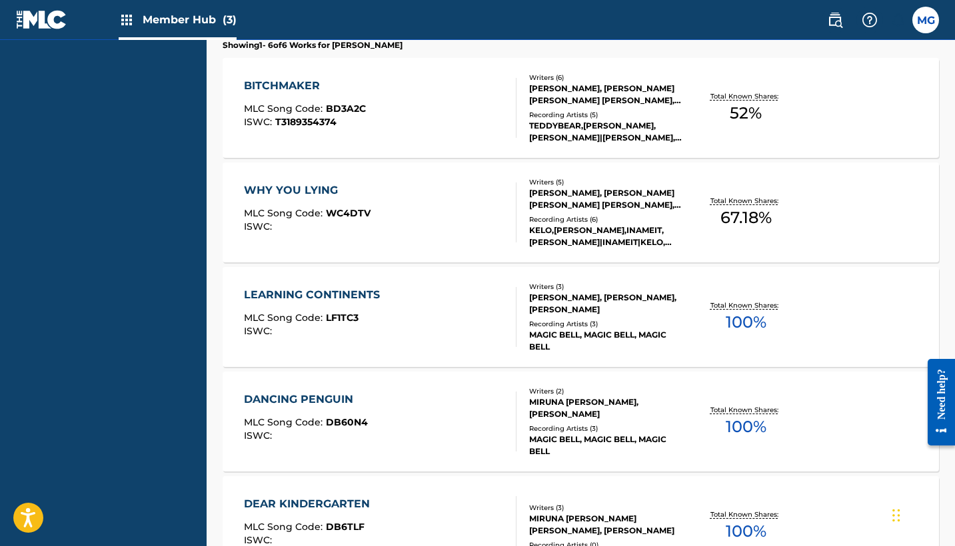
scroll to position [300, 0]
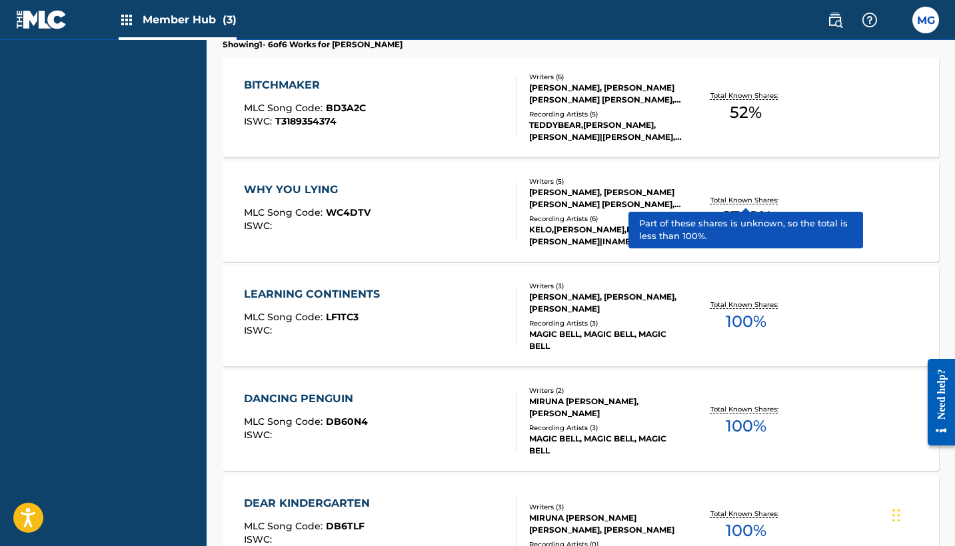
click at [759, 202] on p "Total Known Shares:" at bounding box center [745, 200] width 71 height 10
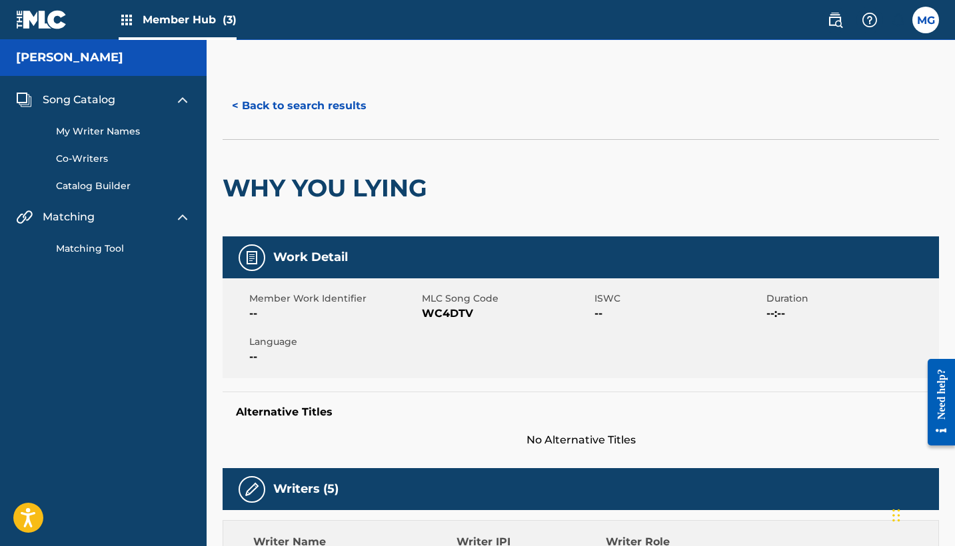
scroll to position [384, 0]
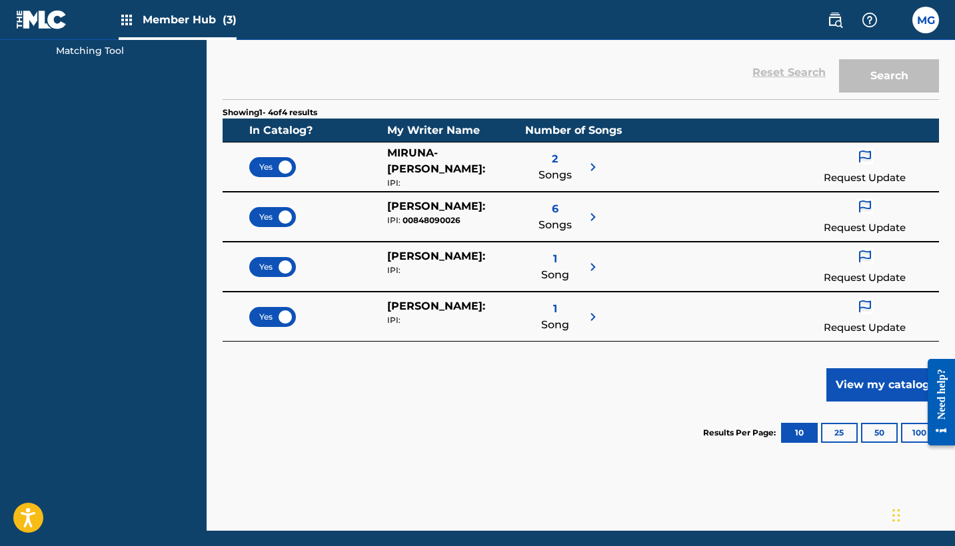
scroll to position [201, 0]
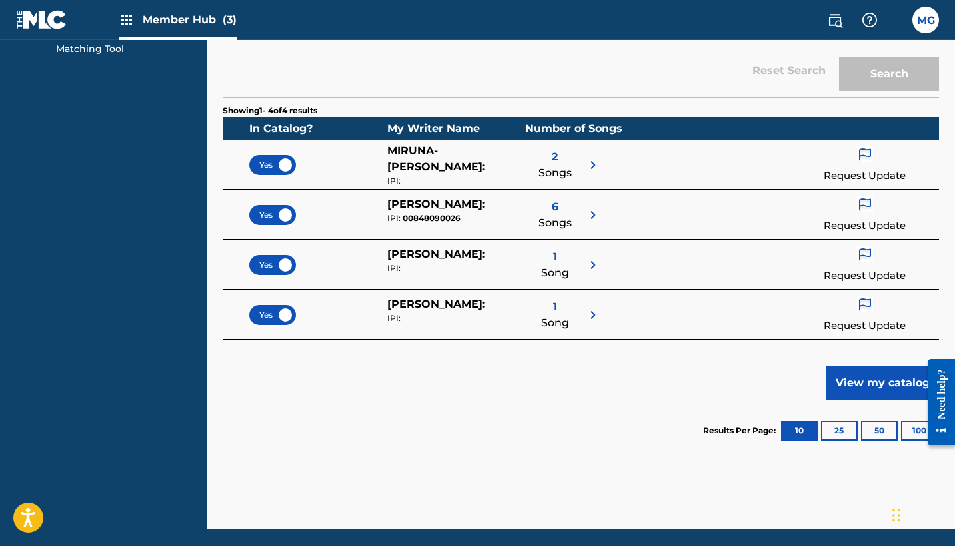
click at [559, 223] on span "Songs" at bounding box center [554, 223] width 33 height 16
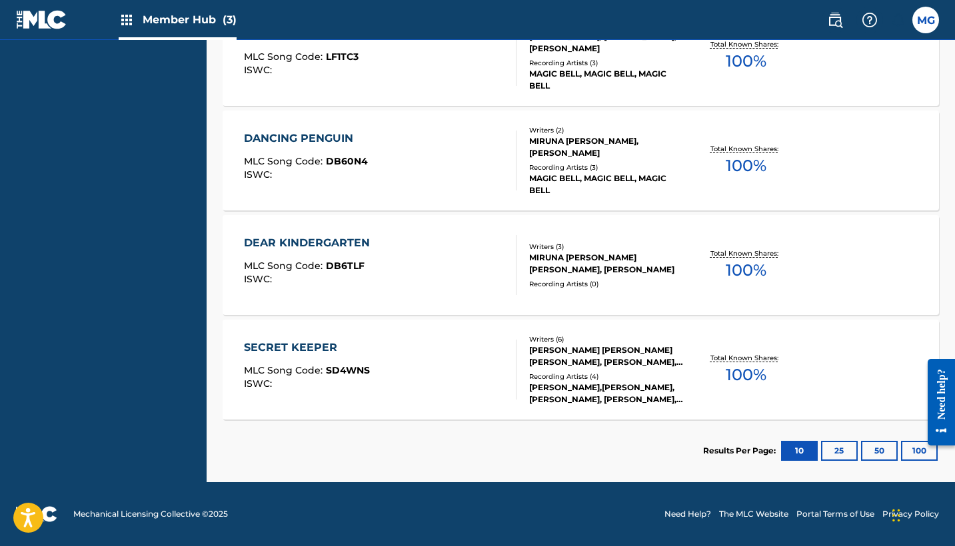
scroll to position [560, 0]
click at [586, 370] on div "Writers ( 6 ) [PERSON_NAME] [PERSON_NAME] [PERSON_NAME], [PERSON_NAME], [PERSON…" at bounding box center [601, 369] width 170 height 71
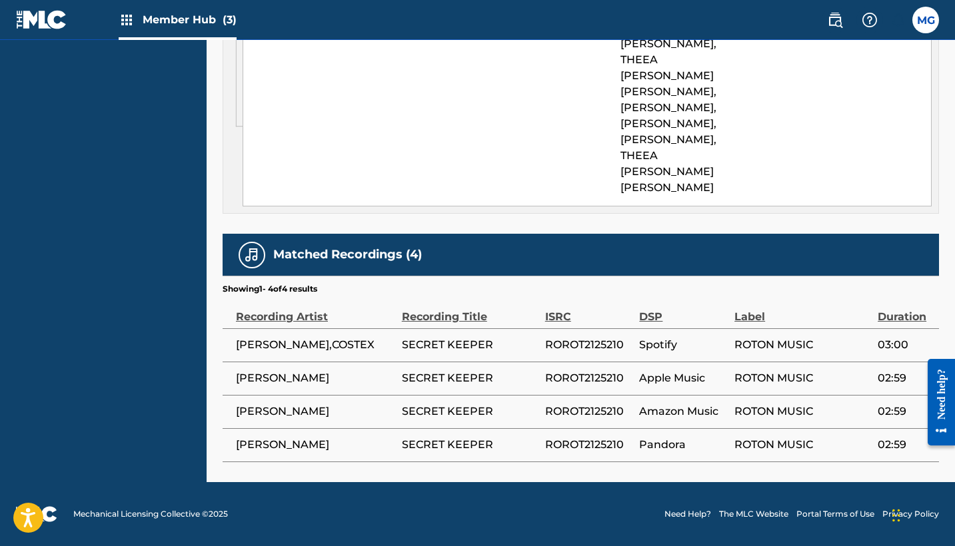
scroll to position [1030, 0]
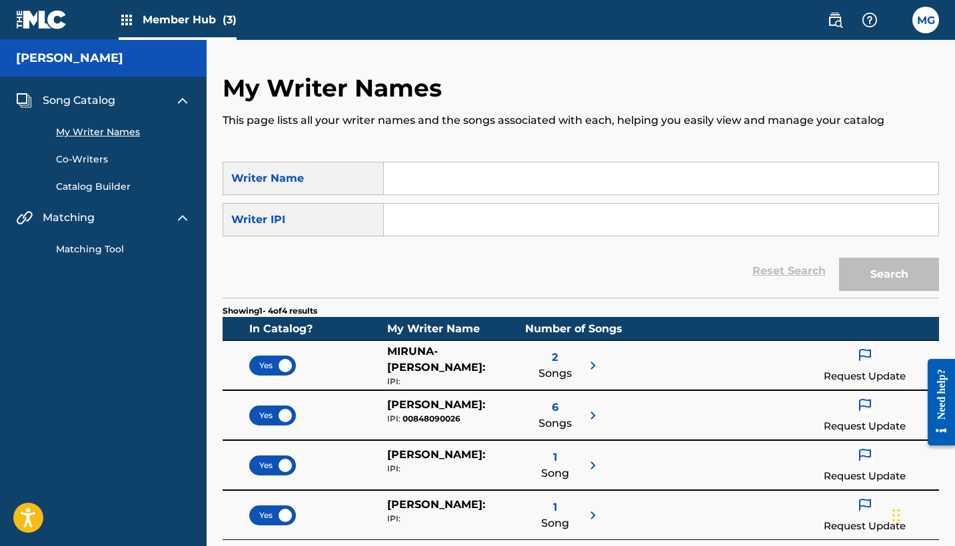
click at [129, 21] on img at bounding box center [127, 20] width 16 height 16
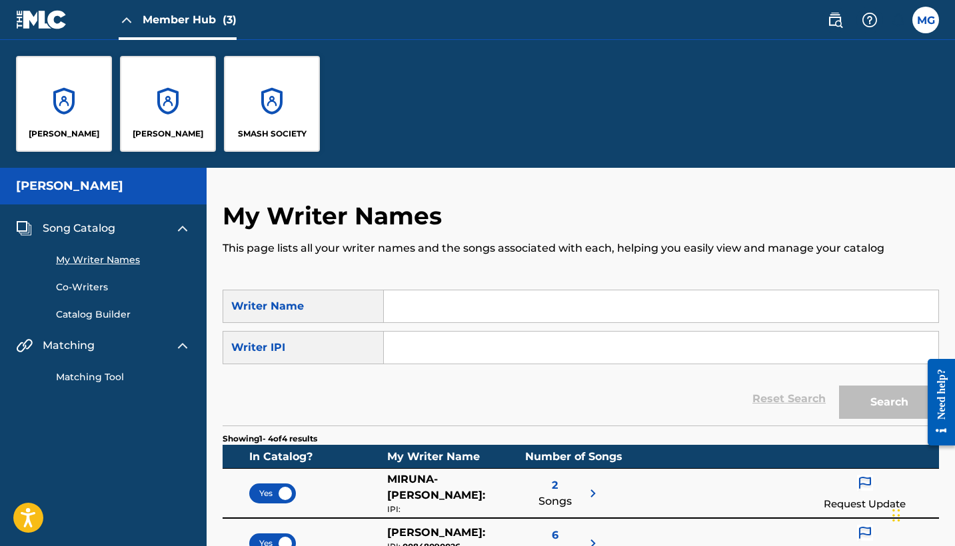
click at [129, 21] on img at bounding box center [127, 20] width 16 height 16
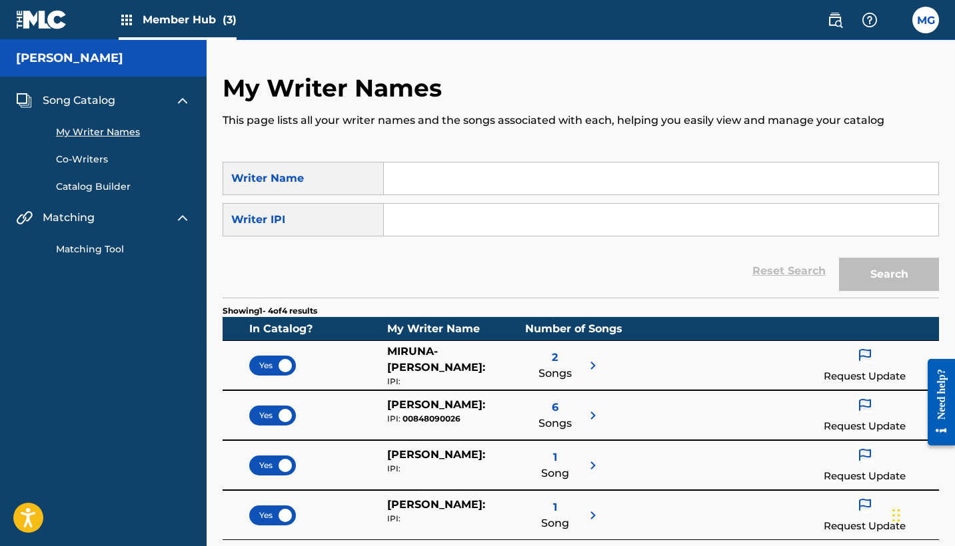
click at [129, 21] on img at bounding box center [127, 20] width 16 height 16
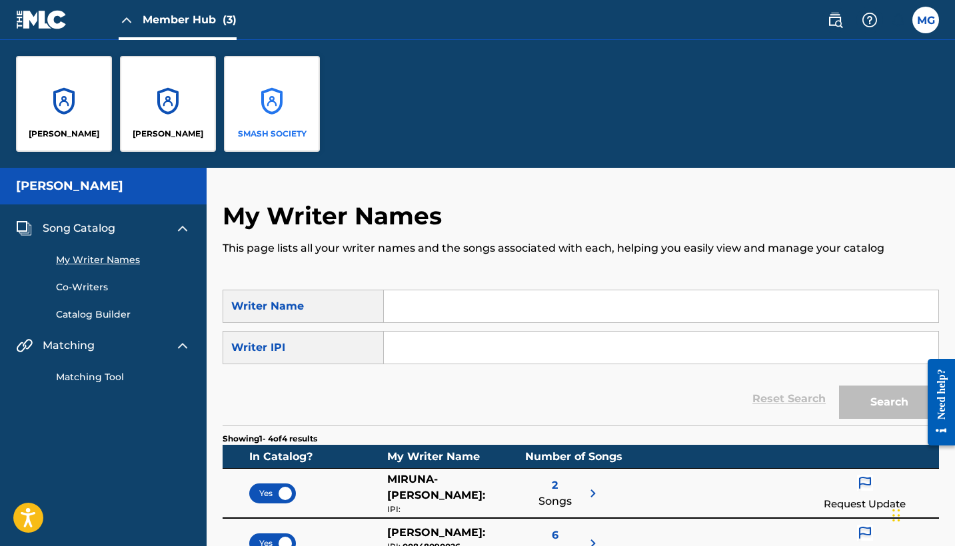
click at [262, 121] on div "SMASH SOCIETY" at bounding box center [272, 104] width 96 height 96
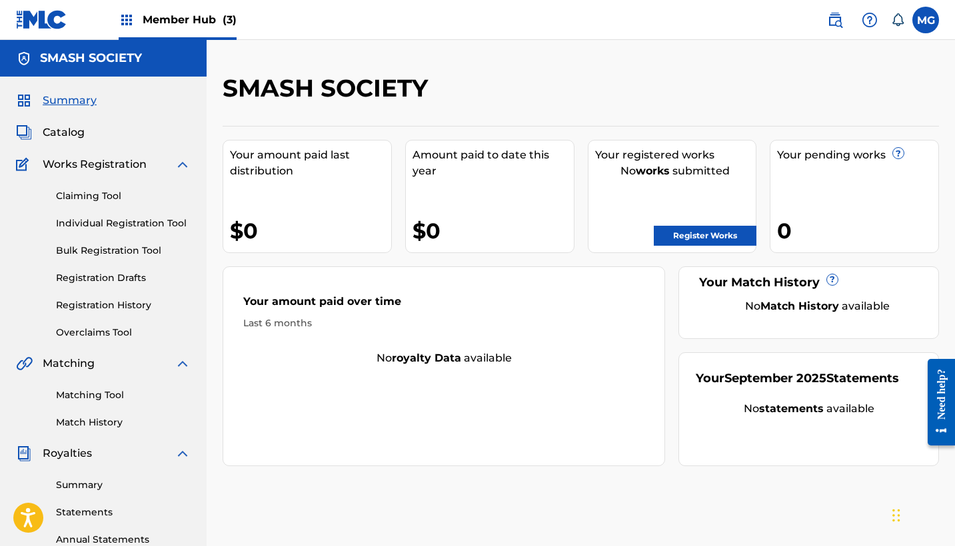
click at [280, 218] on div "$0" at bounding box center [310, 231] width 161 height 30
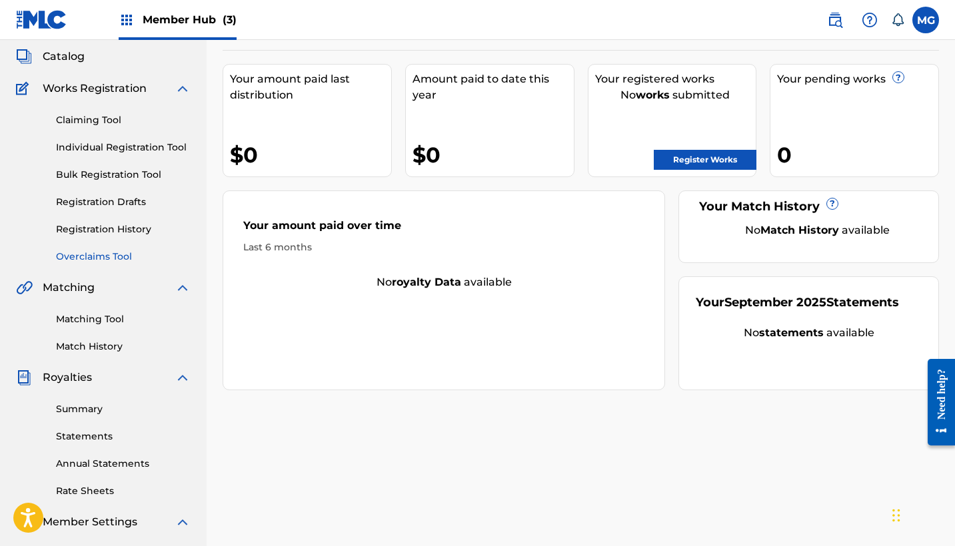
scroll to position [76, 0]
click at [132, 212] on div "Claiming Tool Individual Registration Tool Bulk Registration Tool Registration …" at bounding box center [103, 180] width 175 height 167
click at [126, 205] on link "Registration Drafts" at bounding box center [123, 202] width 135 height 14
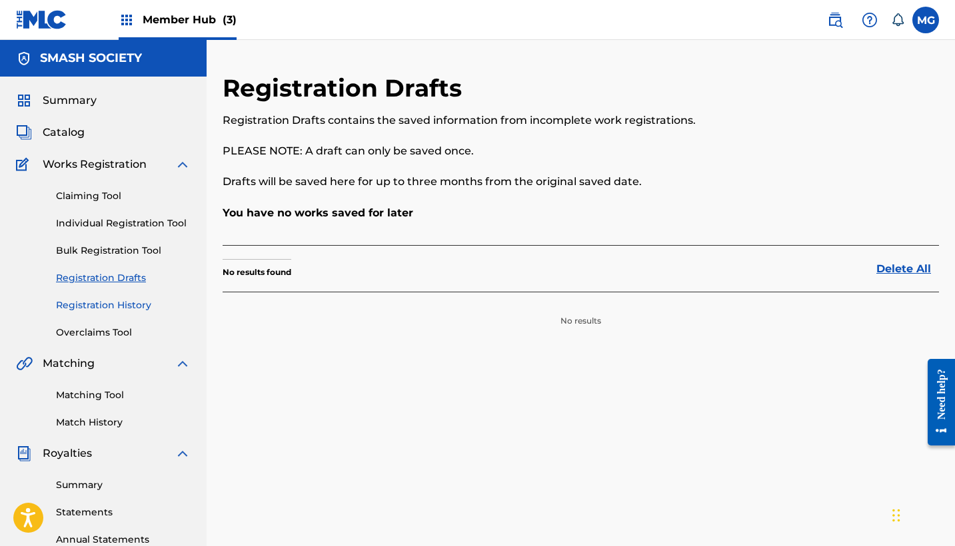
click at [134, 306] on link "Registration History" at bounding box center [123, 305] width 135 height 14
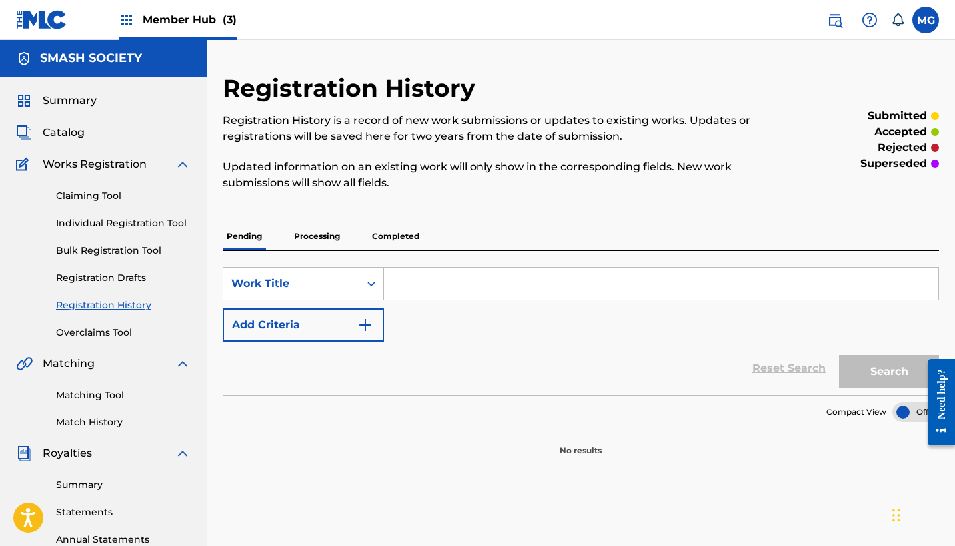
click at [324, 238] on p "Processing" at bounding box center [317, 237] width 54 height 28
click at [404, 225] on p "Completed" at bounding box center [395, 237] width 55 height 28
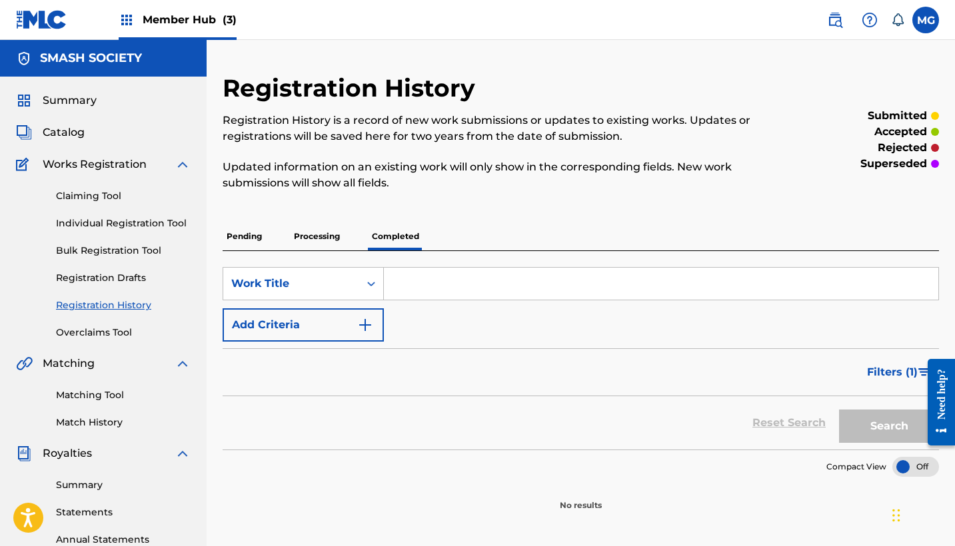
click at [166, 21] on span "Member Hub (3)" at bounding box center [190, 19] width 94 height 15
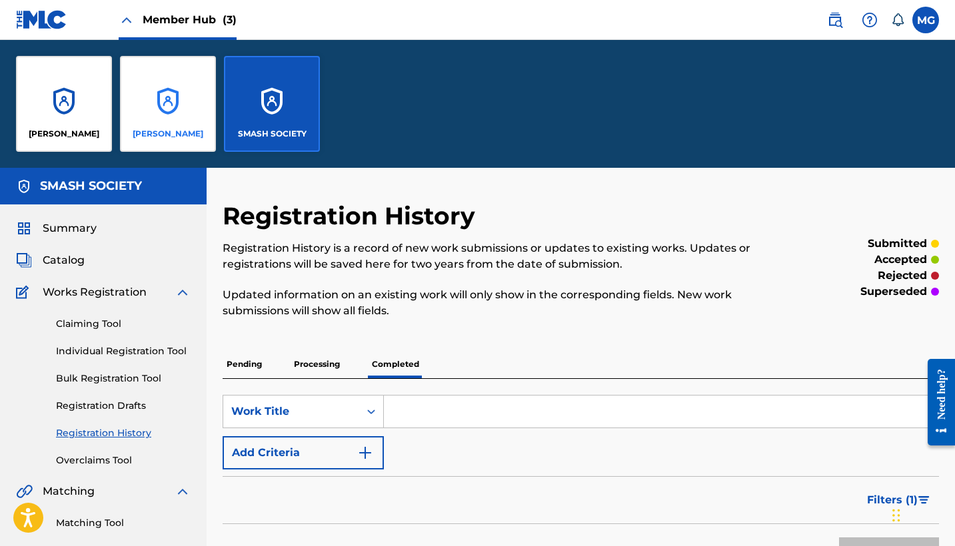
click at [171, 75] on div "[PERSON_NAME]" at bounding box center [168, 104] width 96 height 96
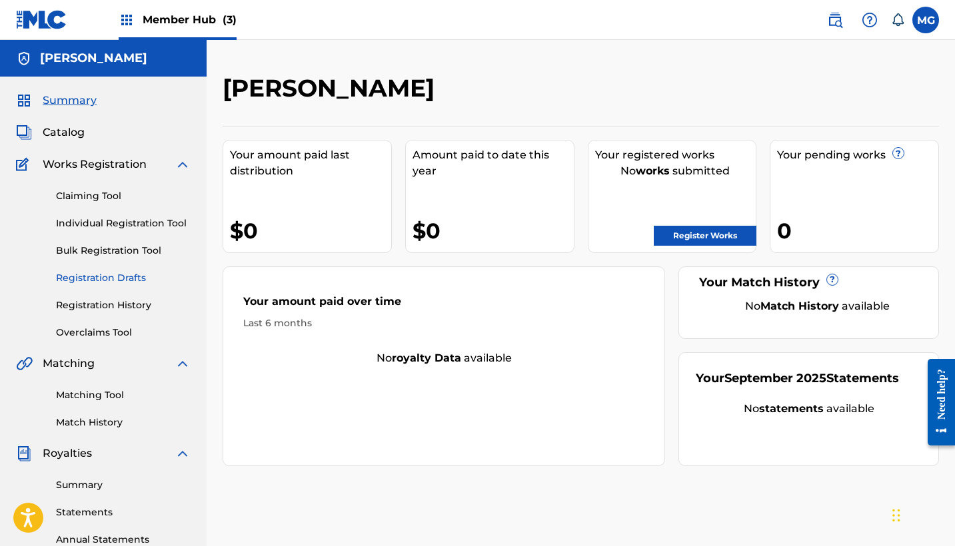
click at [133, 284] on link "Registration Drafts" at bounding box center [123, 278] width 135 height 14
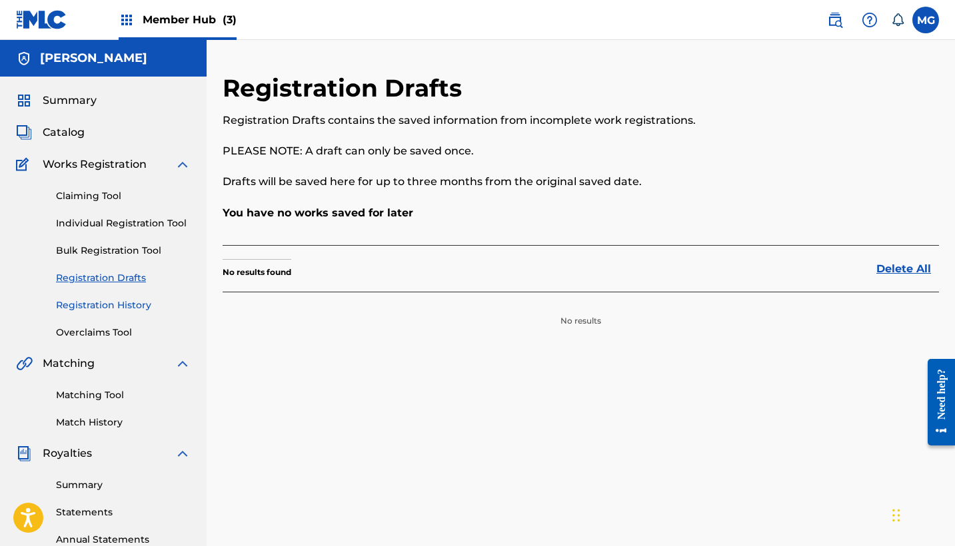
click at [137, 308] on link "Registration History" at bounding box center [123, 305] width 135 height 14
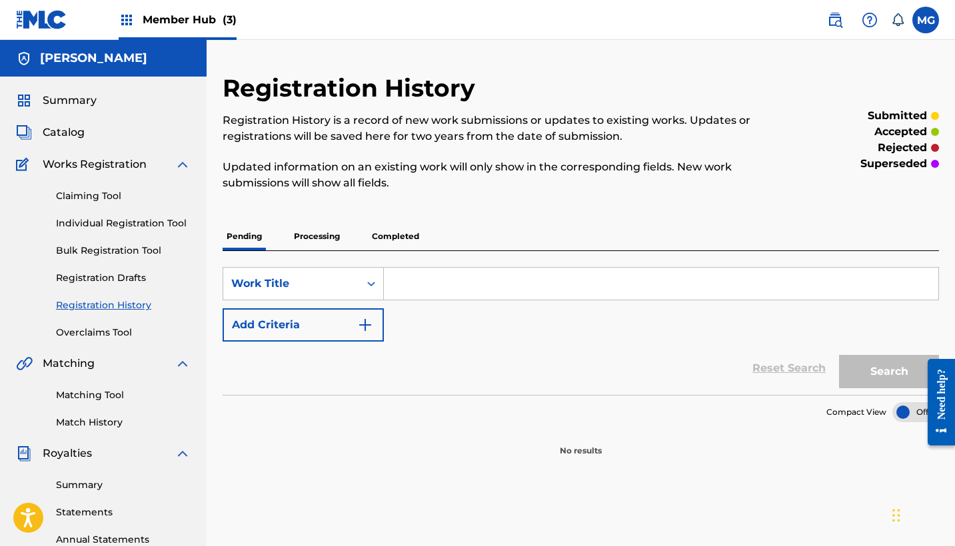
click at [343, 230] on p "Processing" at bounding box center [317, 237] width 54 height 28
click at [364, 231] on div "Pending Processing Completed" at bounding box center [581, 237] width 716 height 28
click at [373, 235] on p "Completed" at bounding box center [395, 237] width 55 height 28
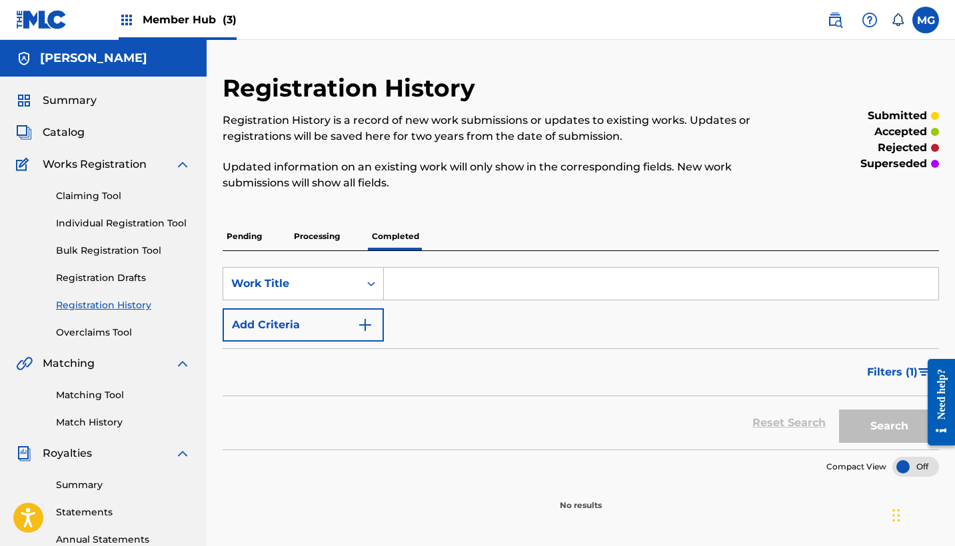
click at [133, 34] on div "Member Hub (3)" at bounding box center [178, 19] width 118 height 39
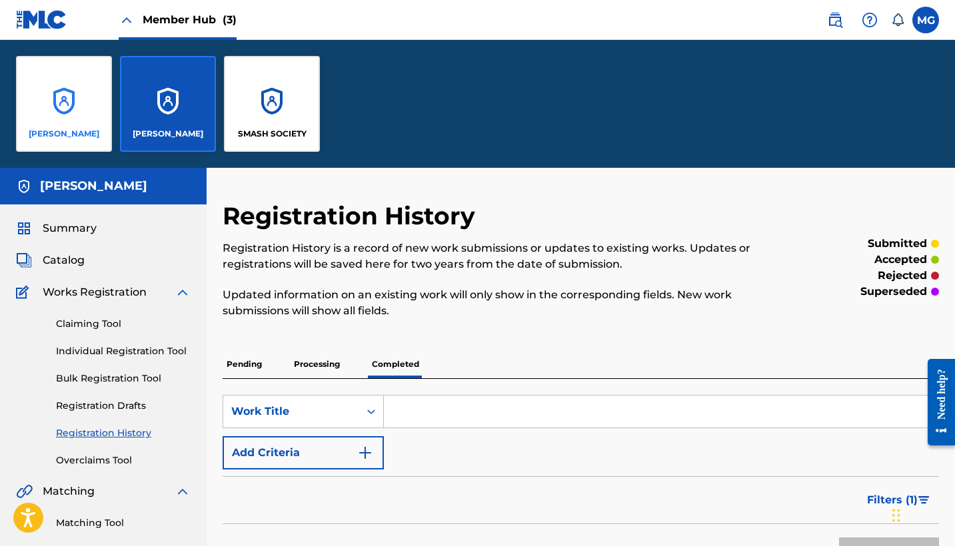
click at [73, 118] on div "[PERSON_NAME]" at bounding box center [64, 104] width 96 height 96
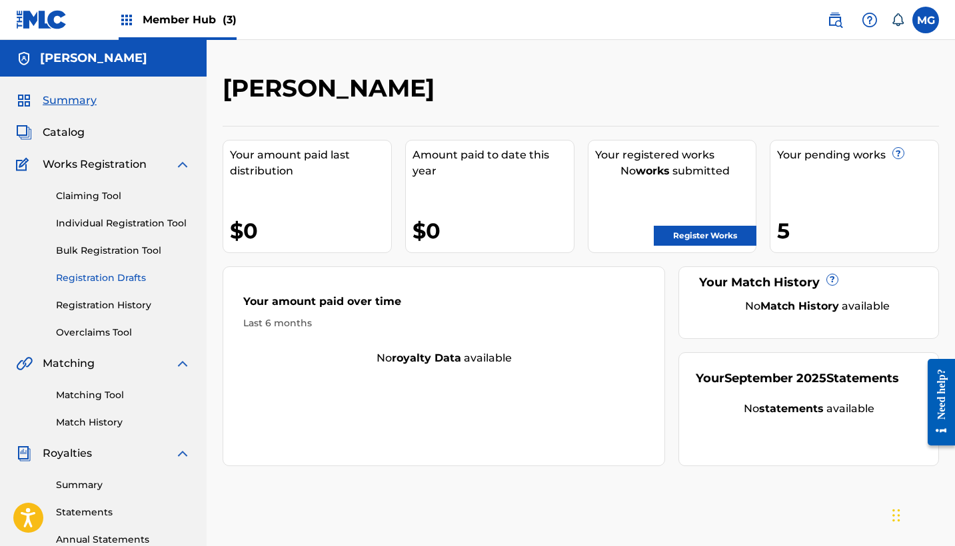
click at [107, 279] on link "Registration Drafts" at bounding box center [123, 278] width 135 height 14
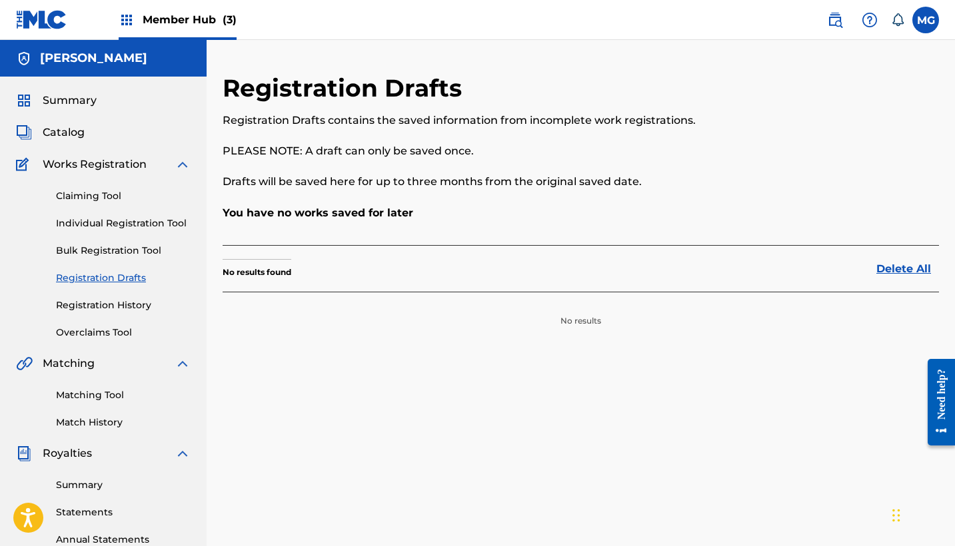
click at [141, 318] on div "Claiming Tool Individual Registration Tool Bulk Registration Tool Registration …" at bounding box center [103, 256] width 175 height 167
click at [139, 308] on link "Registration History" at bounding box center [123, 305] width 135 height 14
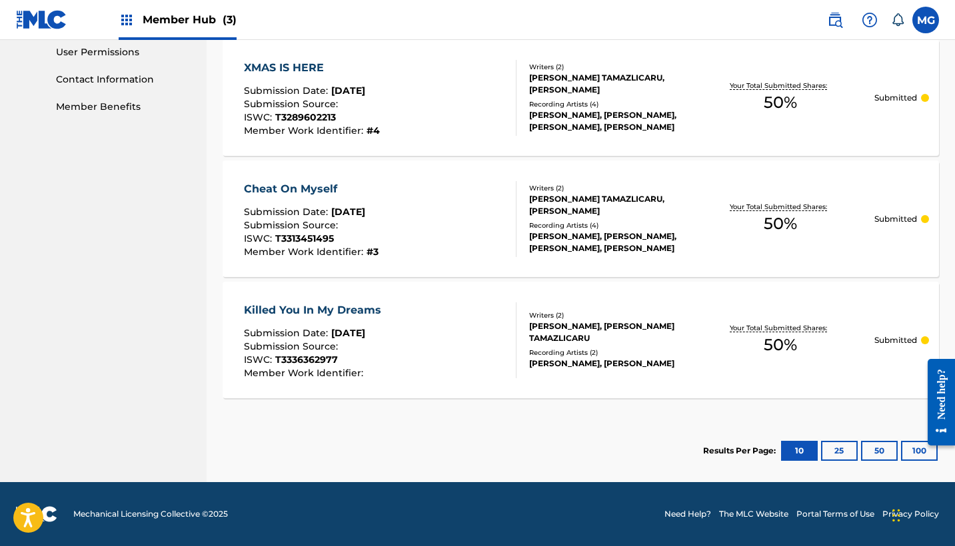
scroll to position [632, 0]
click at [366, 304] on div "Killed You In My Dreams" at bounding box center [316, 310] width 144 height 16
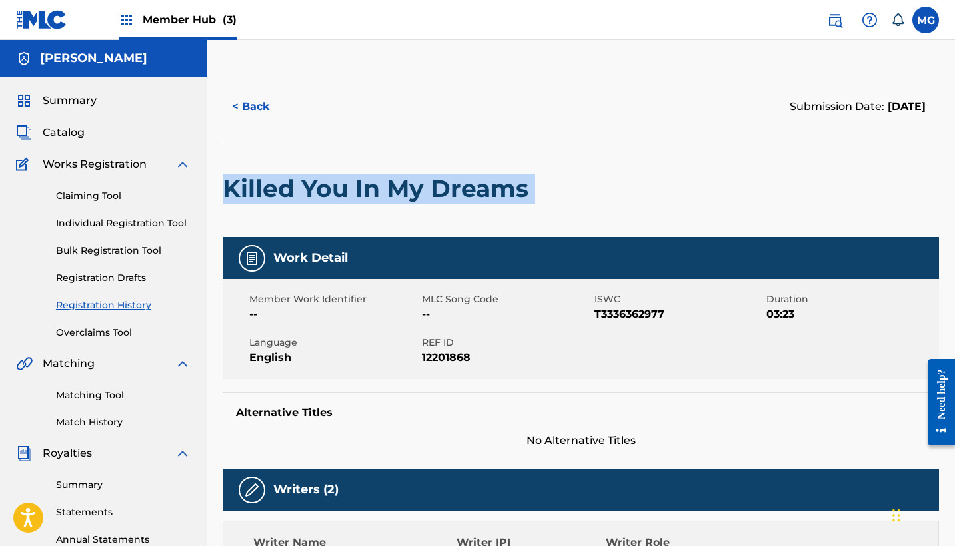
drag, startPoint x: 218, startPoint y: 193, endPoint x: 541, endPoint y: 190, distance: 323.1
click at [541, 190] on div "< Back Submission Date: [DATE] Killed You In My Dreams Work Detail Member Work …" at bounding box center [581, 546] width 748 height 946
click at [541, 190] on div at bounding box center [617, 189] width 165 height 97
drag, startPoint x: 541, startPoint y: 190, endPoint x: 224, endPoint y: 185, distance: 317.1
click at [224, 185] on div "Killed You In My Dreams" at bounding box center [581, 188] width 716 height 97
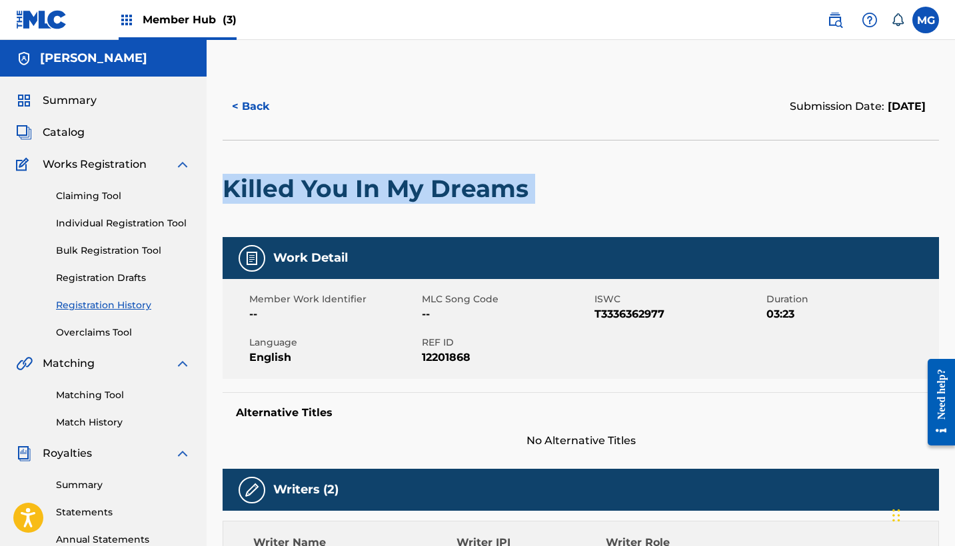
copy div "Killed You In My Dreams"
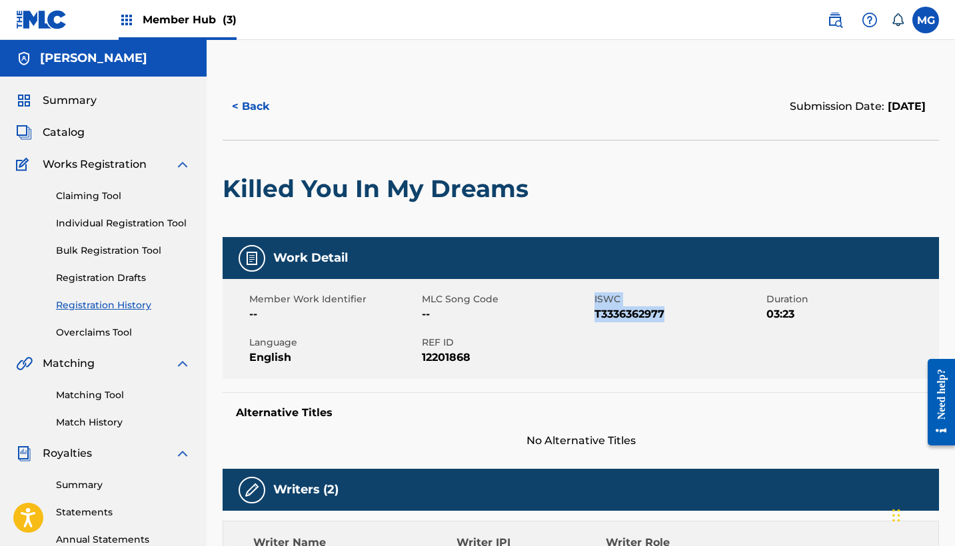
drag, startPoint x: 588, startPoint y: 313, endPoint x: 709, endPoint y: 312, distance: 121.9
click at [709, 312] on div "Member Work Identifier -- MLC Song Code -- ISWC T3336362977 Duration 03:23 Lang…" at bounding box center [581, 329] width 716 height 100
click at [709, 312] on span "T3336362977" at bounding box center [678, 314] width 169 height 16
drag, startPoint x: 595, startPoint y: 314, endPoint x: 682, endPoint y: 314, distance: 87.3
click at [682, 314] on span "T3336362977" at bounding box center [678, 314] width 169 height 16
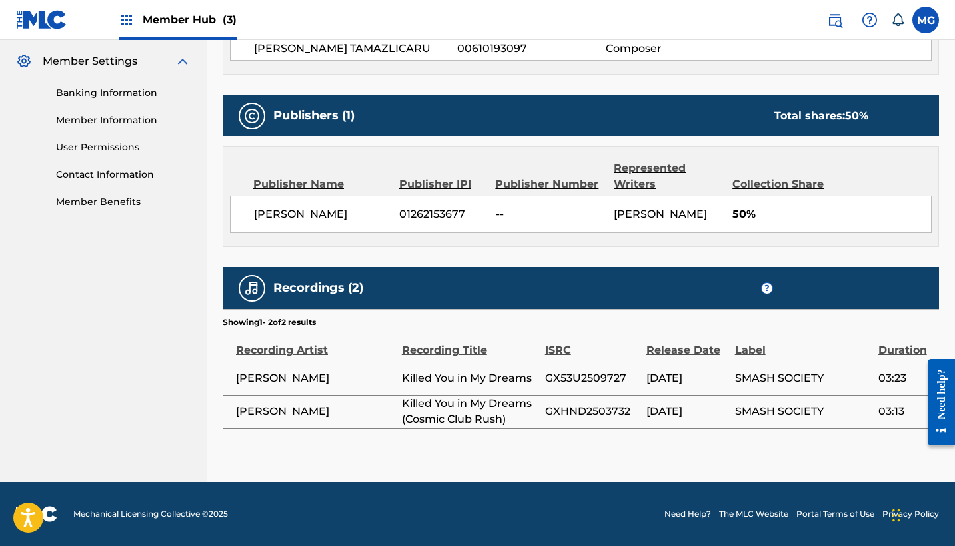
scroll to position [552, 0]
drag, startPoint x: 402, startPoint y: 404, endPoint x: 510, endPoint y: 421, distance: 109.2
click at [510, 421] on span "Killed You in My Dreams (Cosmic Club Rush)" at bounding box center [470, 412] width 137 height 32
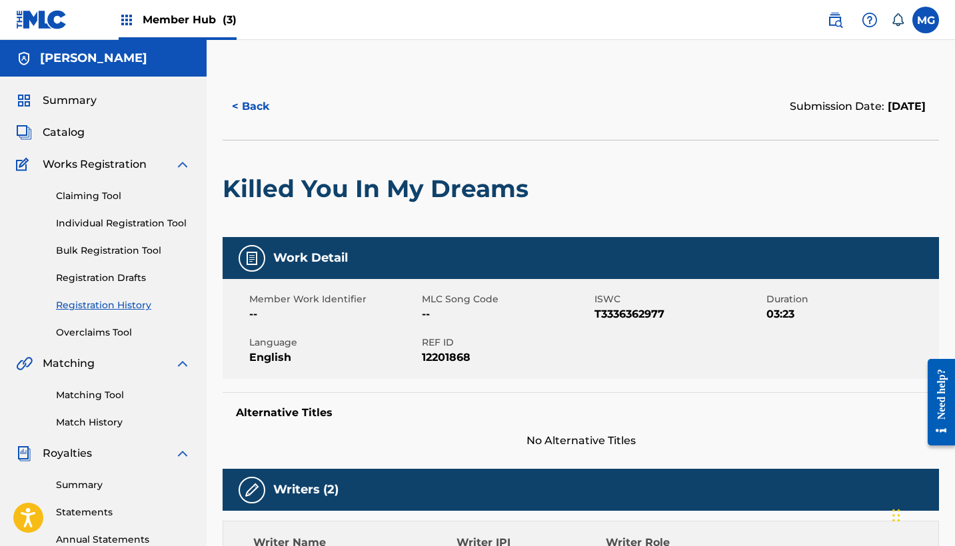
scroll to position [0, 0]
